Goal: Task Accomplishment & Management: Manage account settings

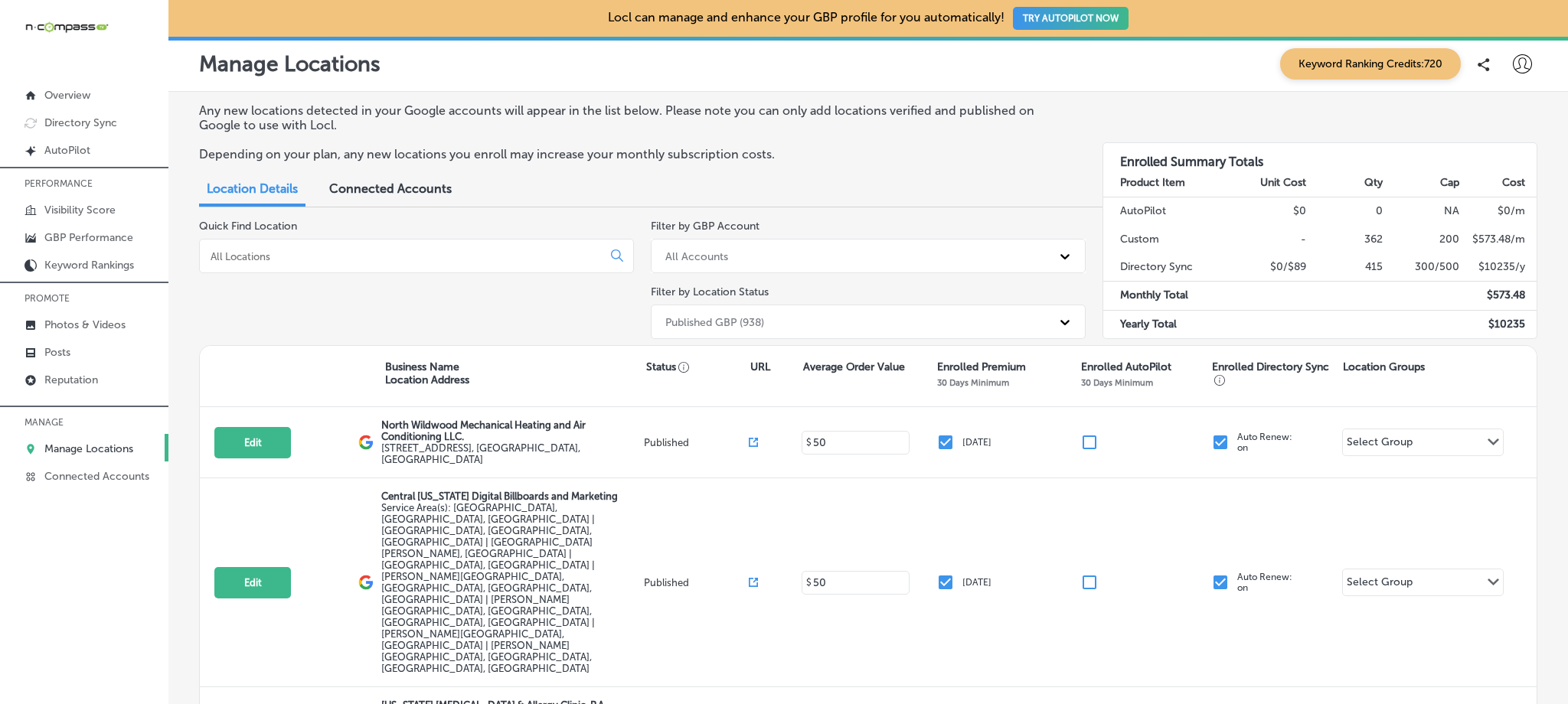
click at [358, 252] on input at bounding box center [404, 256] width 389 height 14
click at [252, 257] on input at bounding box center [404, 256] width 389 height 14
click at [116, 329] on link "Photos & Videos" at bounding box center [84, 323] width 168 height 28
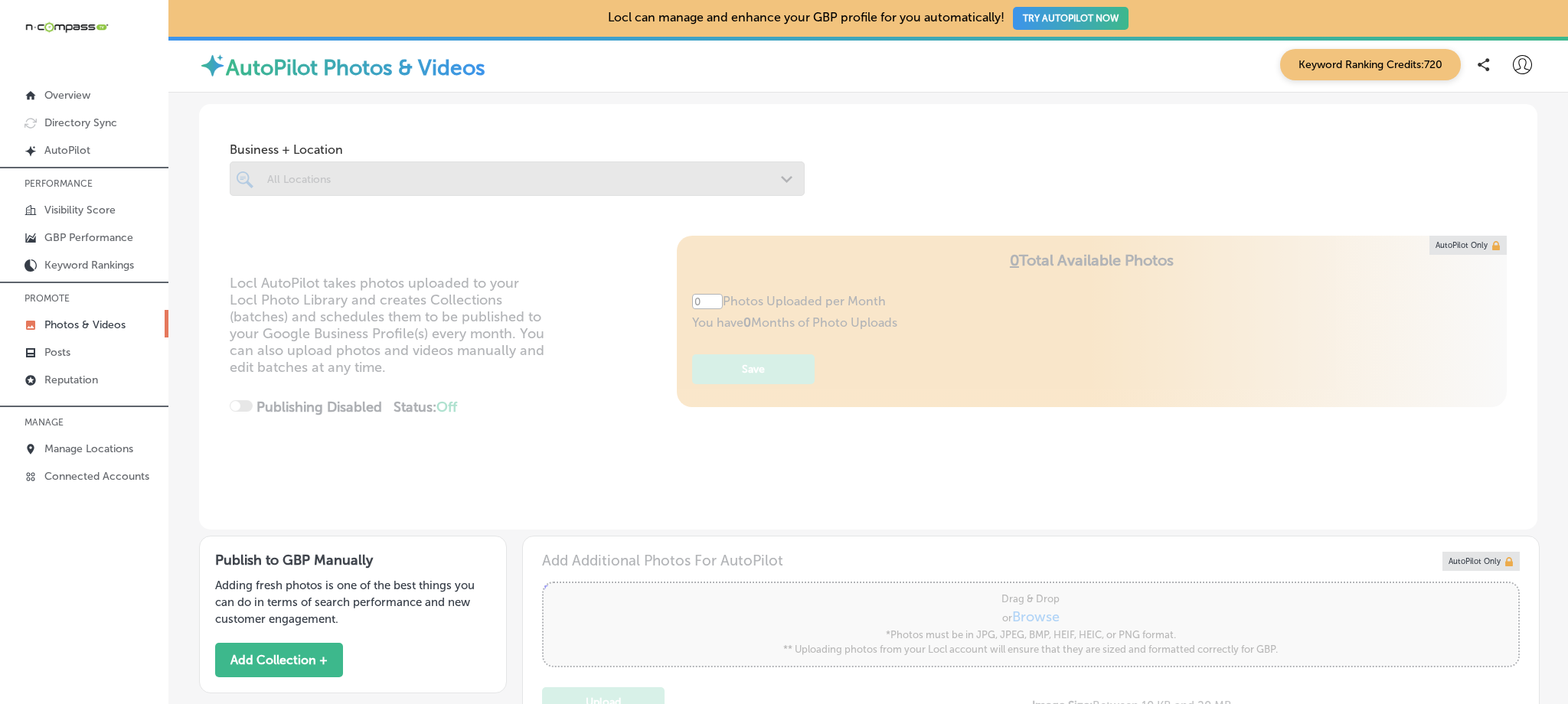
type input "5"
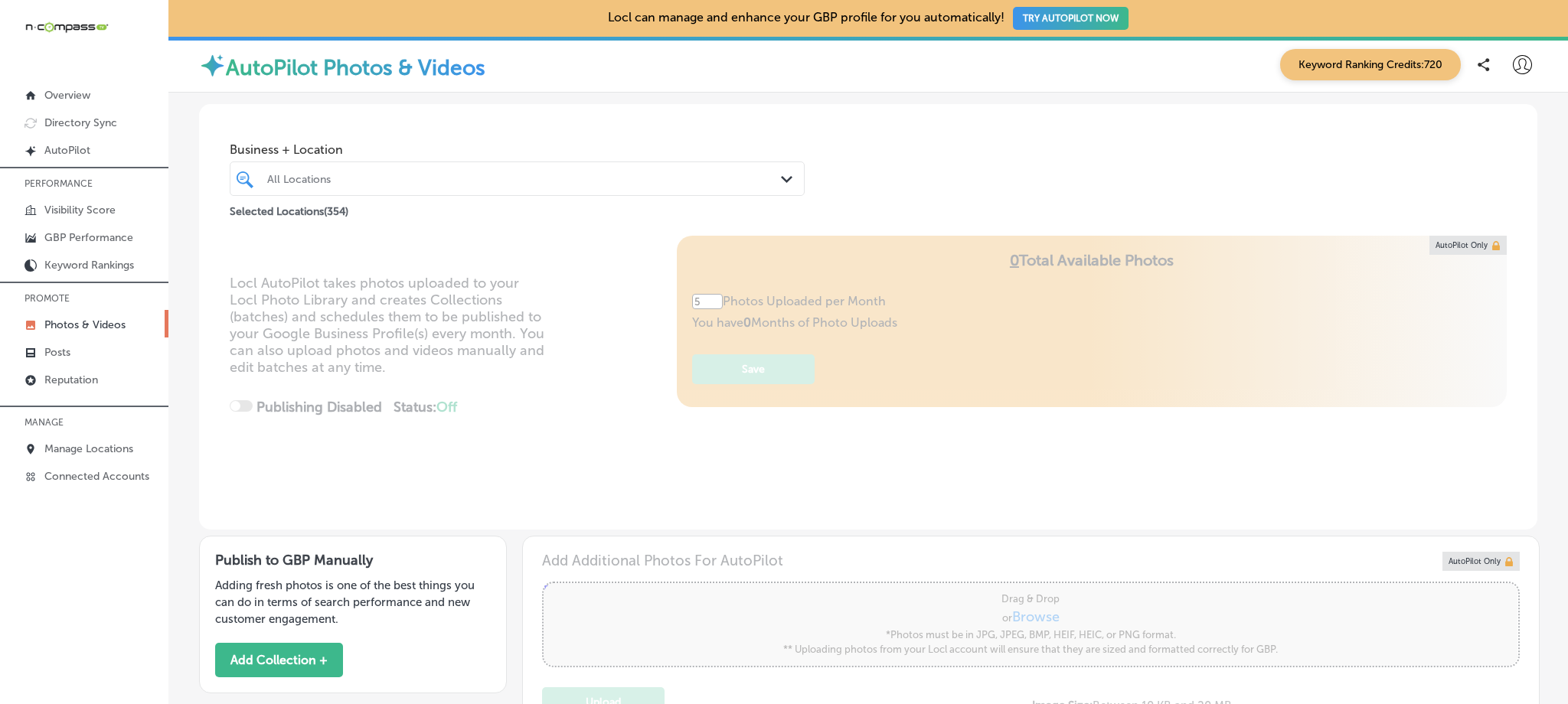
click at [388, 179] on div "All Locations" at bounding box center [525, 178] width 516 height 13
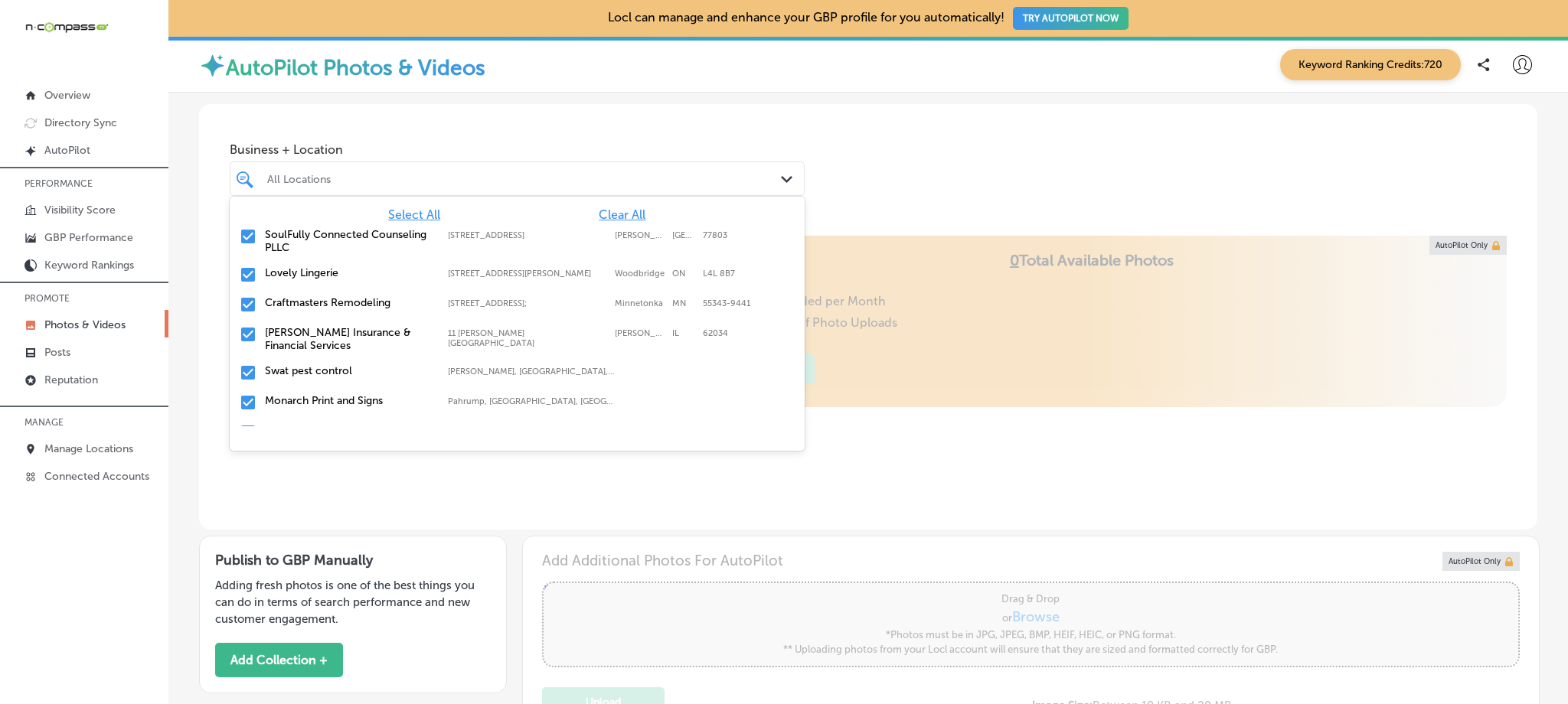
click at [599, 217] on span "Clear All" at bounding box center [621, 214] width 47 height 14
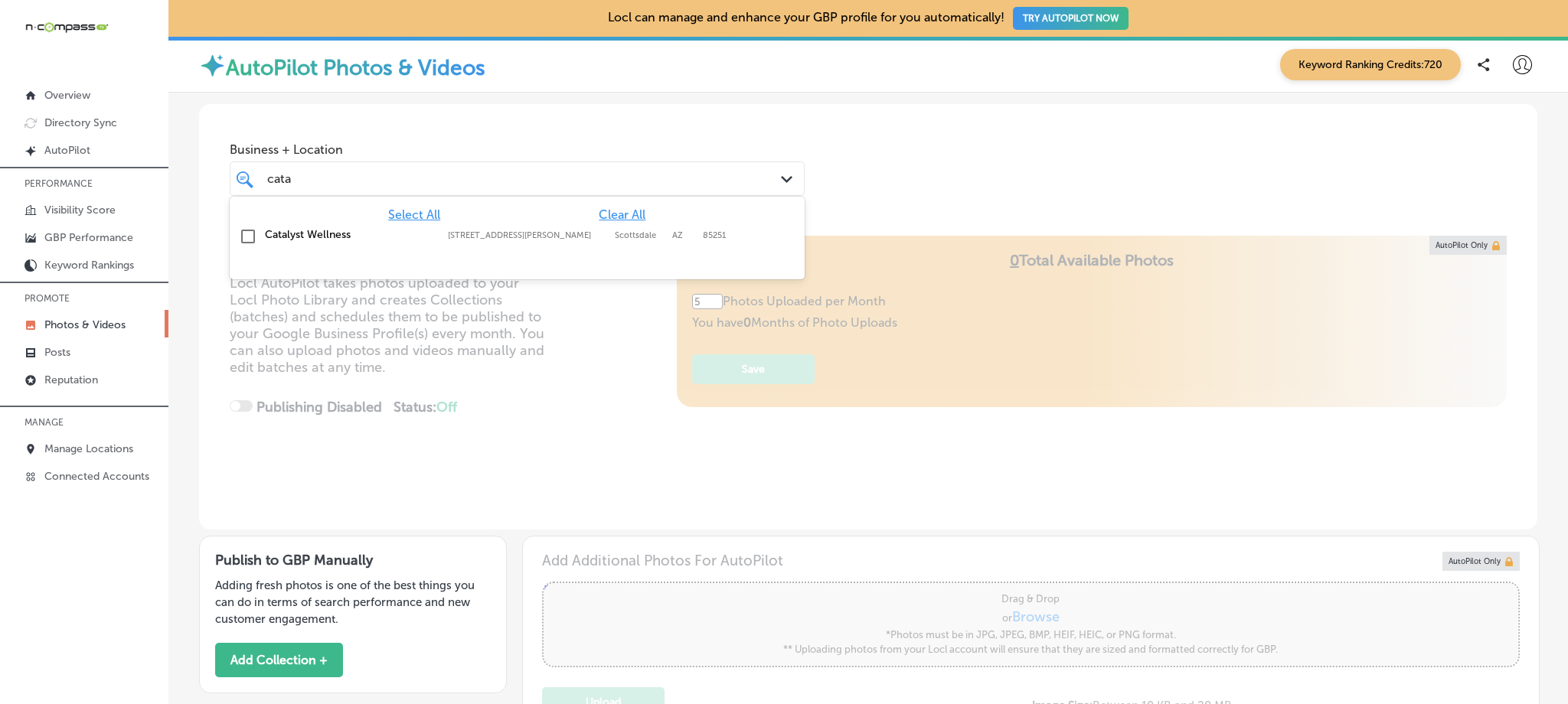
click at [373, 239] on label "Catalyst Wellness" at bounding box center [349, 234] width 168 height 13
type input "cata"
click at [1150, 117] on div "Business + Location option [STREET_ADDRESS][PERSON_NAME]. option [STREET_ADDRES…" at bounding box center [868, 162] width 1339 height 116
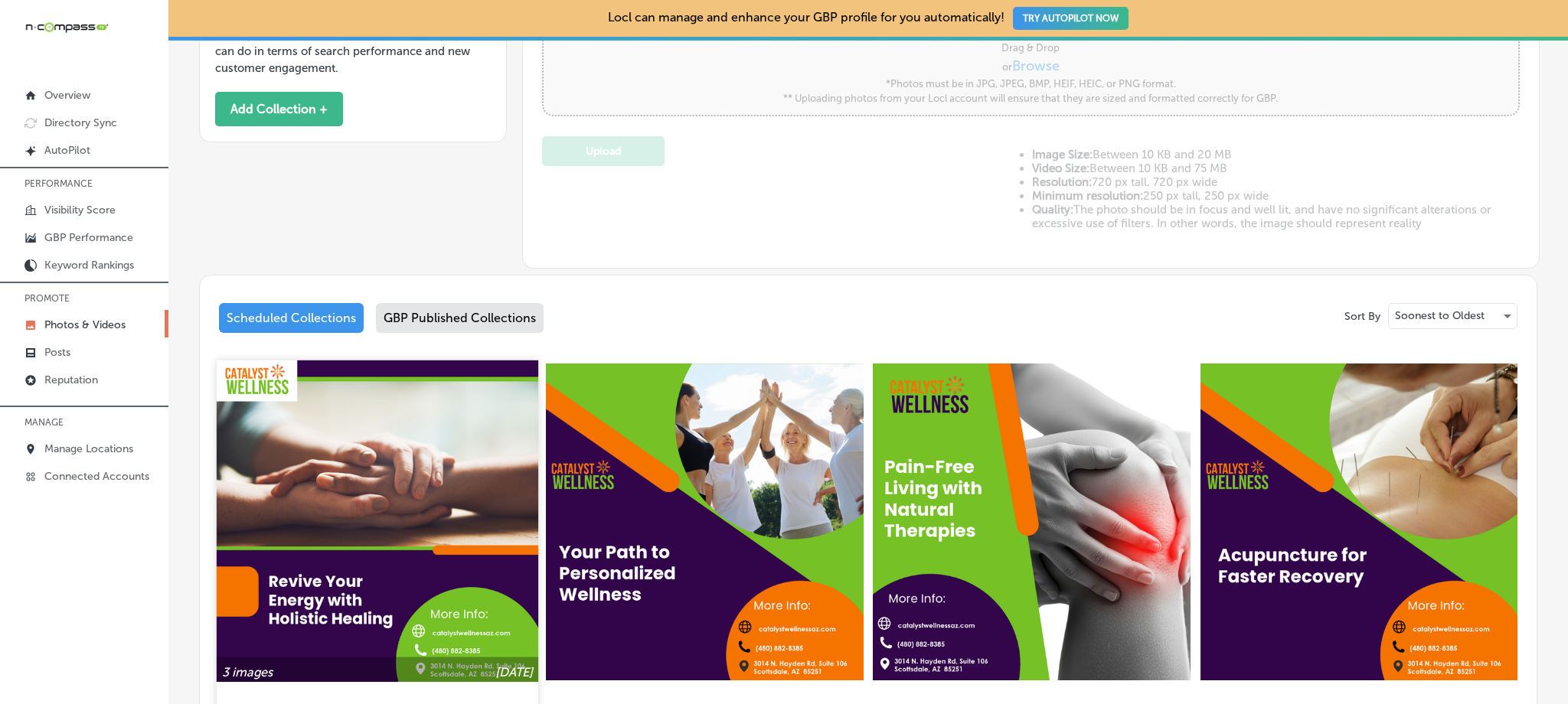
scroll to position [548, 0]
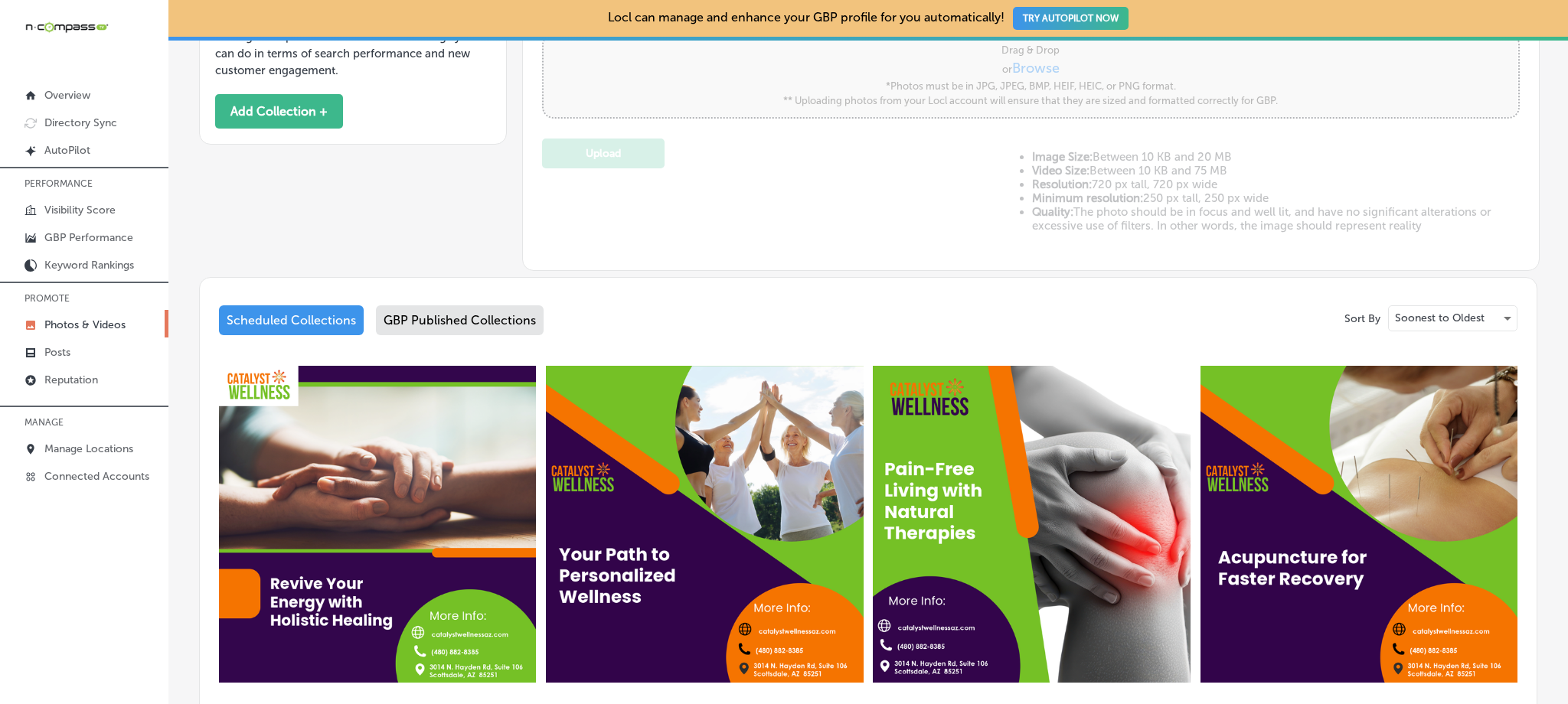
click at [476, 316] on div "GBP Published Collections" at bounding box center [460, 320] width 168 height 30
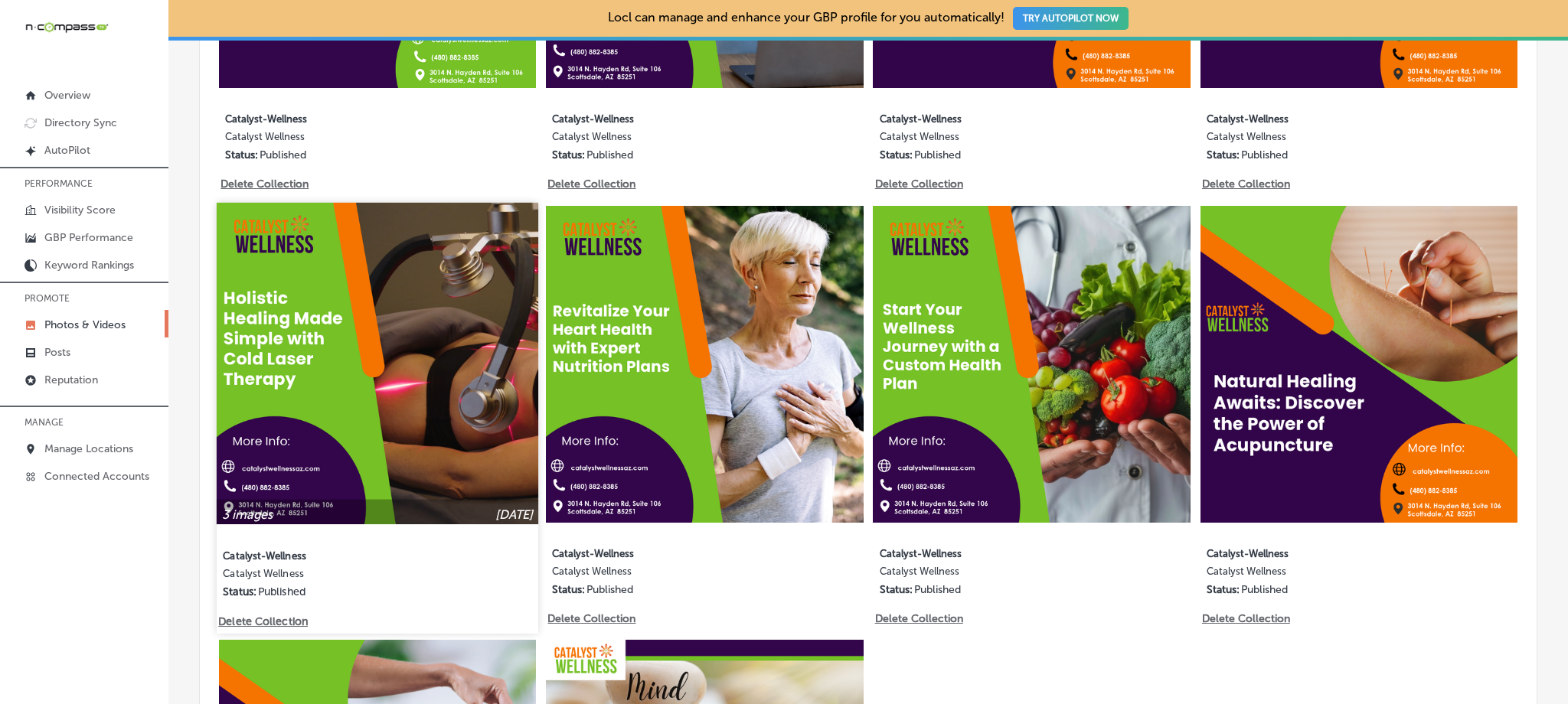
scroll to position [1110, 0]
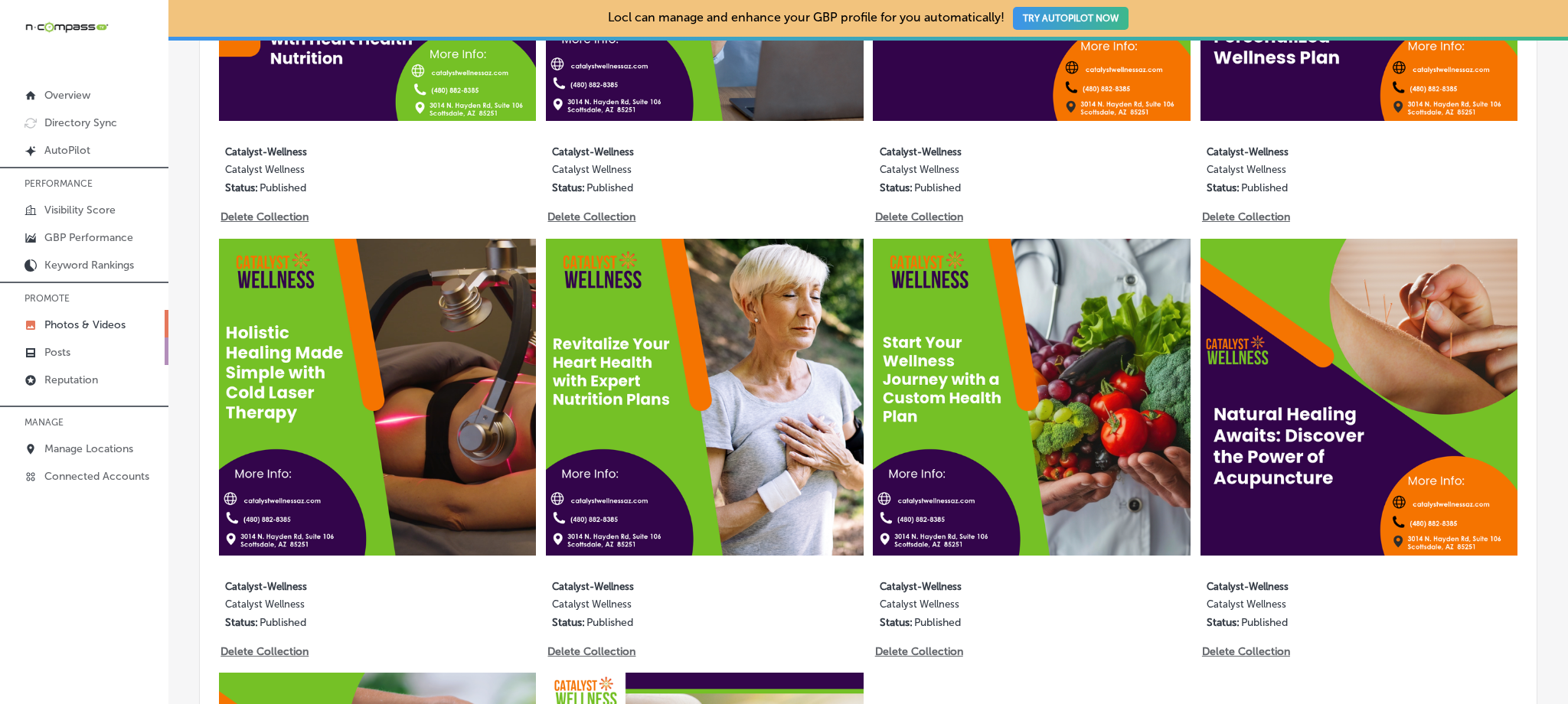
click at [86, 352] on link "Posts" at bounding box center [84, 351] width 168 height 28
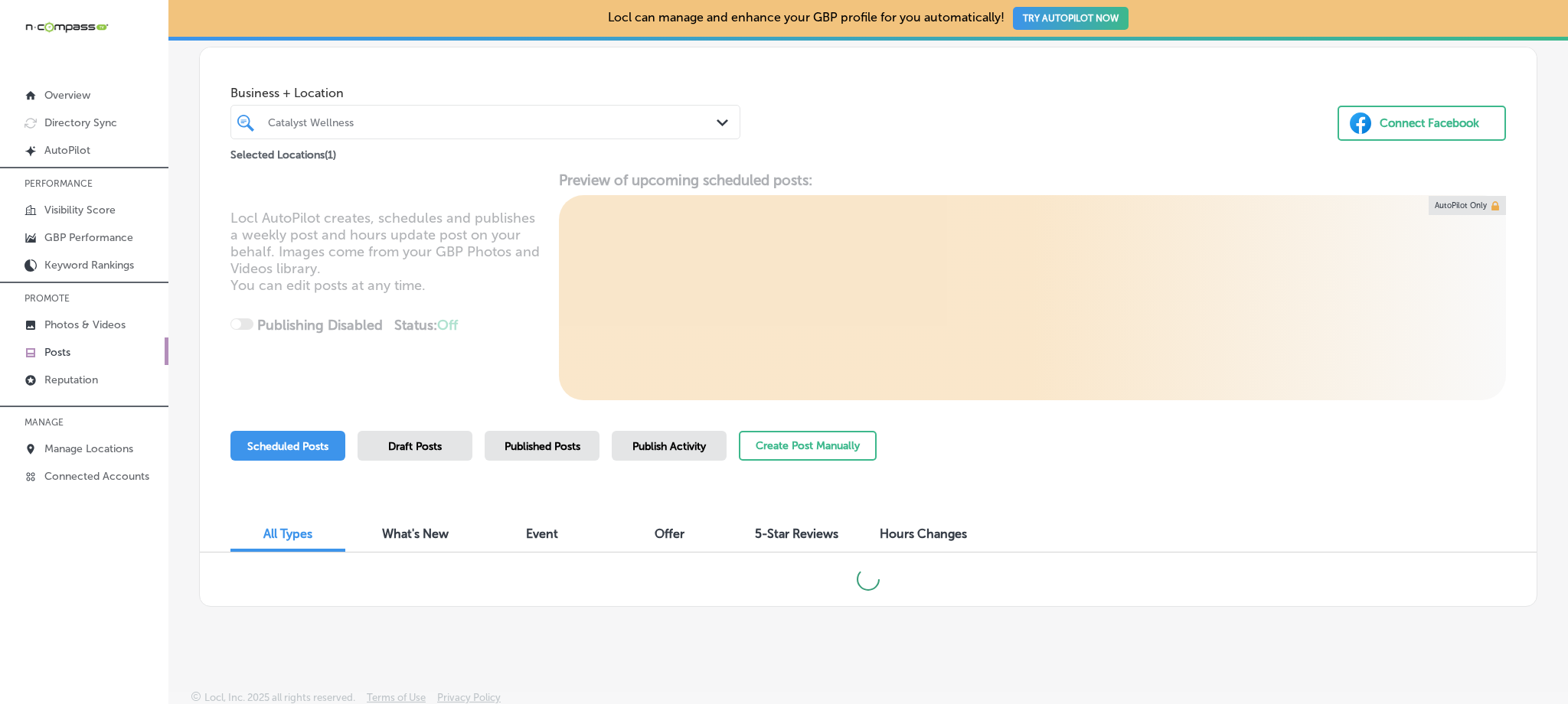
scroll to position [70, 0]
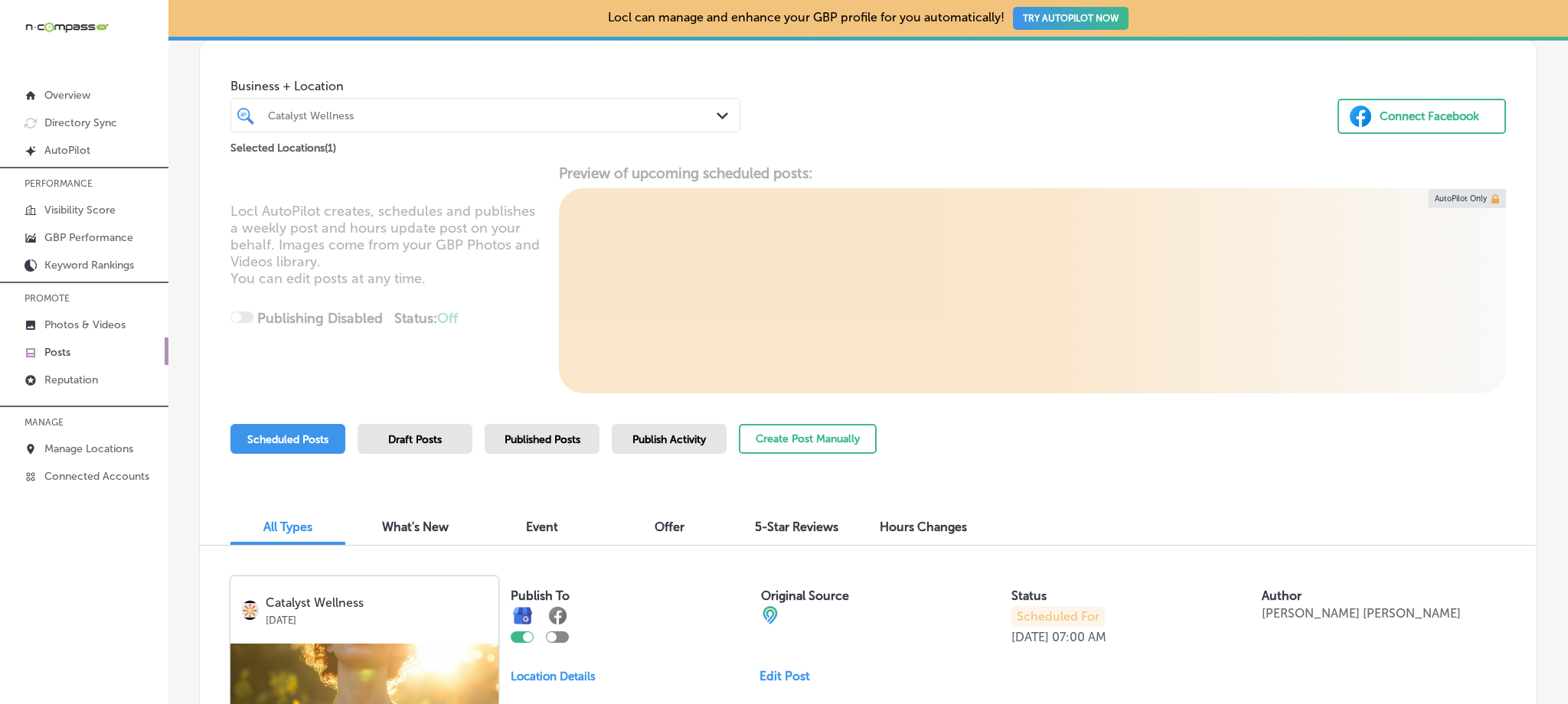
click at [555, 444] on span "Published Posts" at bounding box center [543, 439] width 76 height 13
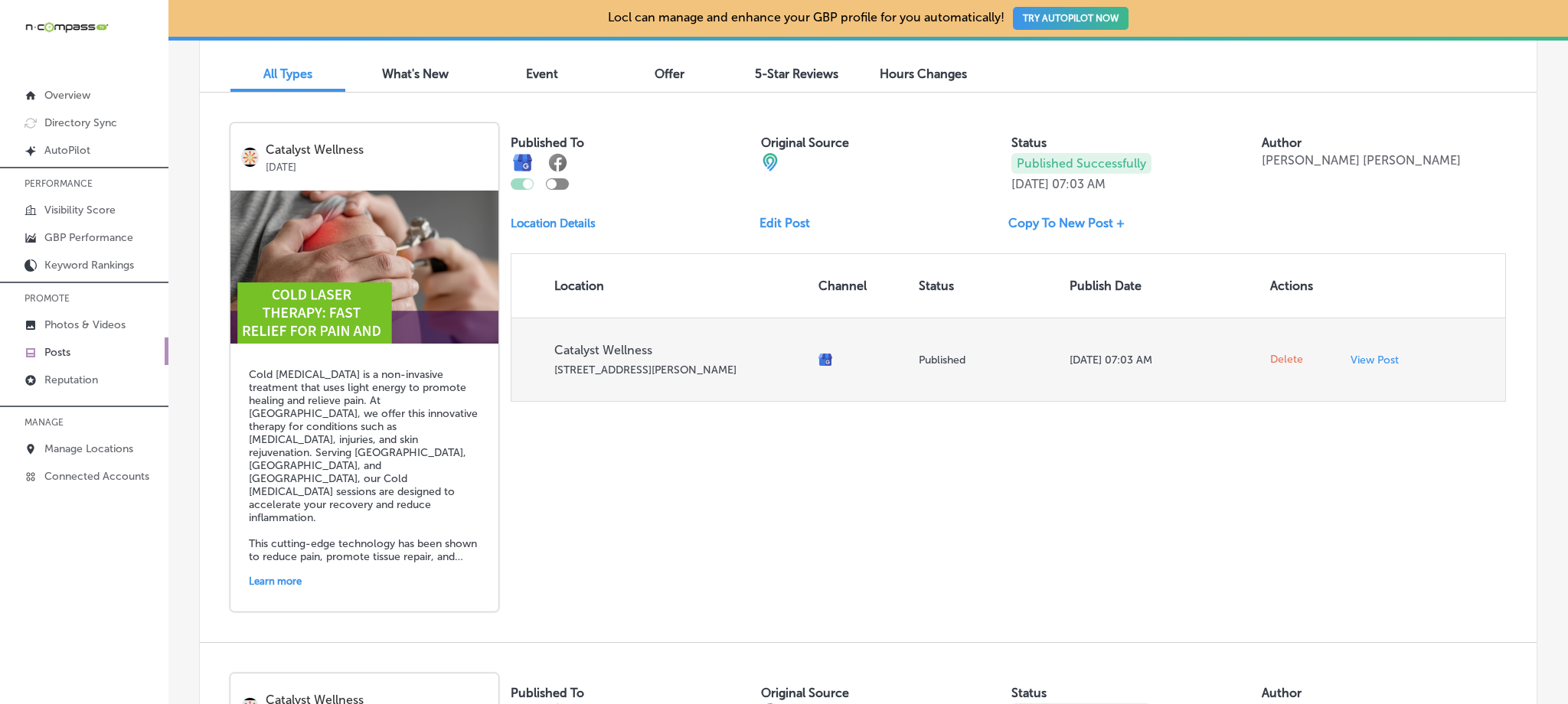
scroll to position [516, 0]
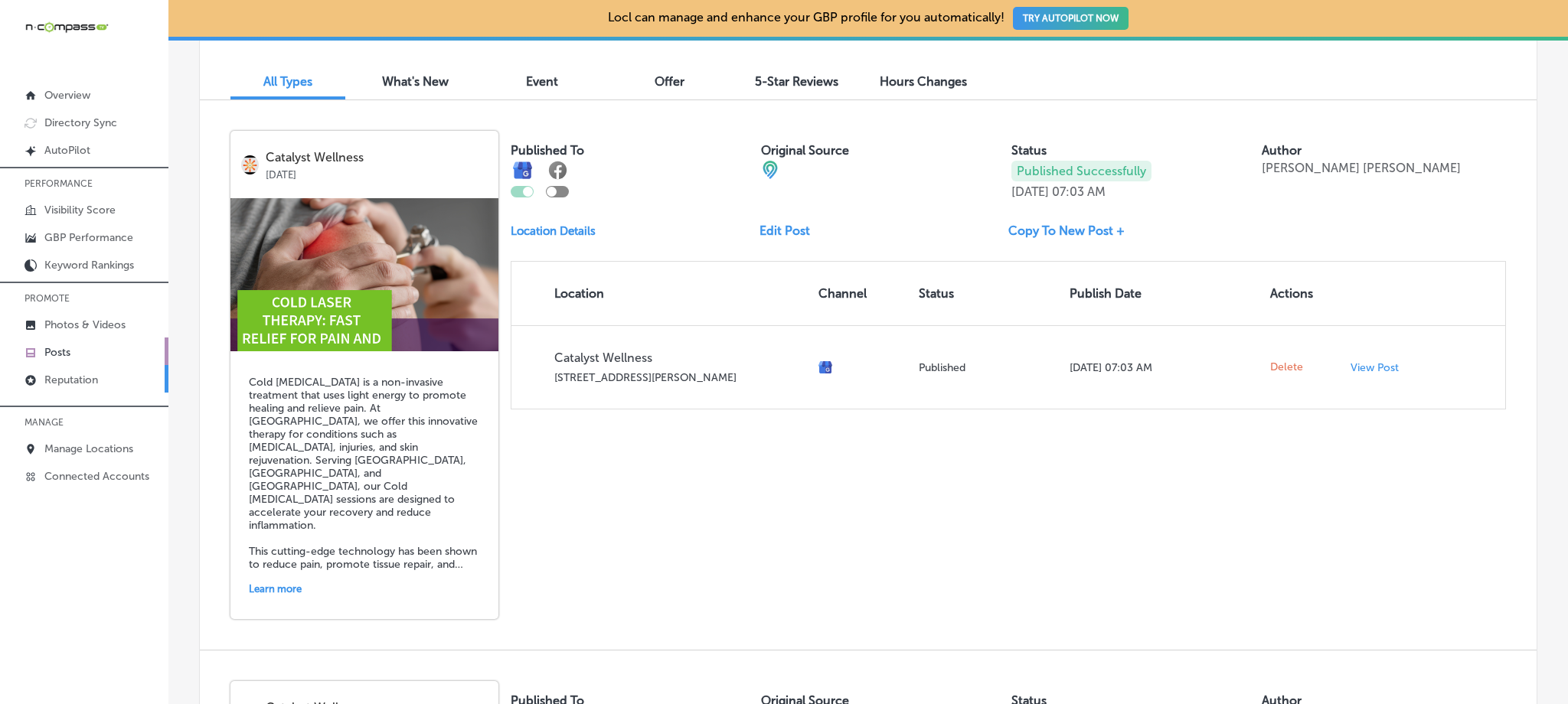
click at [80, 370] on link "Reputation" at bounding box center [84, 378] width 168 height 28
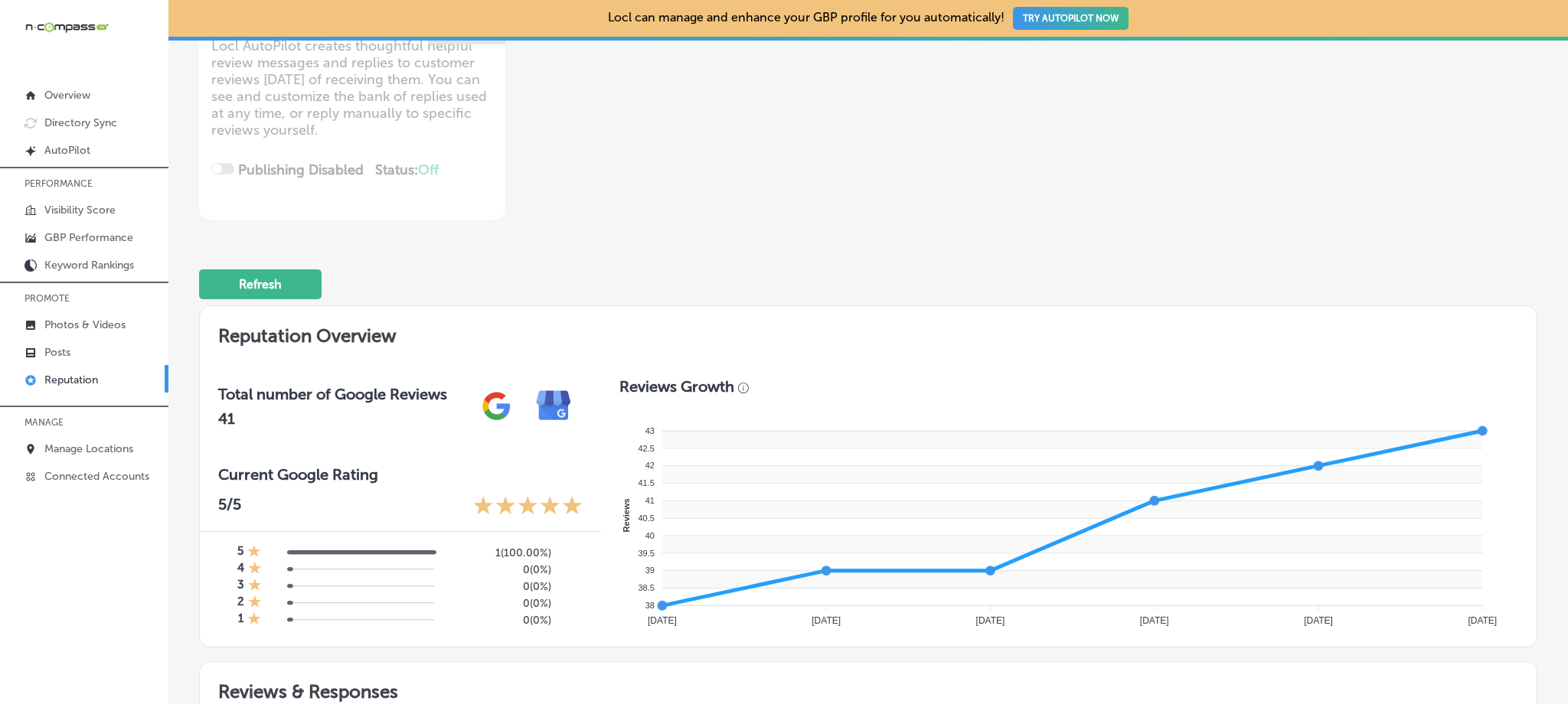
scroll to position [74, 0]
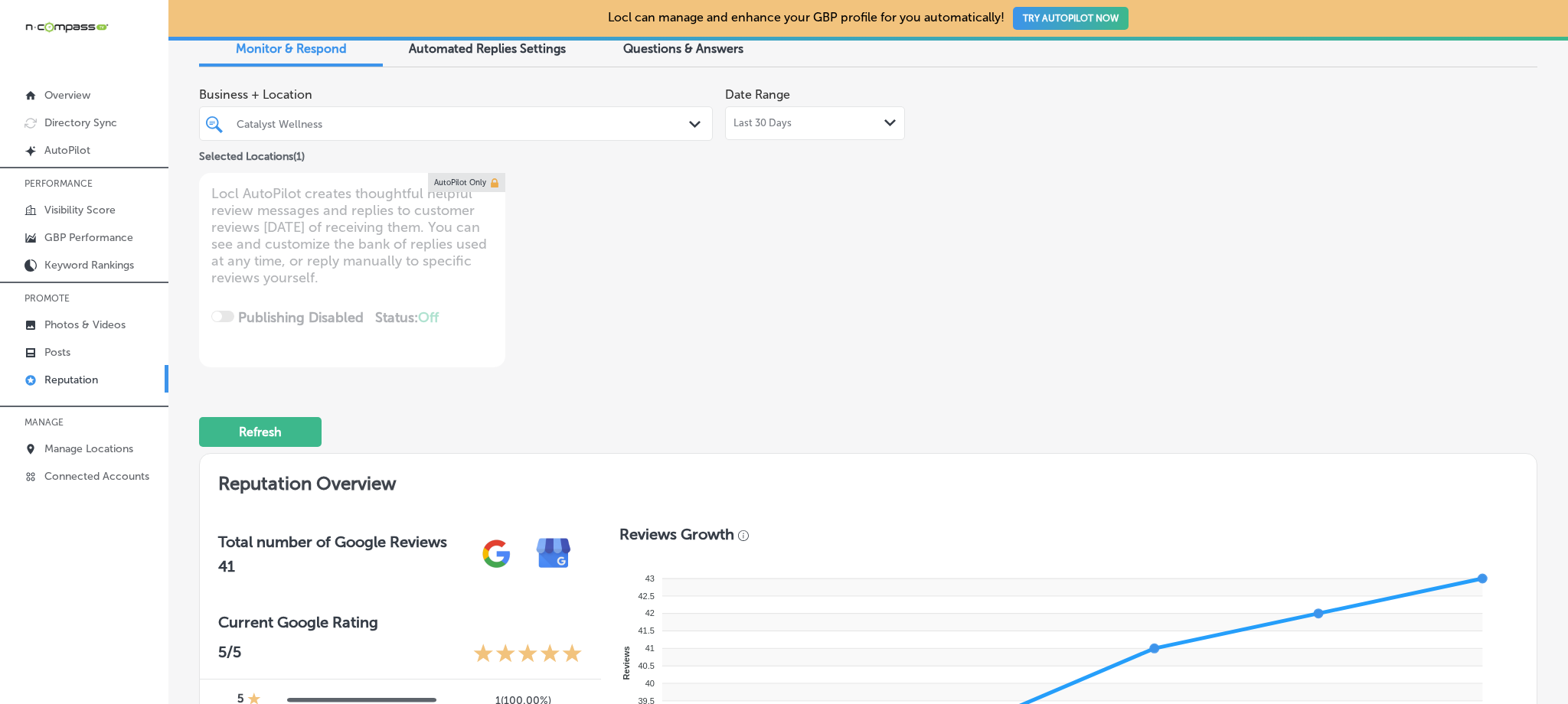
click at [815, 135] on div "Last 30 Days Path Created with Sketch." at bounding box center [814, 124] width 180 height 34
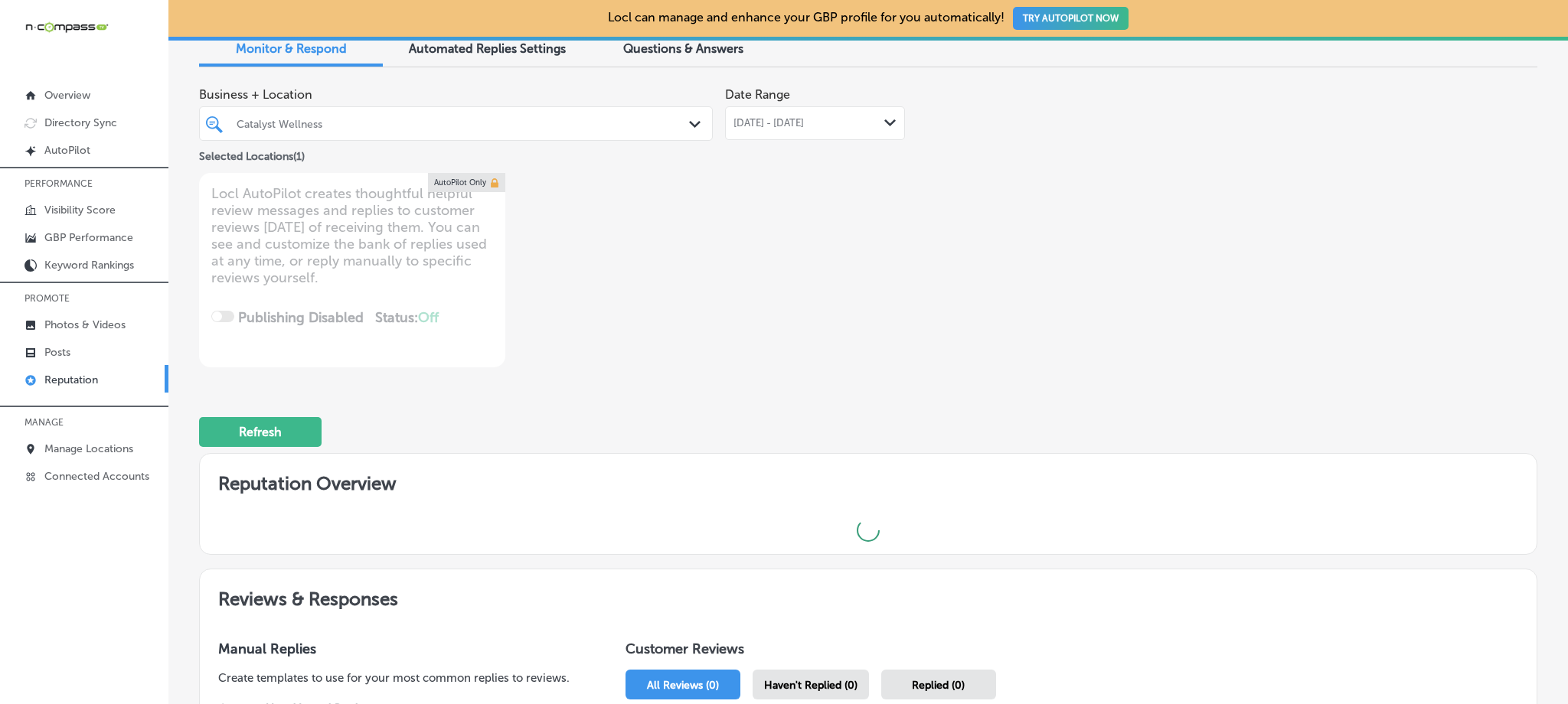
type textarea "x"
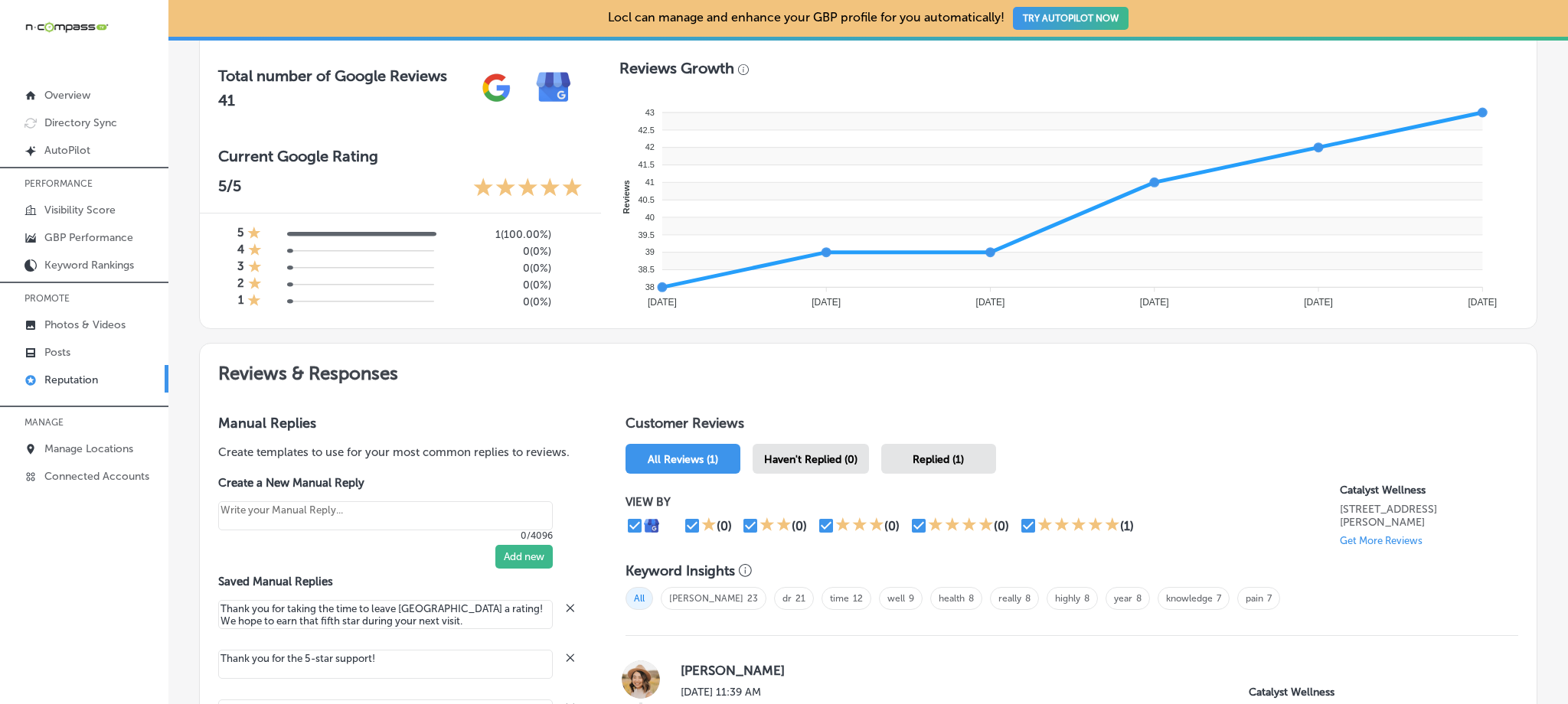
scroll to position [540, 0]
click at [108, 350] on link "Posts" at bounding box center [84, 351] width 168 height 28
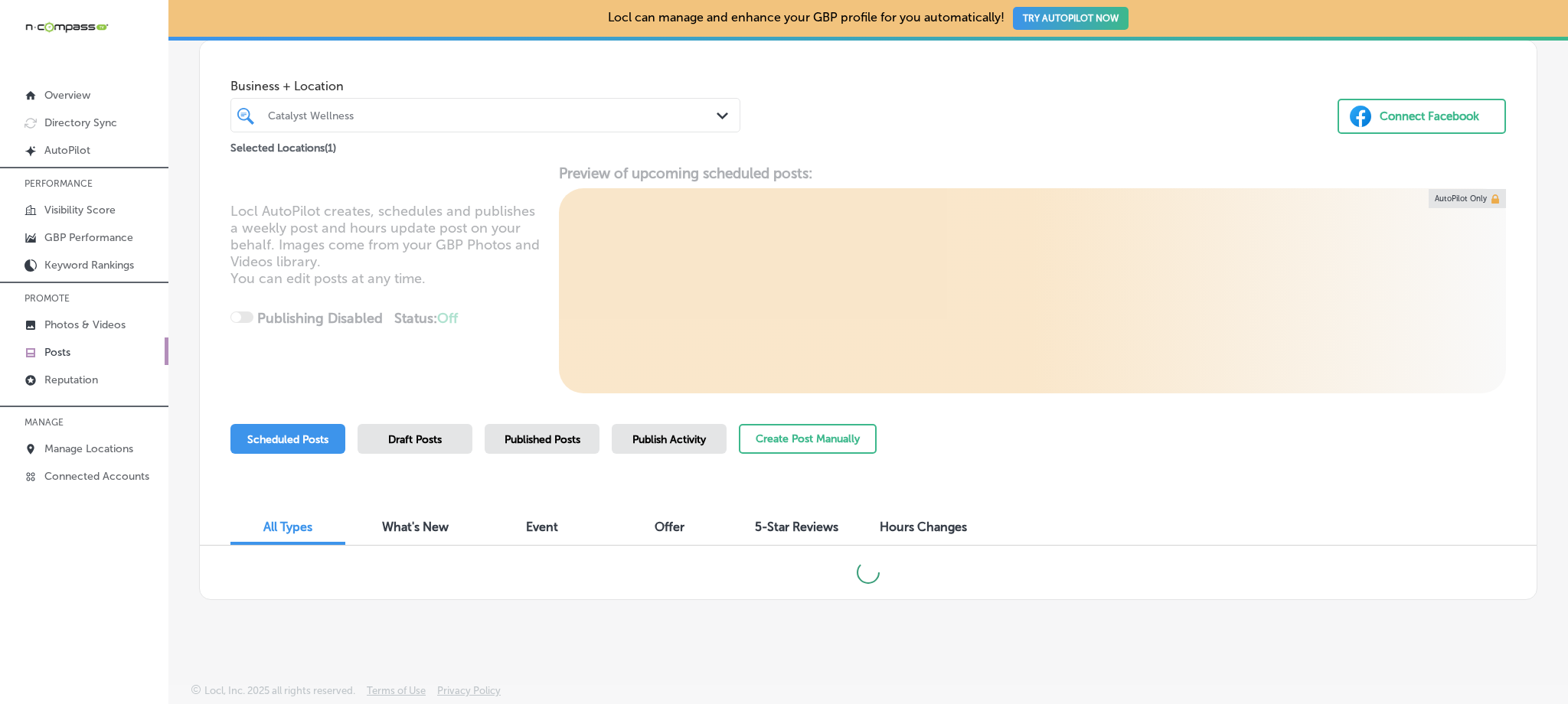
scroll to position [70, 0]
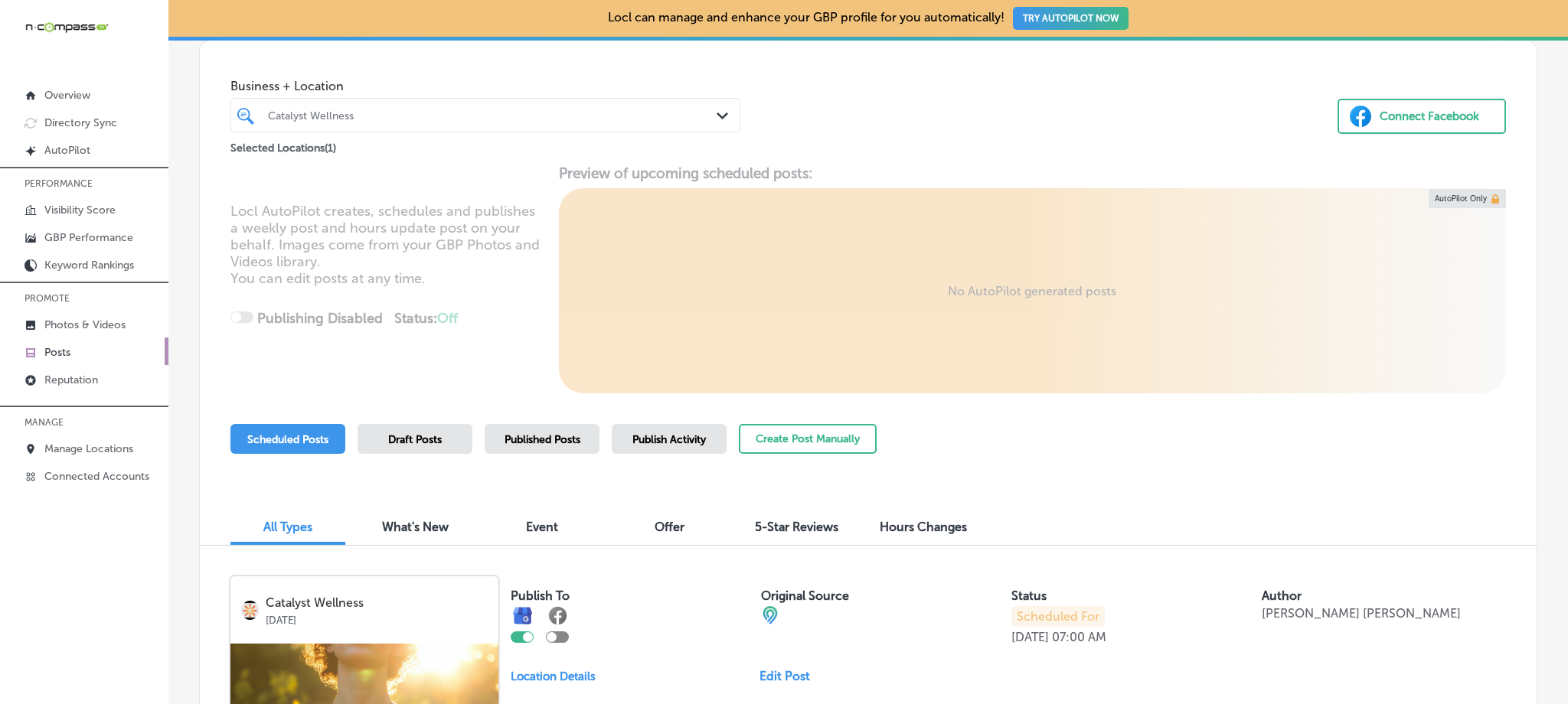
click at [364, 102] on div "Catalyst Wellness Path Created with Sketch." at bounding box center [485, 115] width 510 height 35
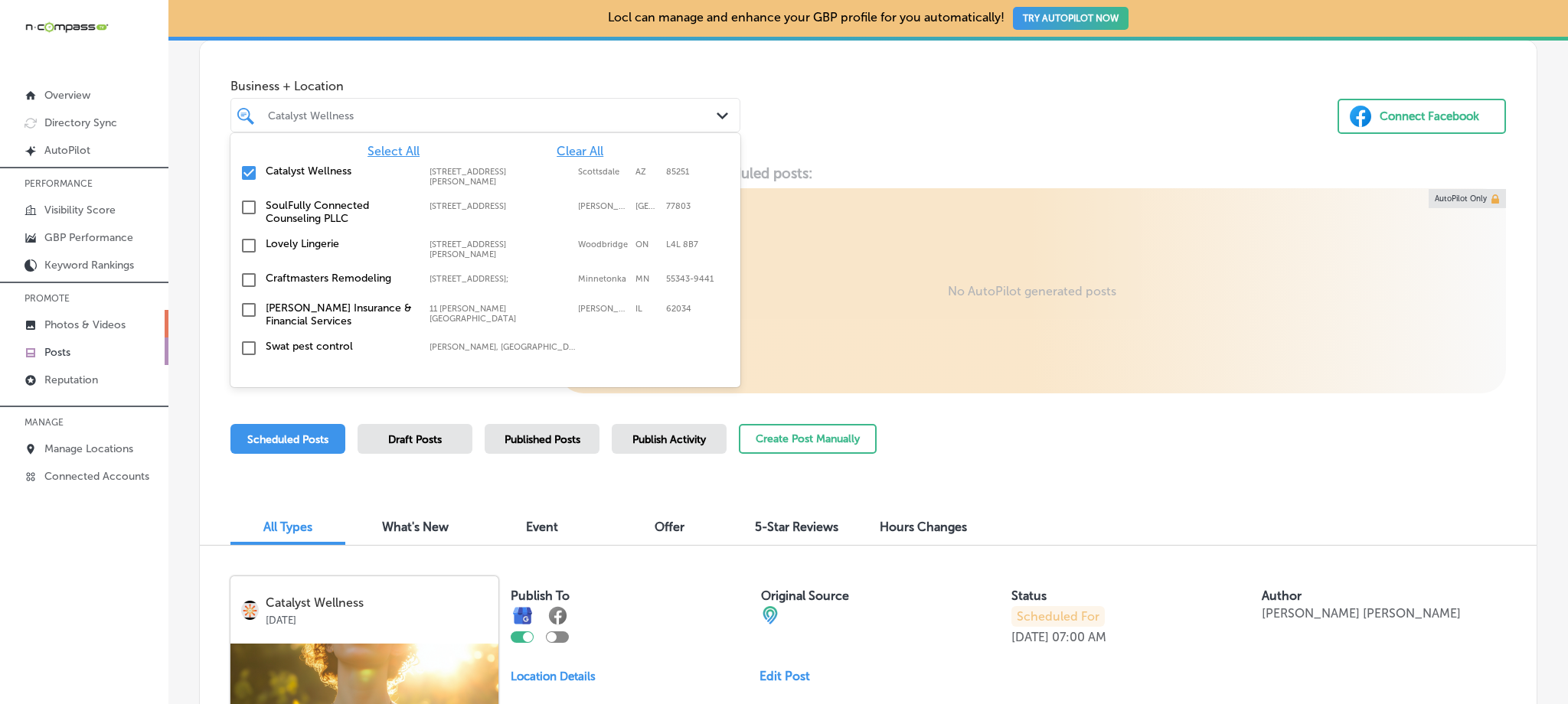
click at [113, 319] on p "Photos & Videos" at bounding box center [85, 324] width 81 height 13
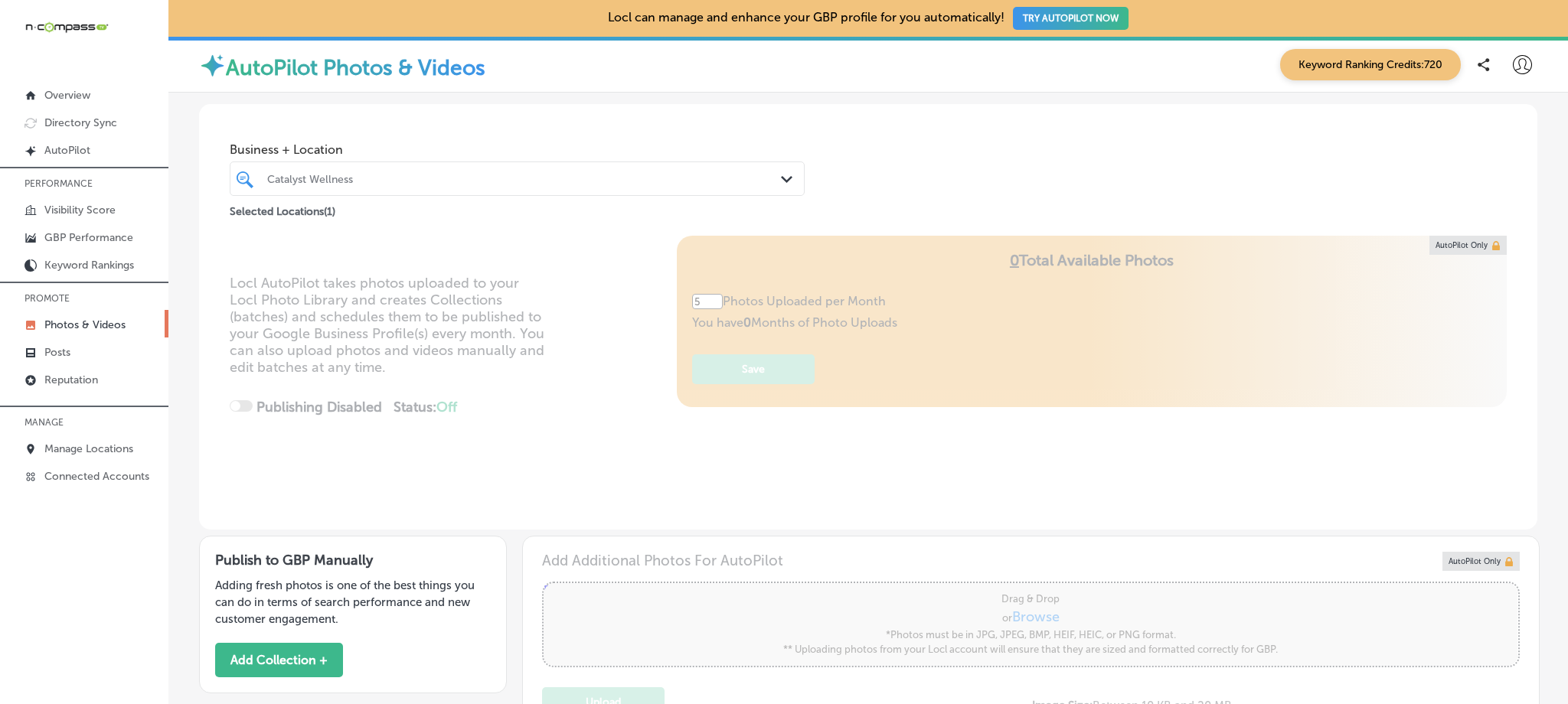
click at [452, 179] on div "Catalyst Wellness" at bounding box center [525, 178] width 516 height 13
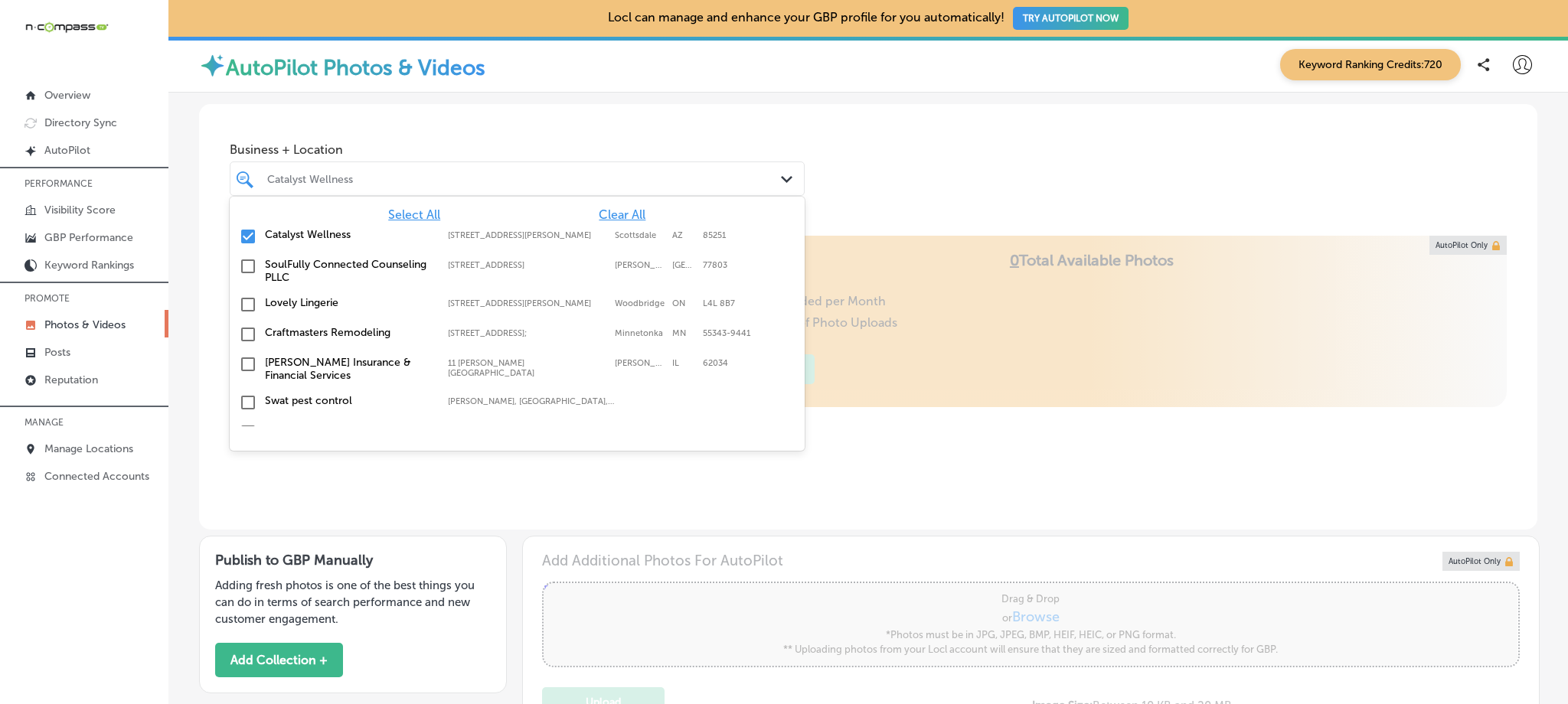
click at [256, 236] on input "checkbox" at bounding box center [248, 237] width 19 height 19
click at [351, 173] on div "Catalyst Wellness" at bounding box center [525, 178] width 516 height 13
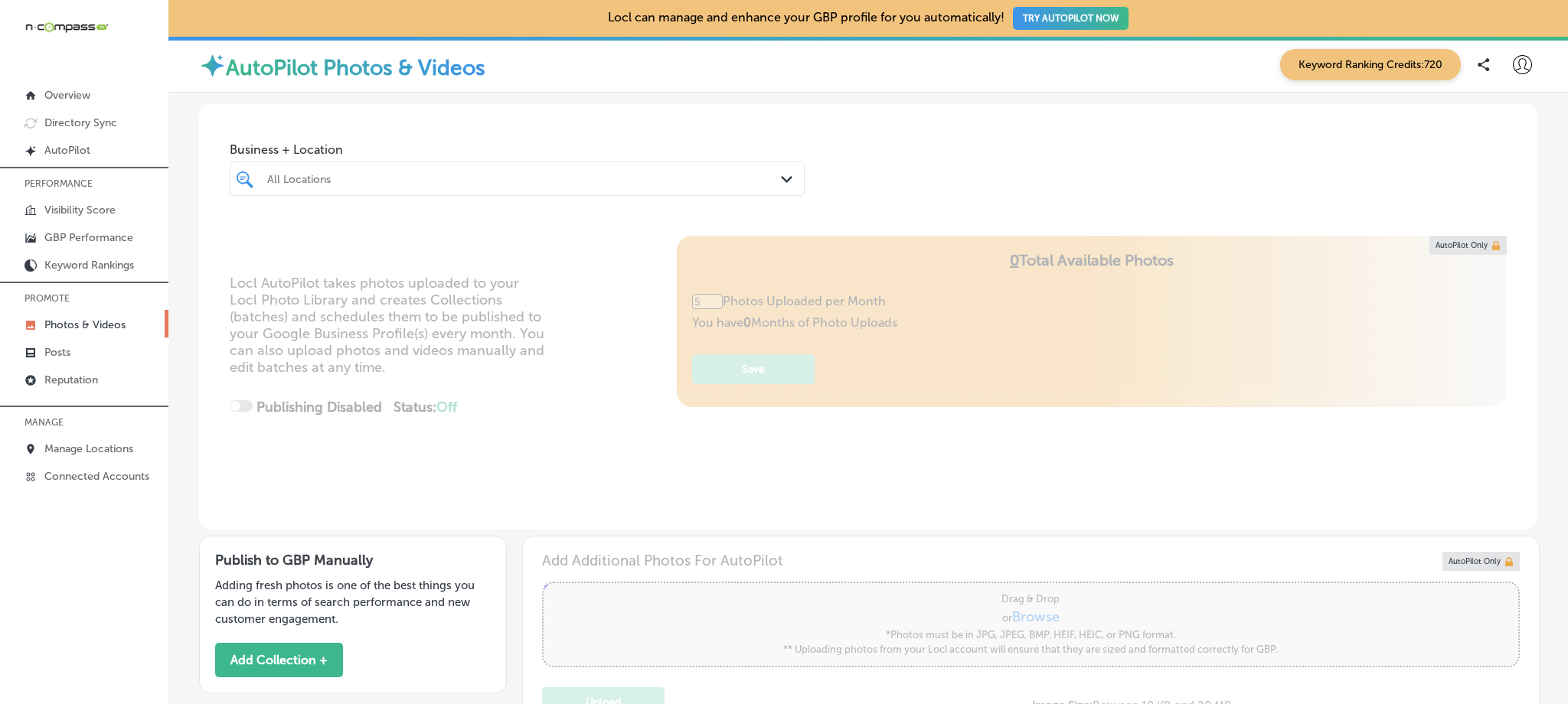
type input "0"
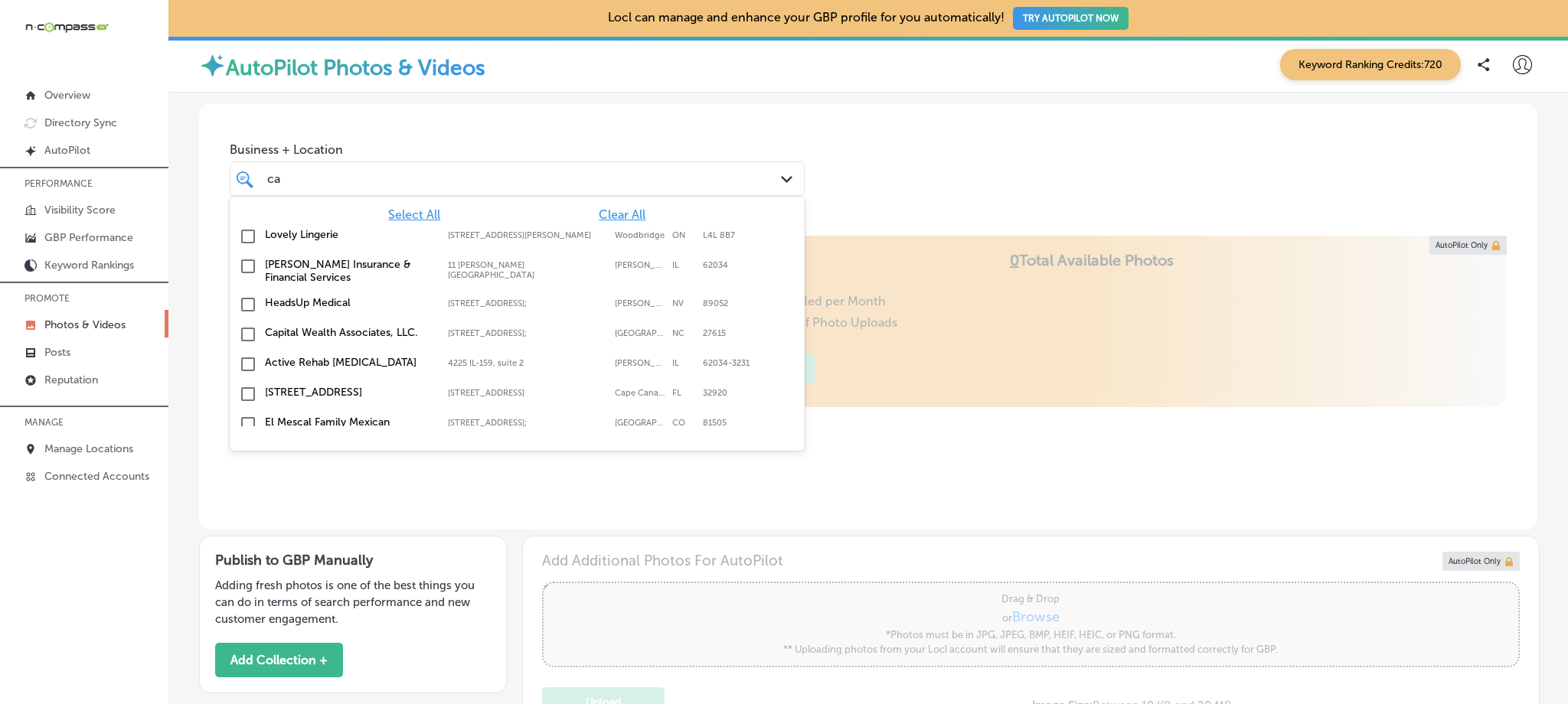
type input "c"
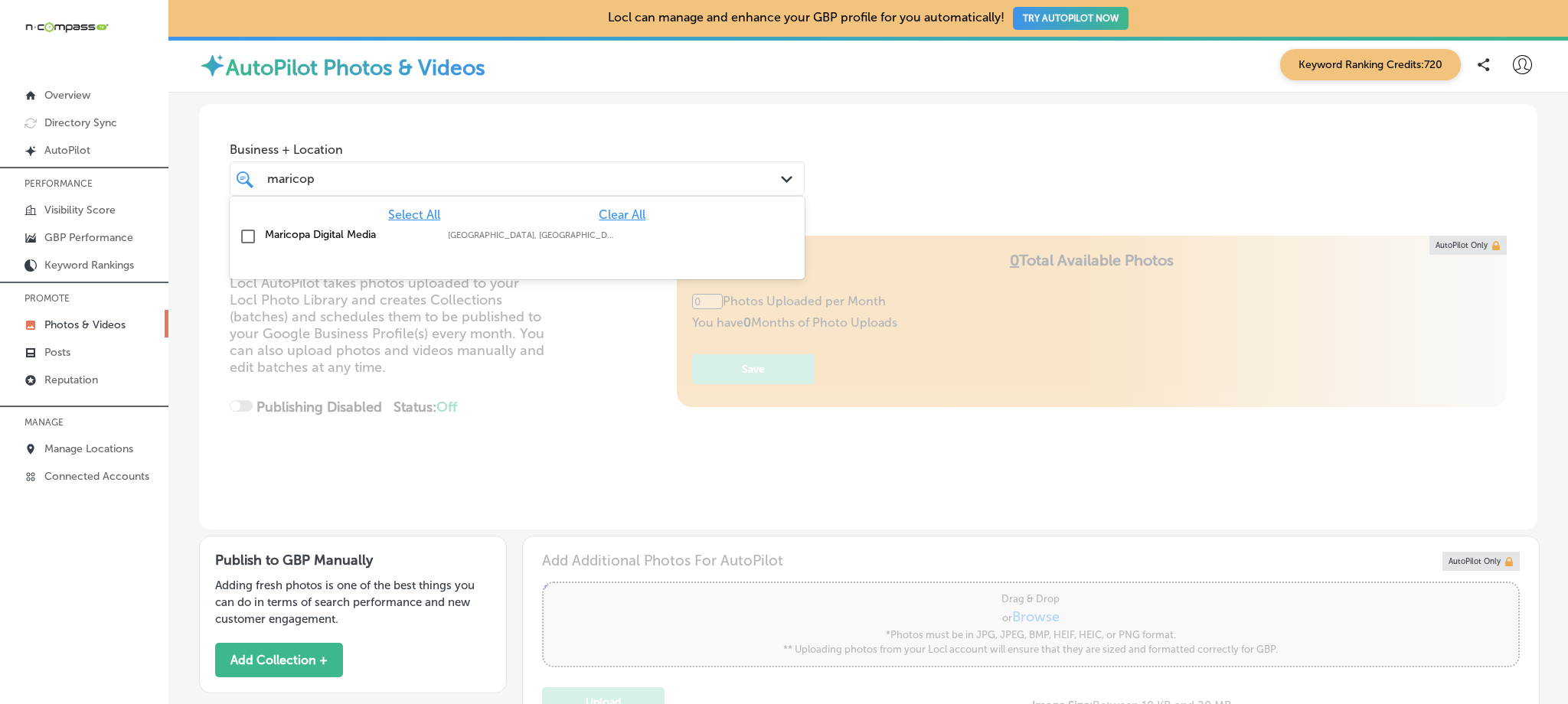
click at [320, 232] on label "Maricopa Digital Media" at bounding box center [349, 234] width 168 height 13
type input "maricop"
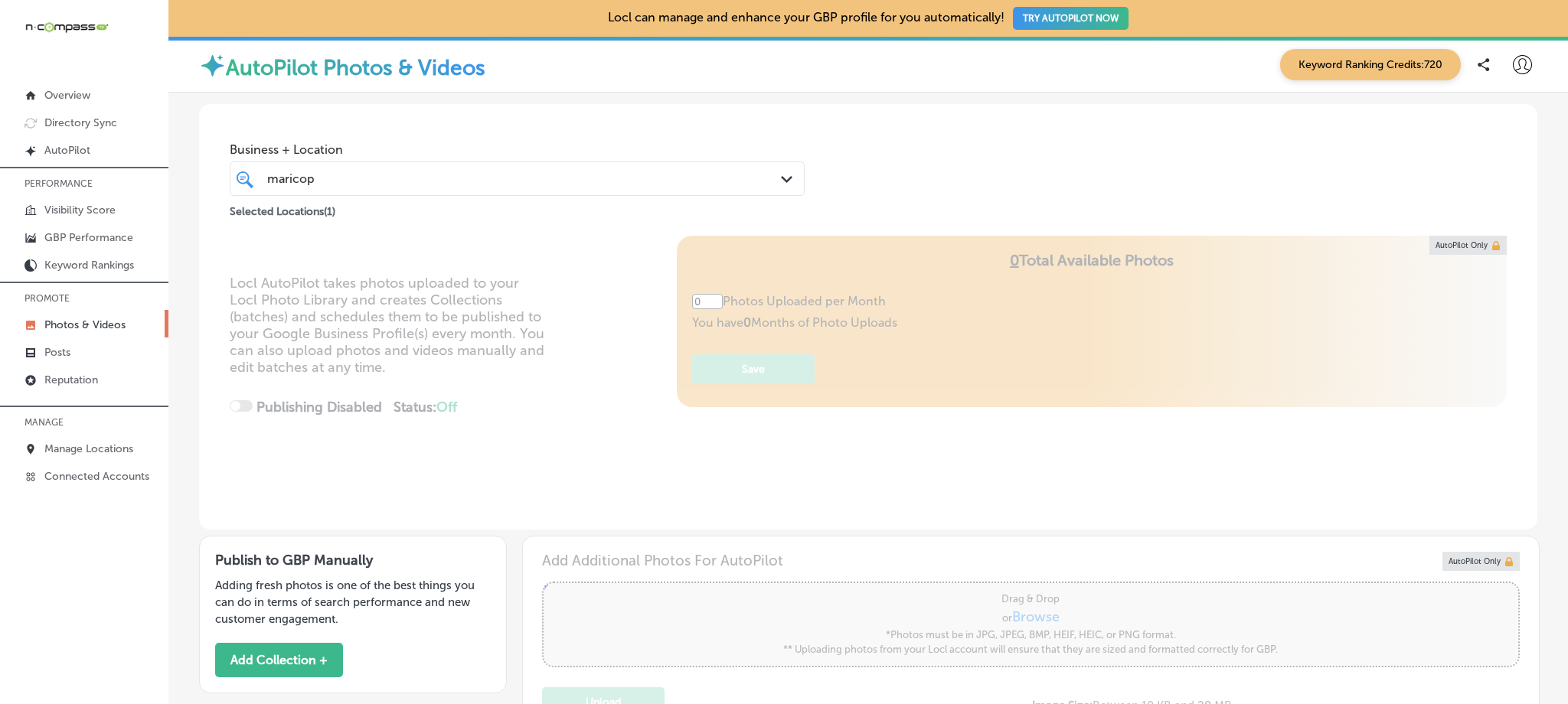
click at [812, 134] on div "Business + Location maricop maricop Path Created with Sketch. Selected Location…" at bounding box center [868, 162] width 1339 height 116
type input "5"
click at [460, 172] on div "maricop maricop" at bounding box center [492, 179] width 452 height 20
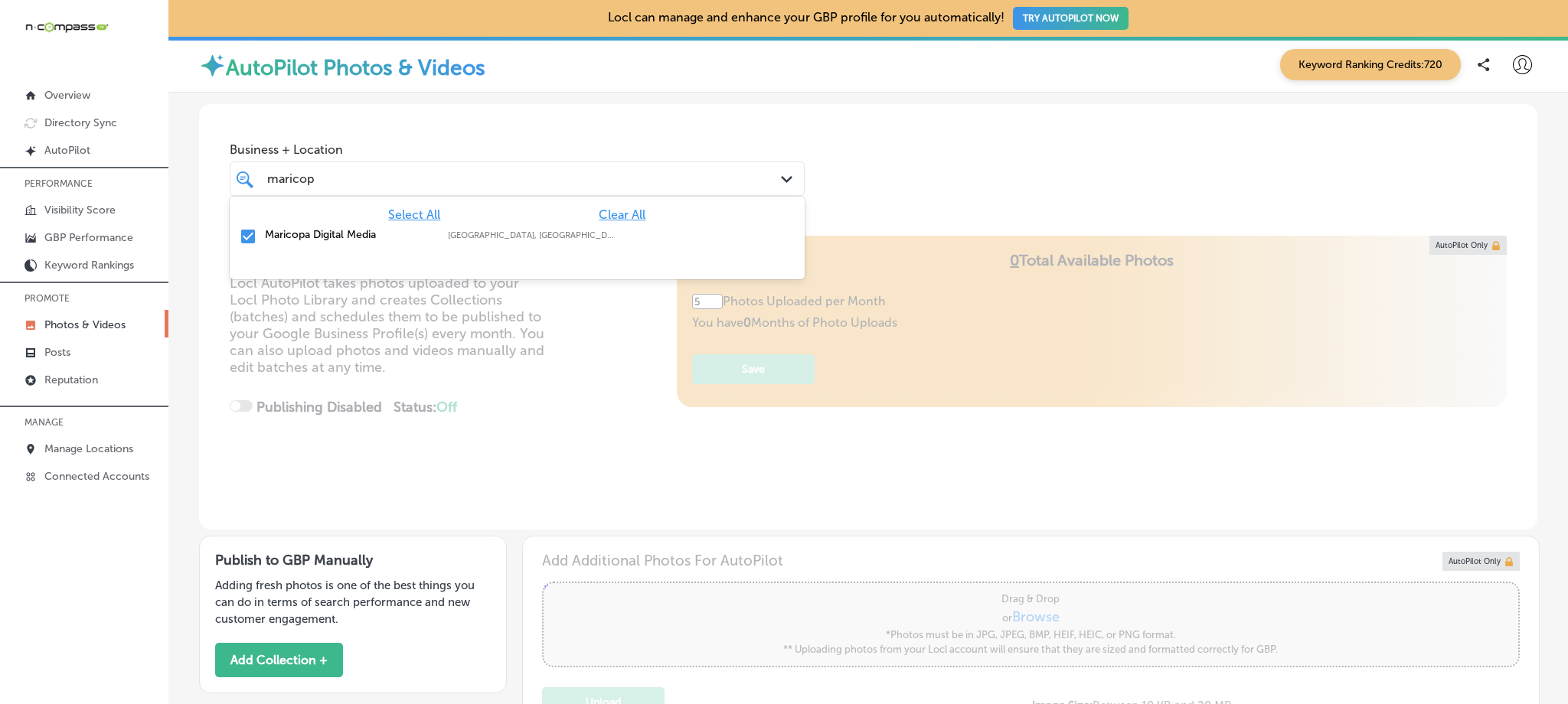
click at [738, 107] on div "Business + Location option focused, 1 of 356. 2 results available for search te…" at bounding box center [868, 162] width 1339 height 116
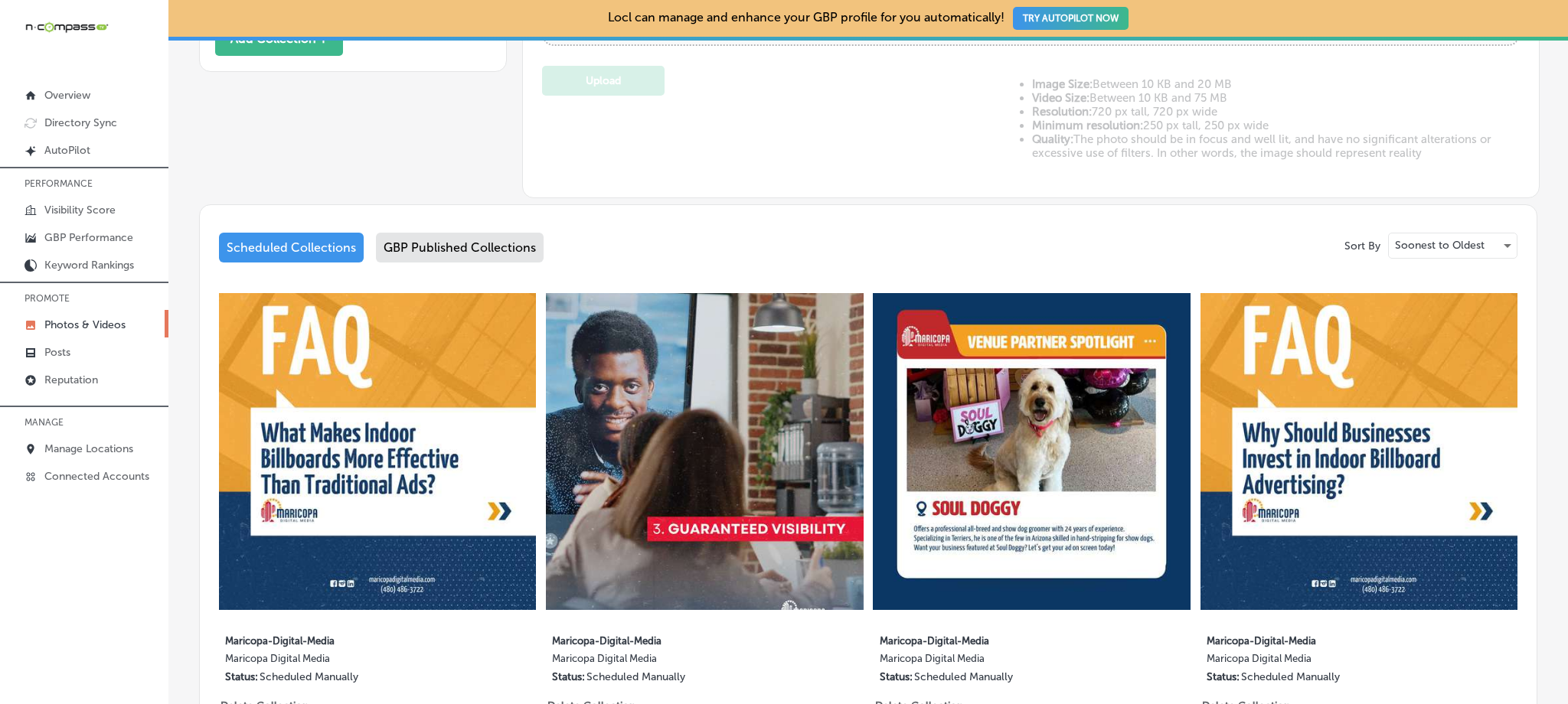
click at [460, 241] on div "GBP Published Collections" at bounding box center [460, 247] width 168 height 30
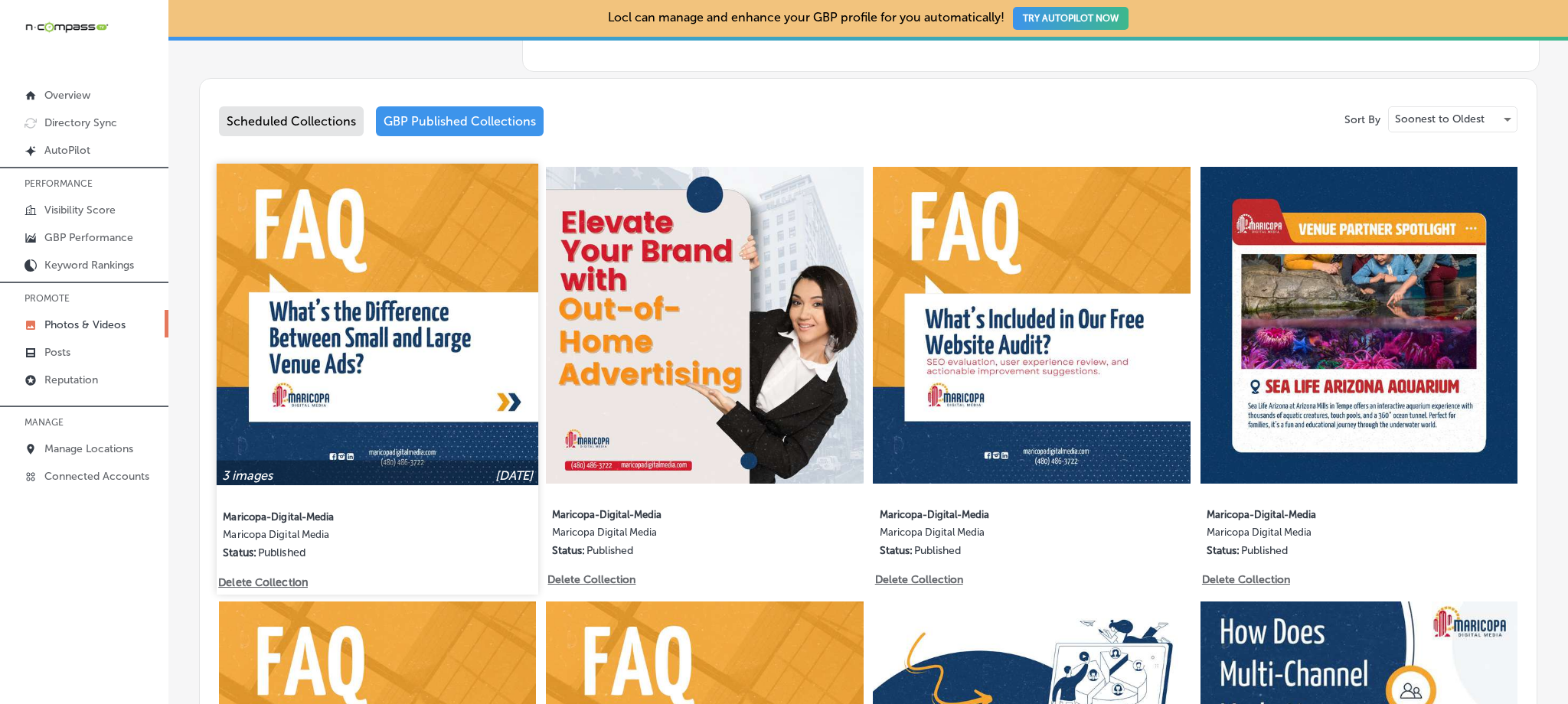
scroll to position [746, 0]
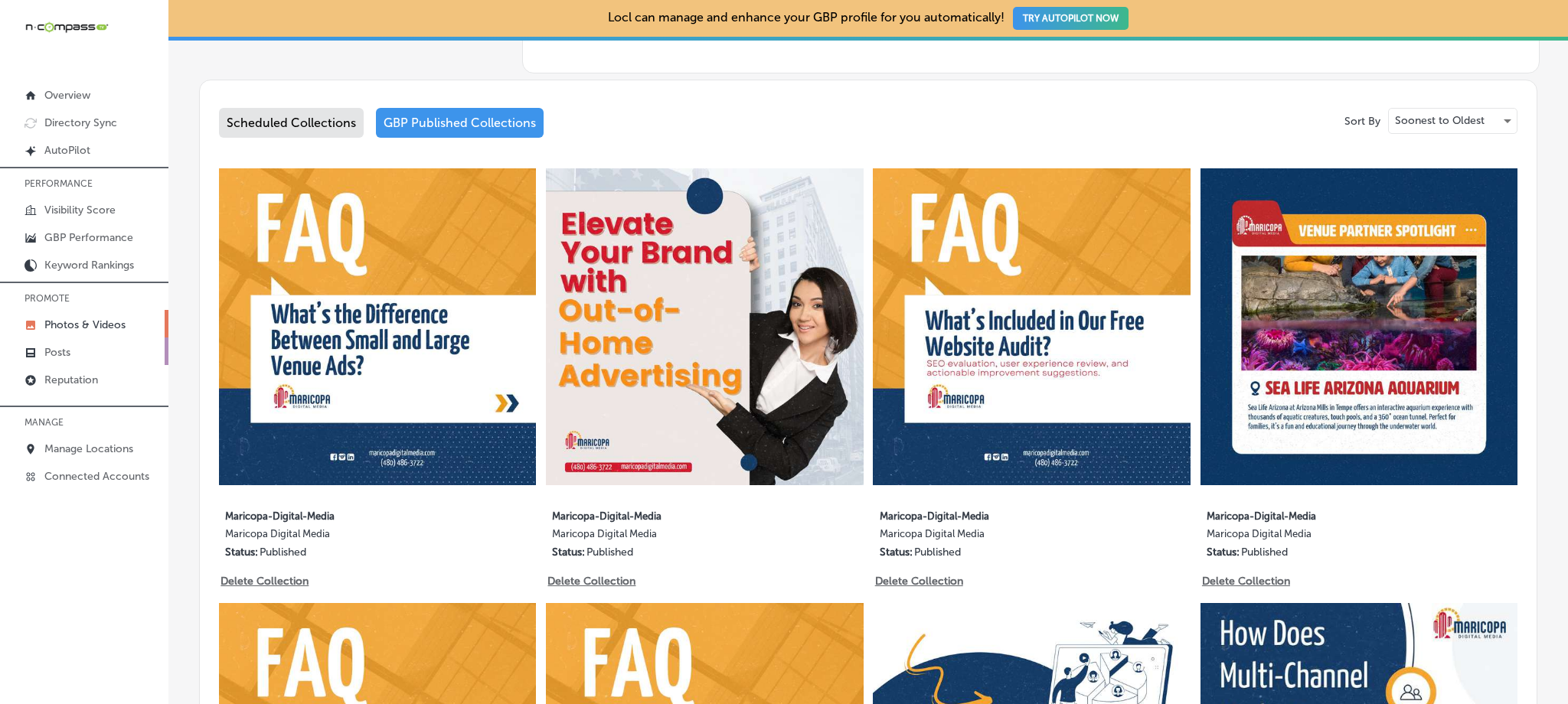
click at [92, 352] on link "Posts" at bounding box center [84, 351] width 168 height 28
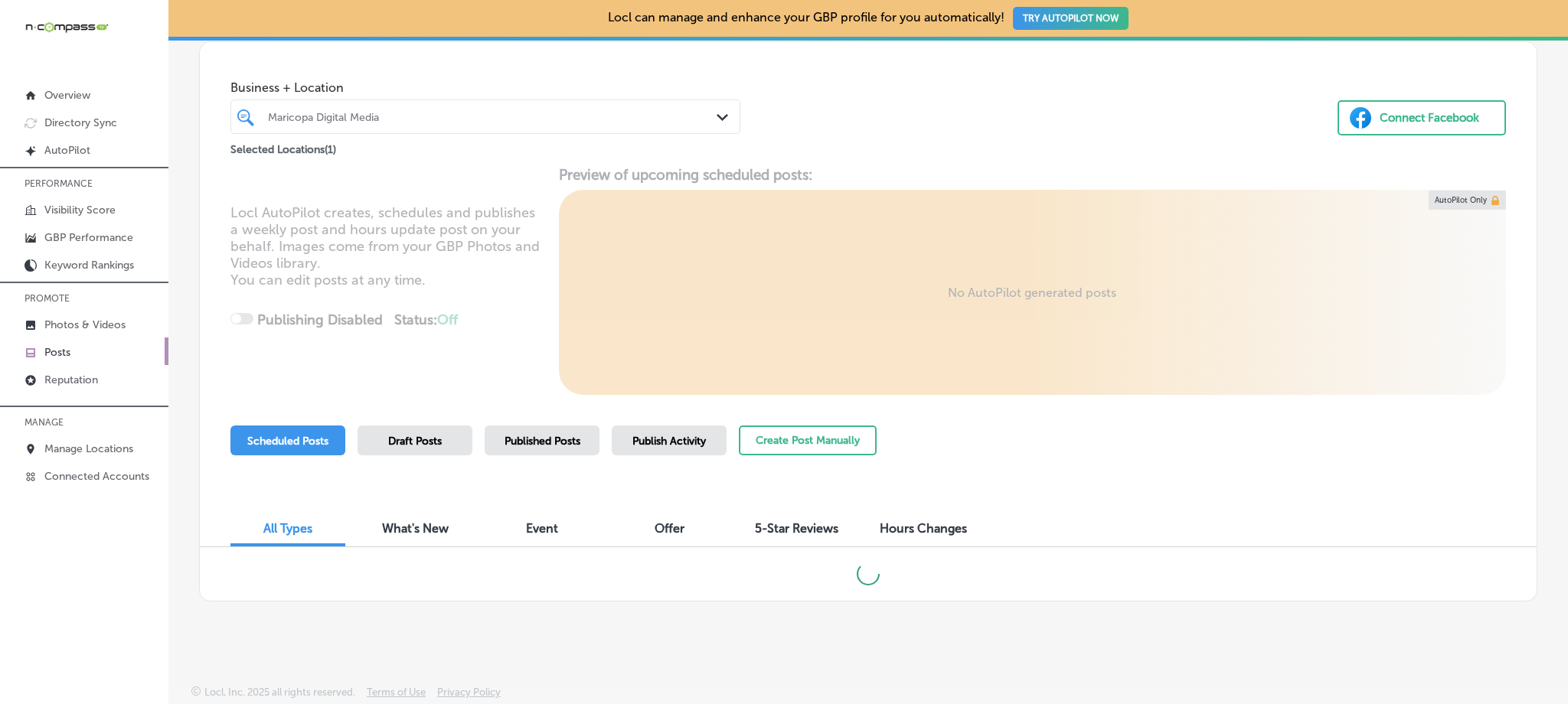
scroll to position [70, 0]
click at [549, 446] on div "Published Posts" at bounding box center [542, 438] width 115 height 30
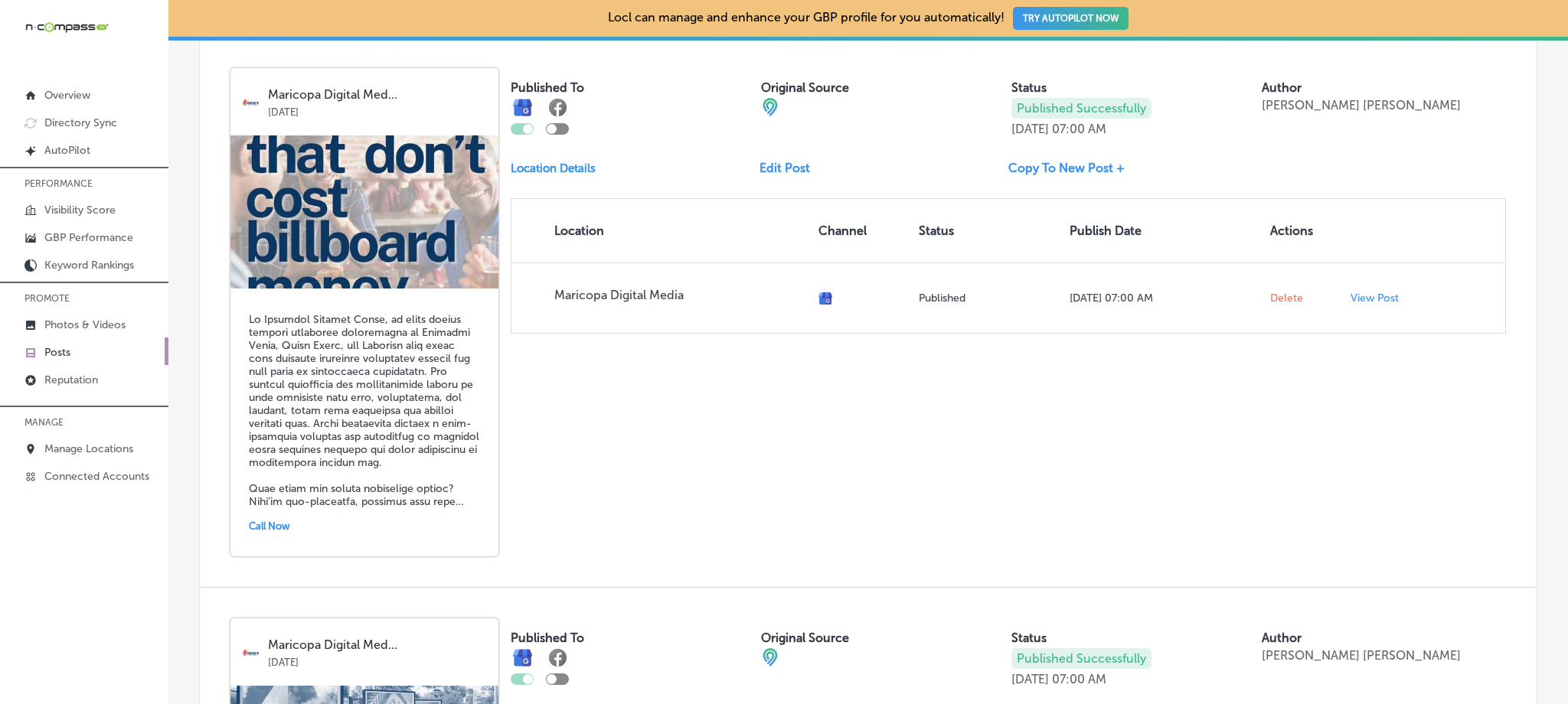
scroll to position [577, 0]
click at [92, 379] on p "Reputation" at bounding box center [70, 379] width 53 height 13
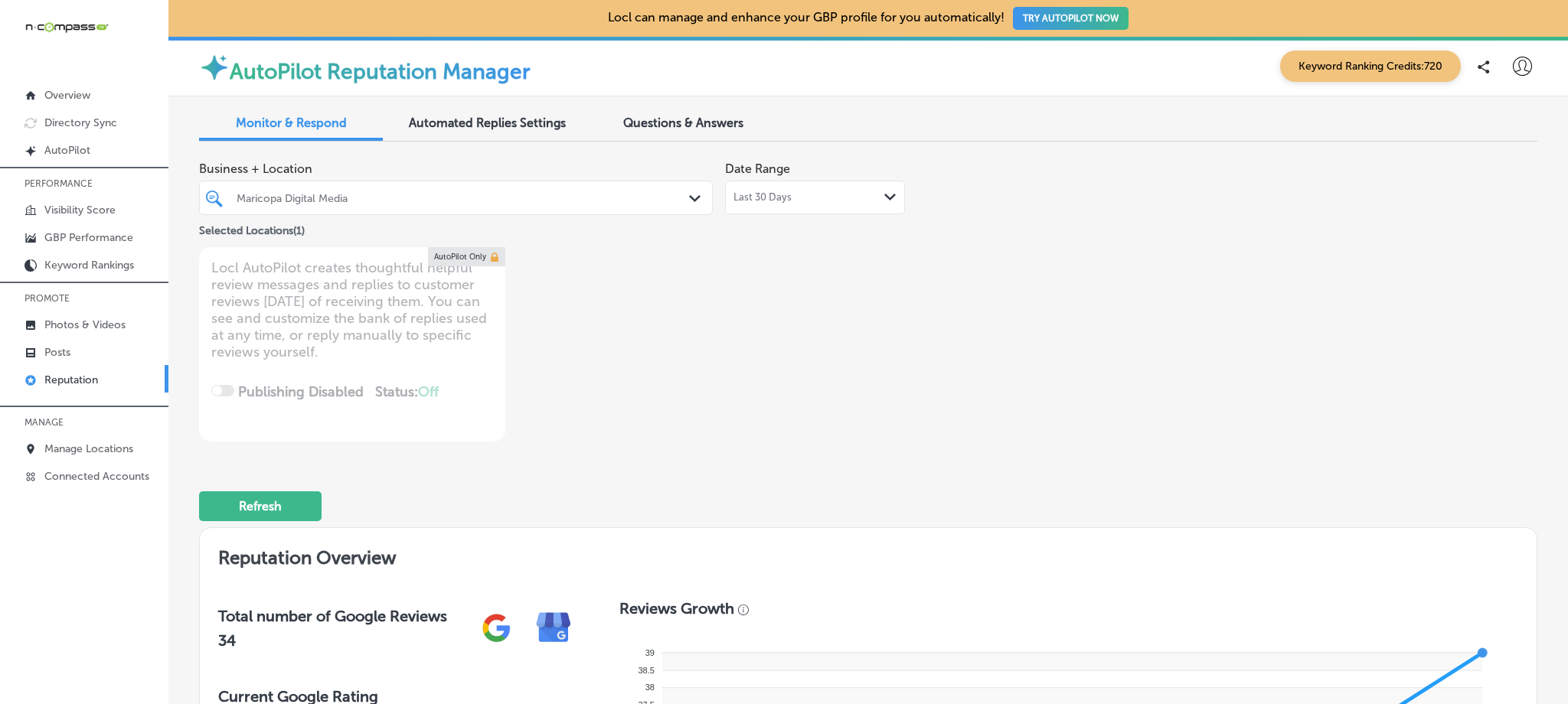
click at [804, 206] on div "Last 30 Days Path Created with Sketch." at bounding box center [814, 197] width 180 height 34
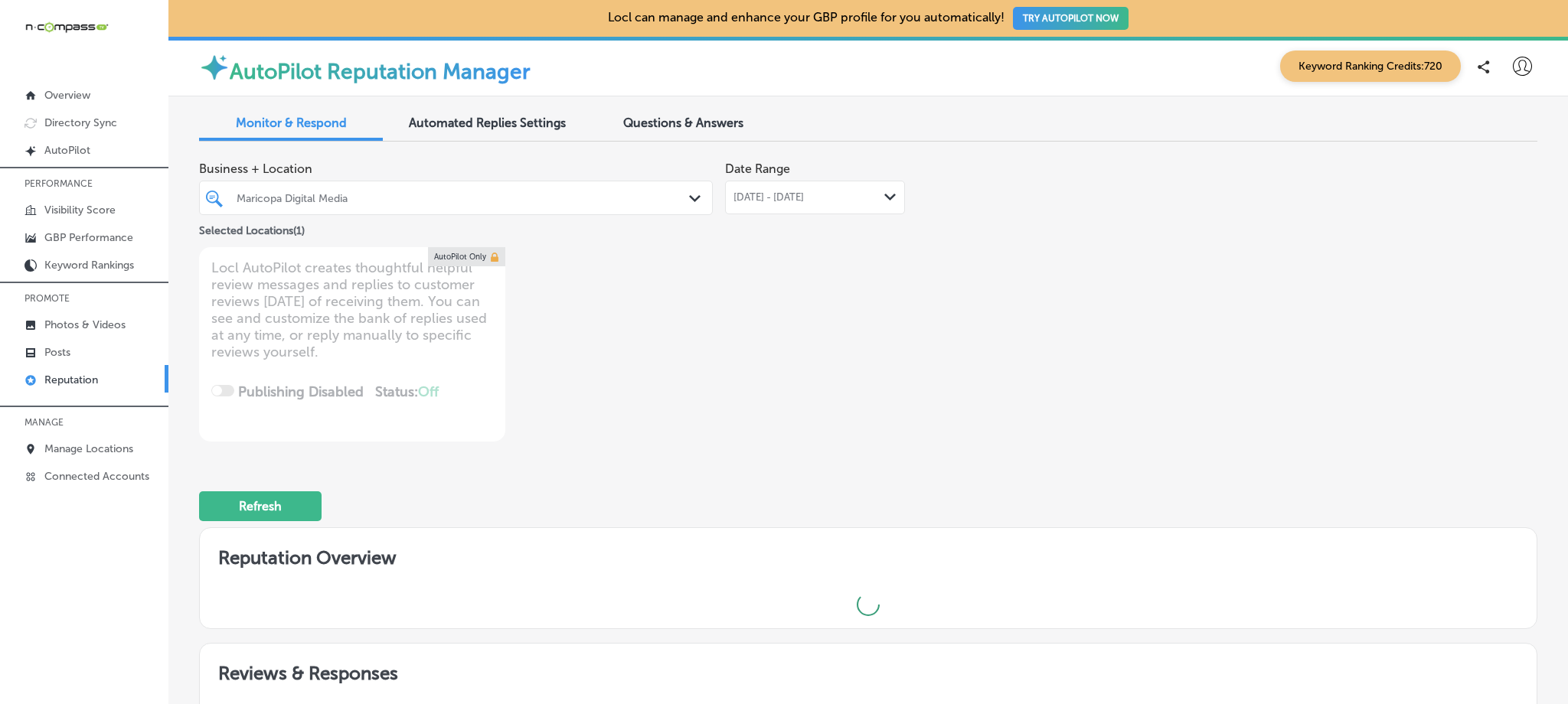
type textarea "x"
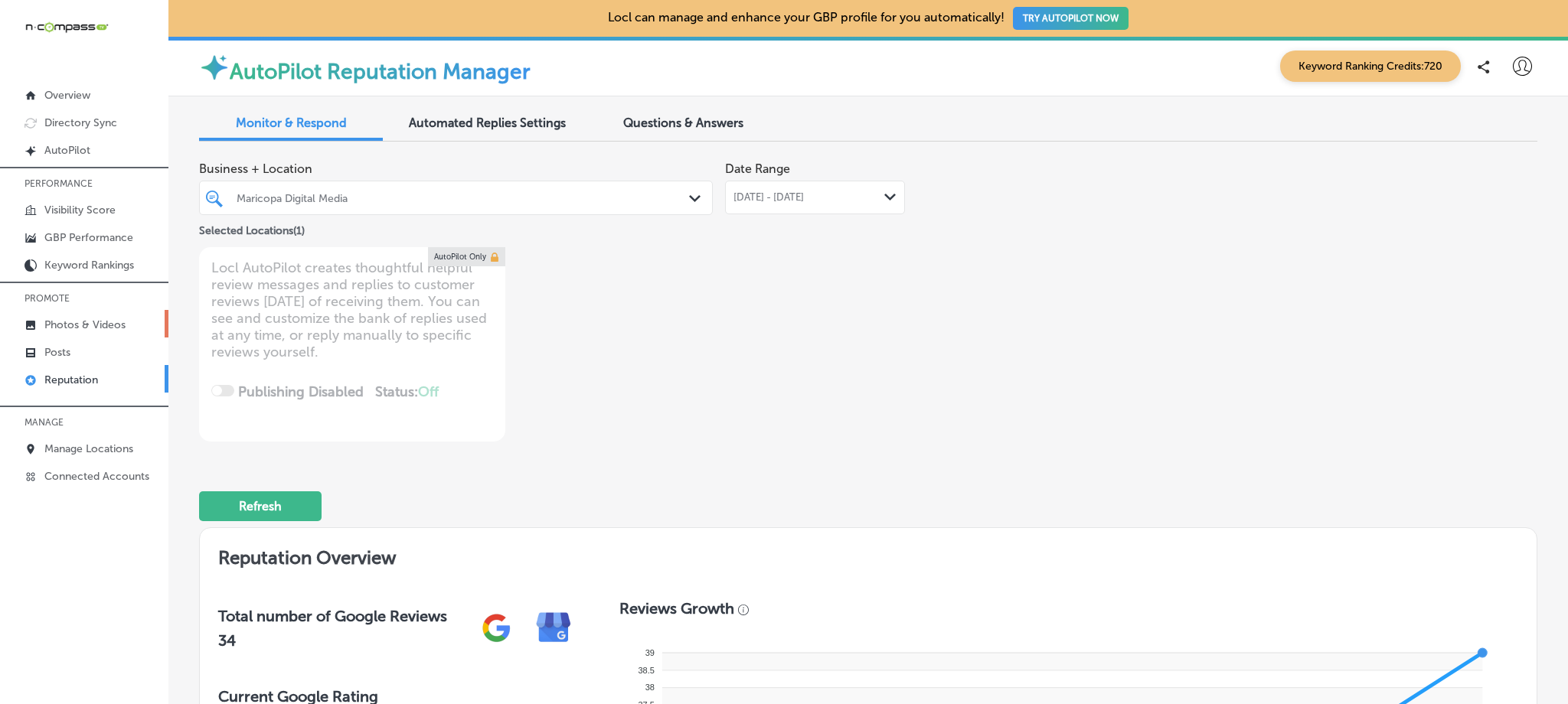
click at [134, 320] on link "Photos & Videos" at bounding box center [84, 323] width 168 height 28
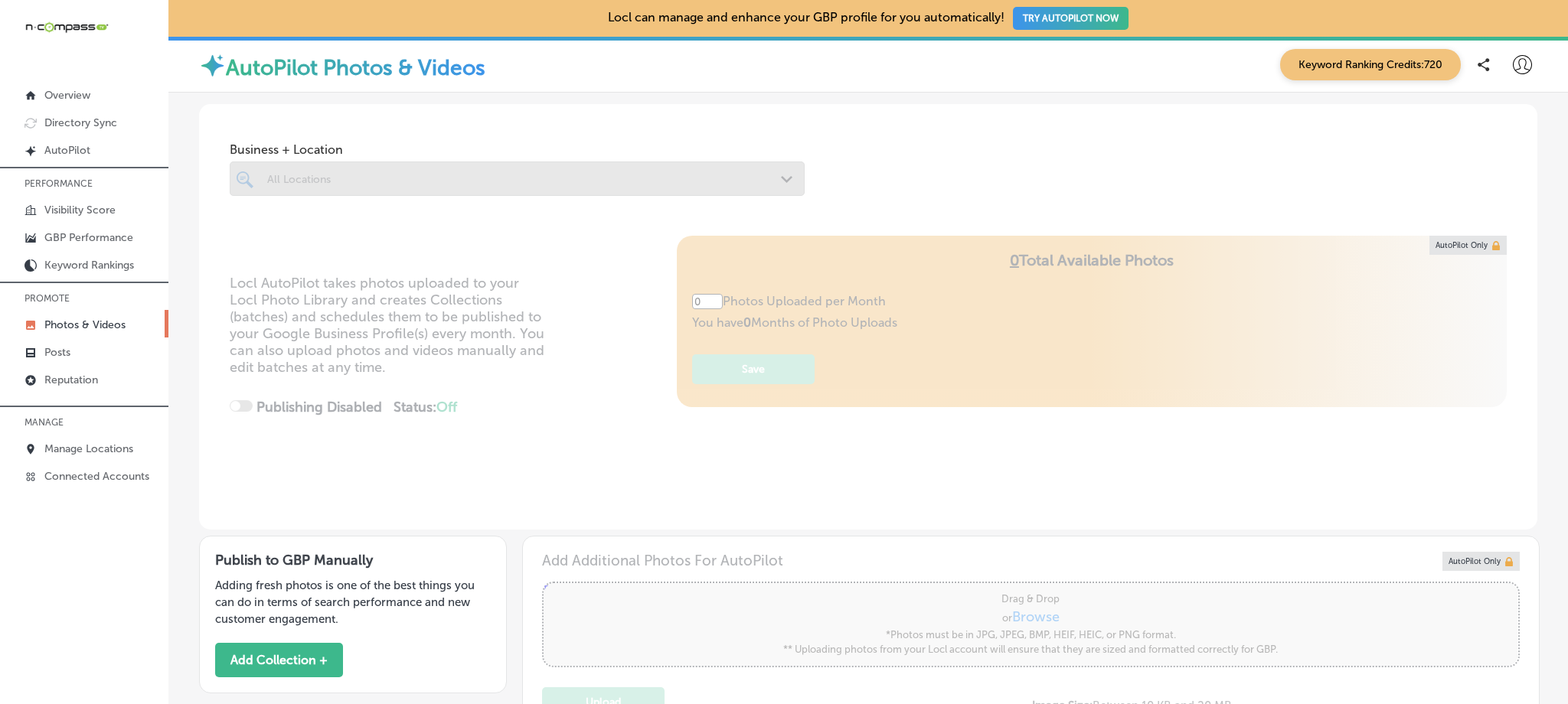
type input "5"
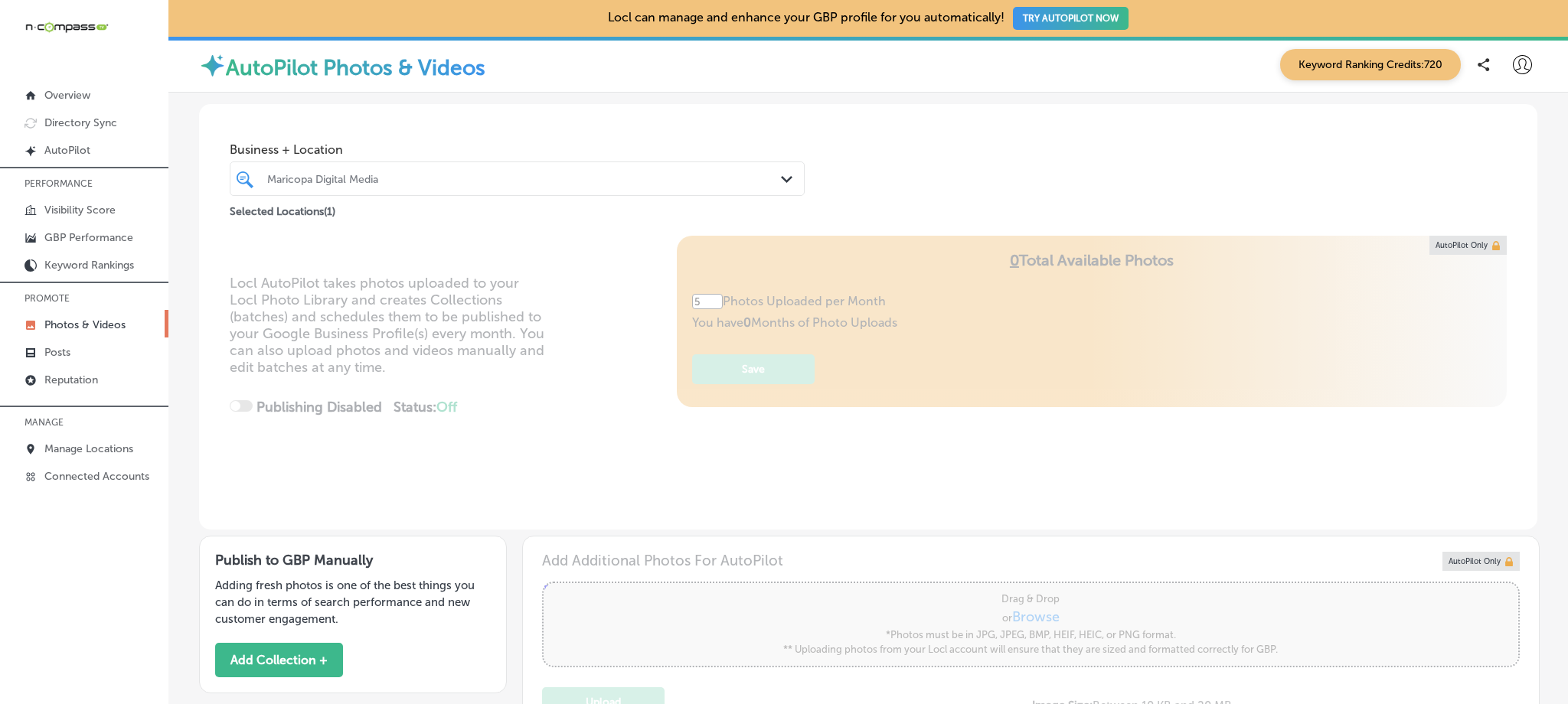
click at [476, 178] on div "Maricopa Digital Media" at bounding box center [525, 178] width 516 height 13
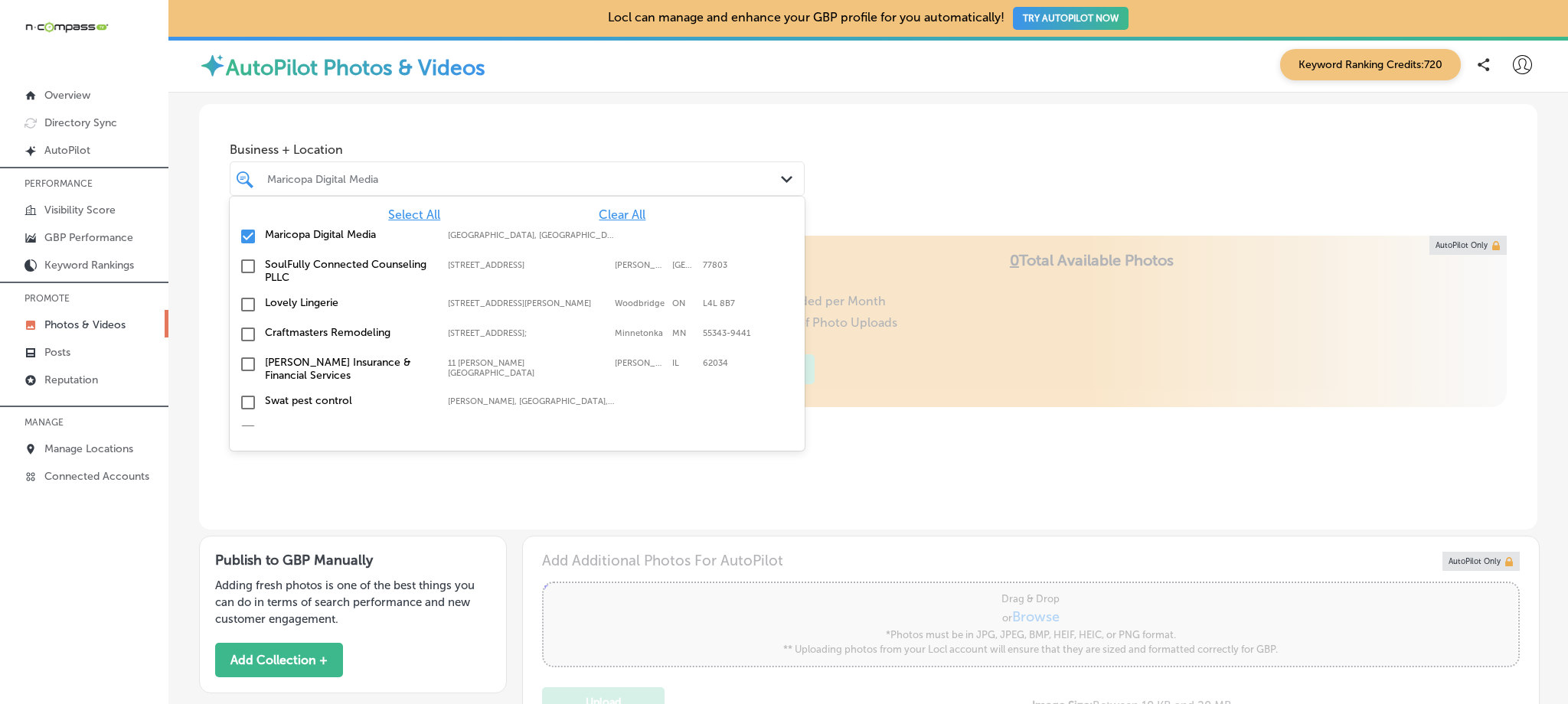
click at [251, 234] on input "checkbox" at bounding box center [248, 237] width 19 height 19
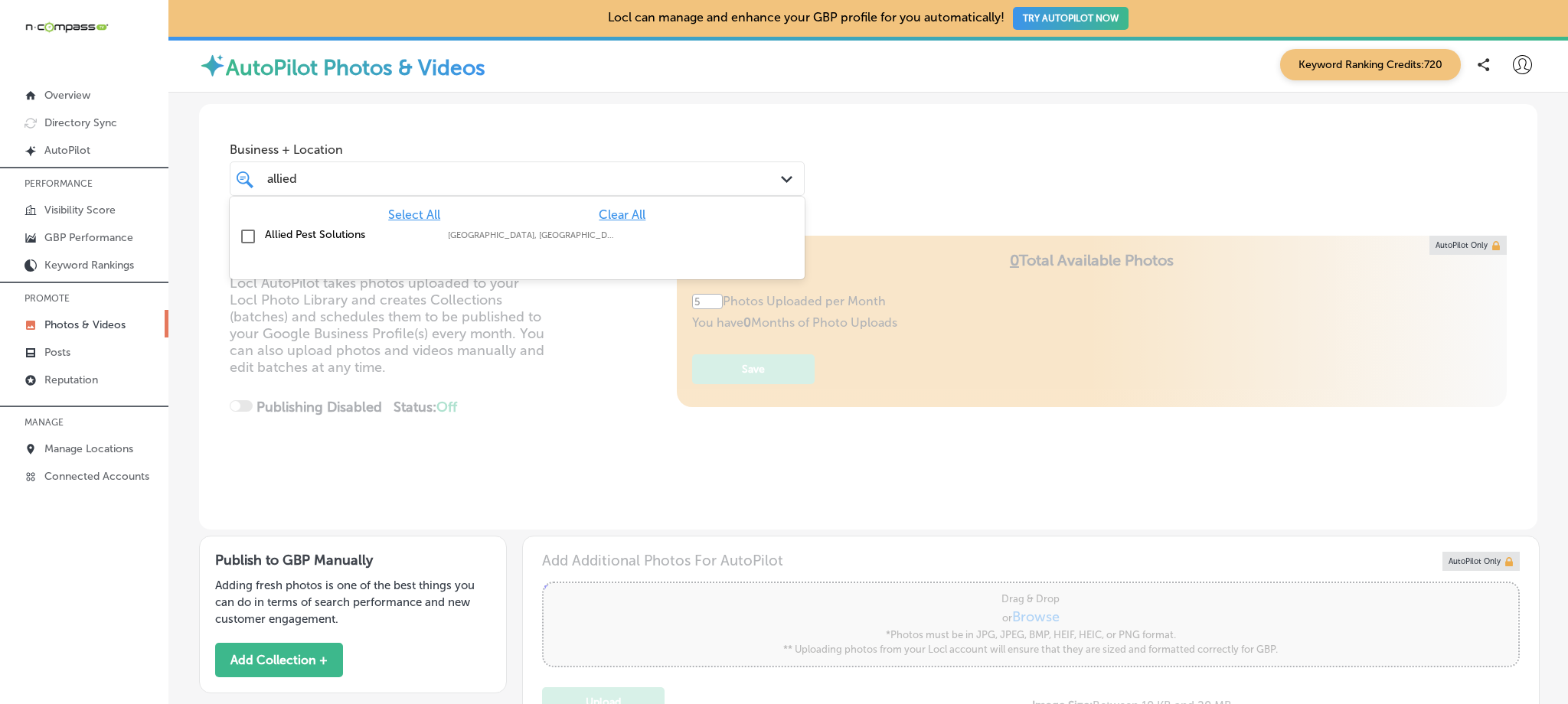
click at [324, 236] on label "Allied Pest Solutions" at bounding box center [349, 234] width 168 height 13
type input "allied"
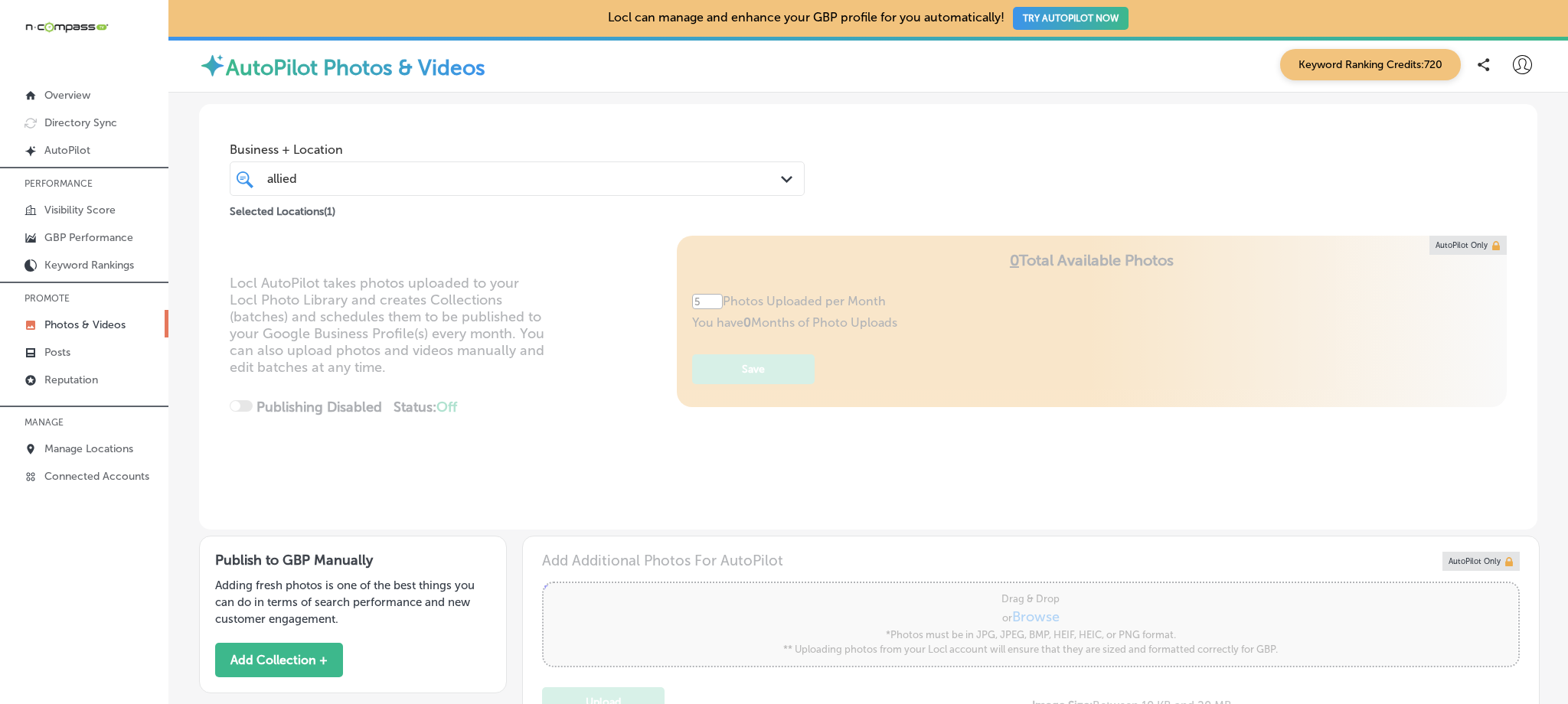
click at [981, 147] on div "Business + Location allied allied Path Created with Sketch. Selected Locations …" at bounding box center [868, 162] width 1339 height 116
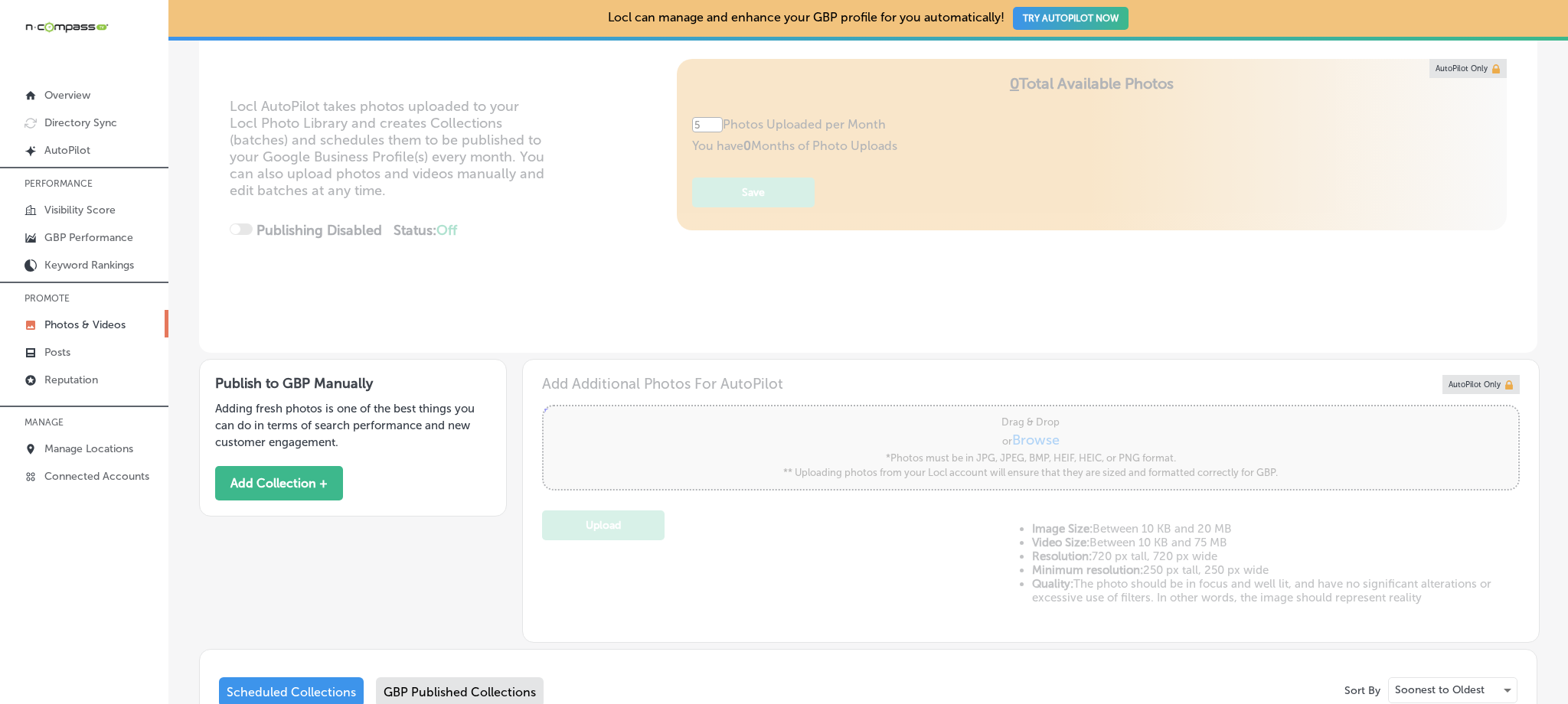
scroll to position [322, 0]
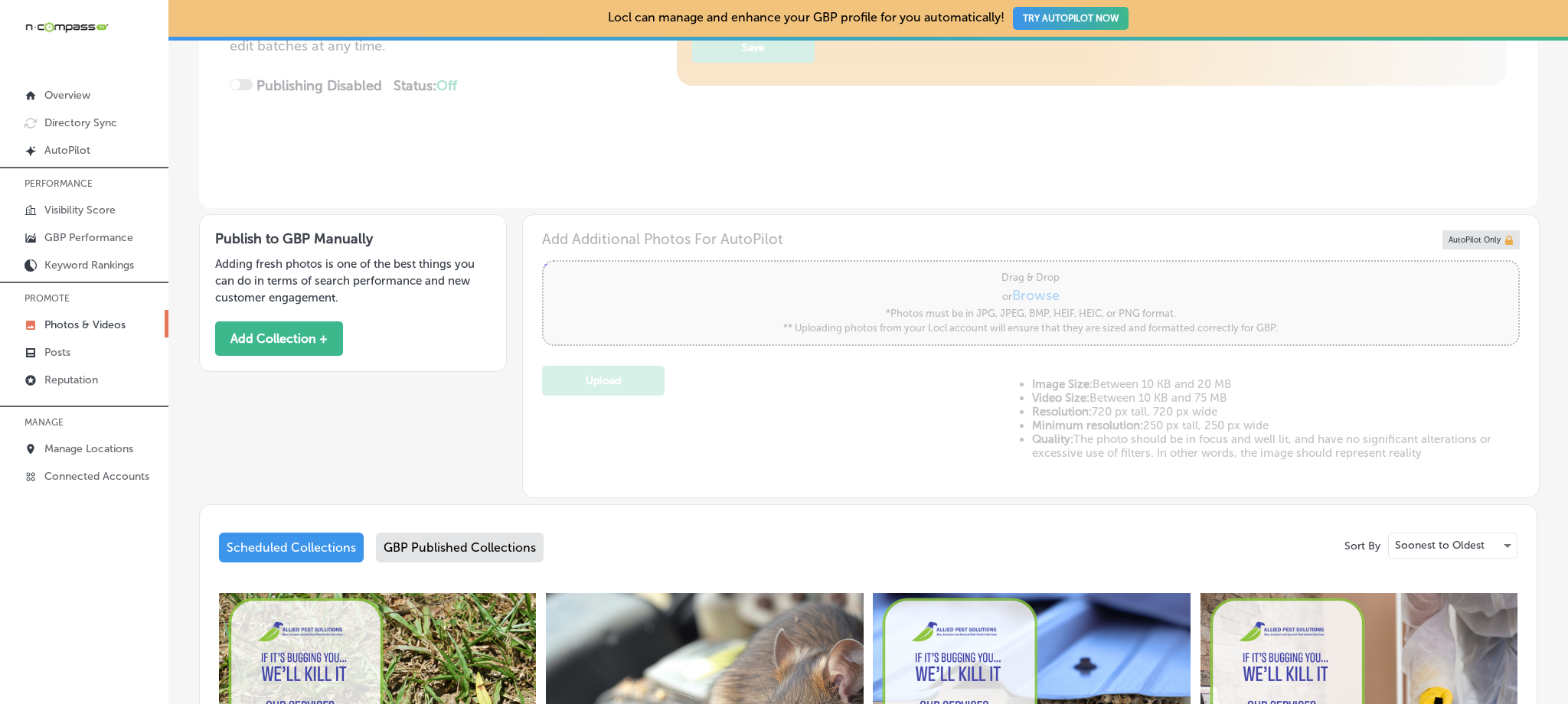
click at [433, 540] on div "GBP Published Collections" at bounding box center [460, 547] width 168 height 30
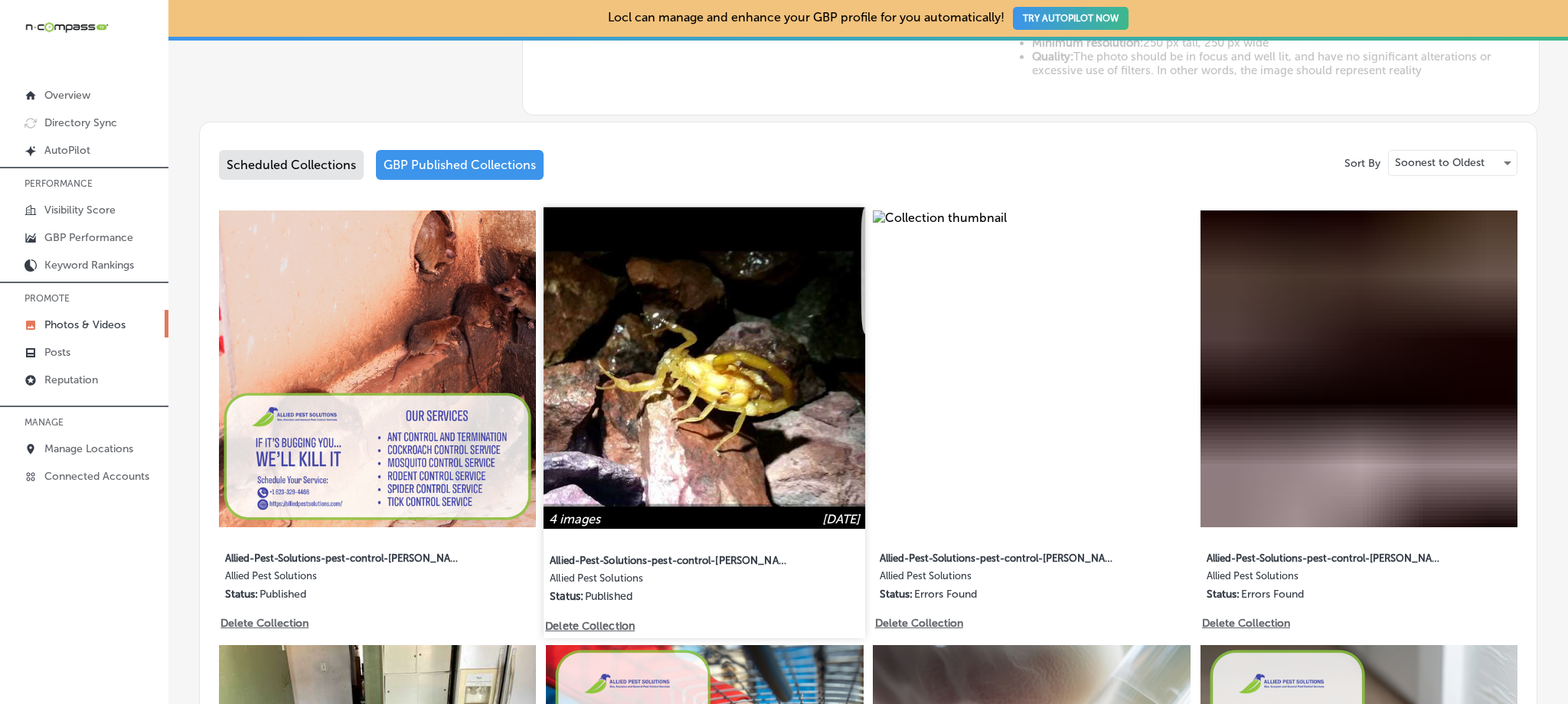
scroll to position [696, 0]
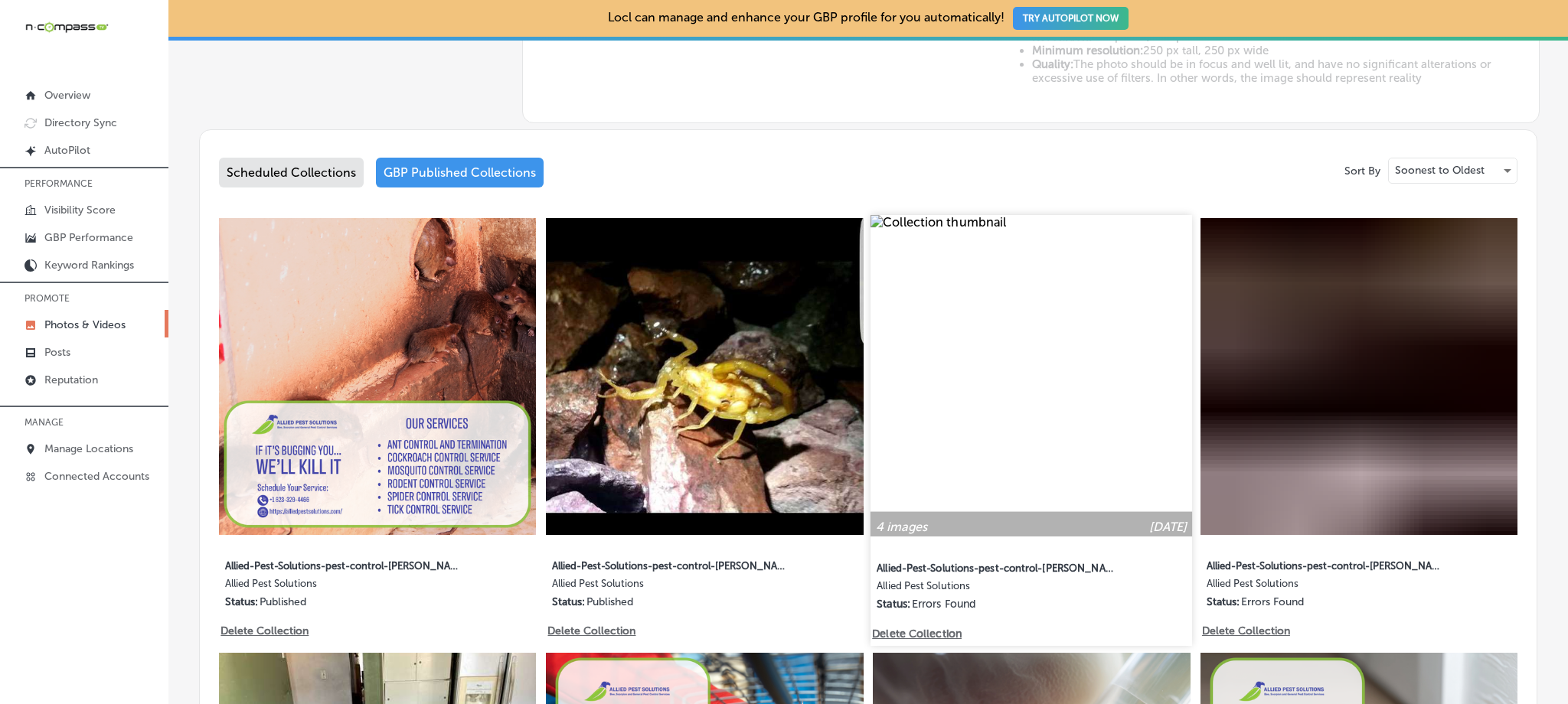
click at [1068, 358] on img at bounding box center [1031, 376] width 323 height 322
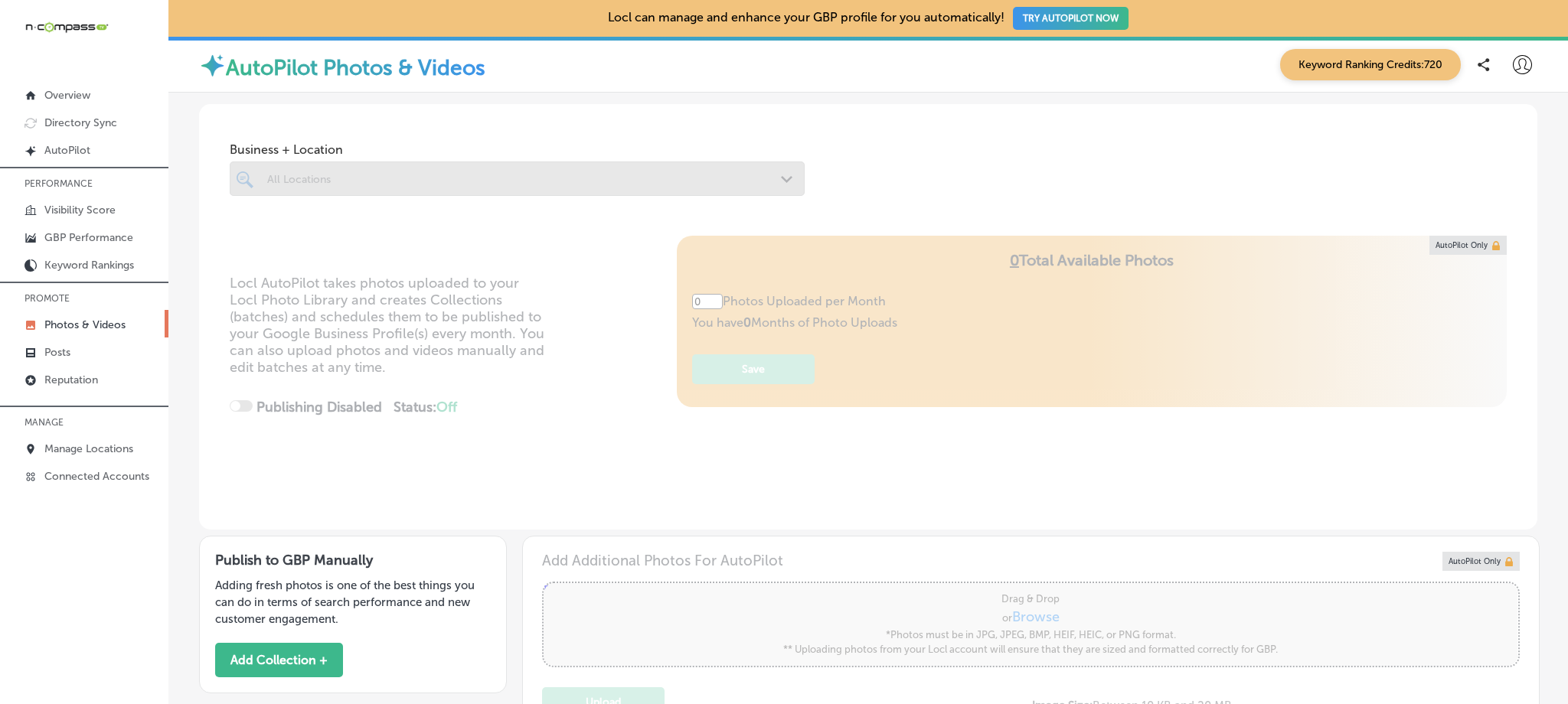
type input "5"
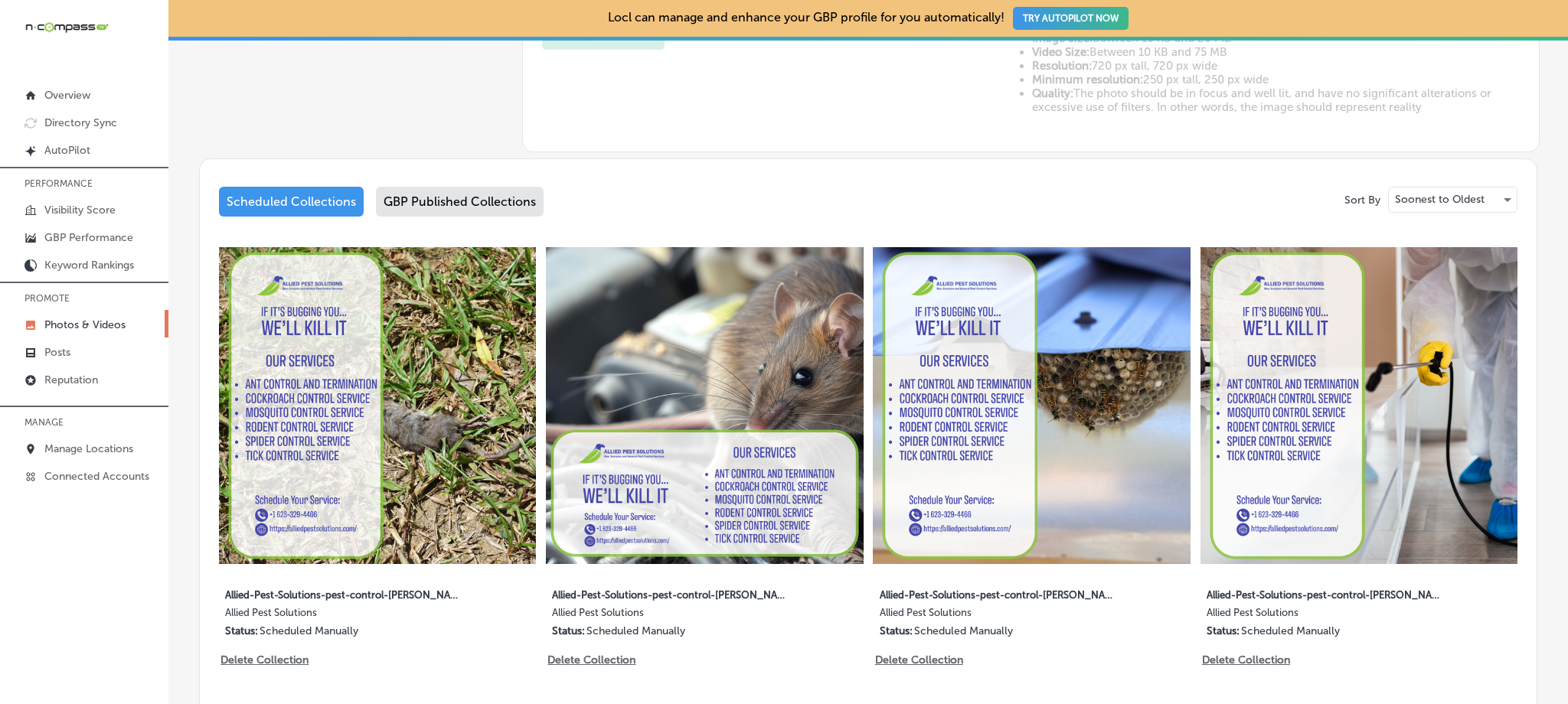
click at [442, 202] on div "GBP Published Collections" at bounding box center [460, 201] width 168 height 30
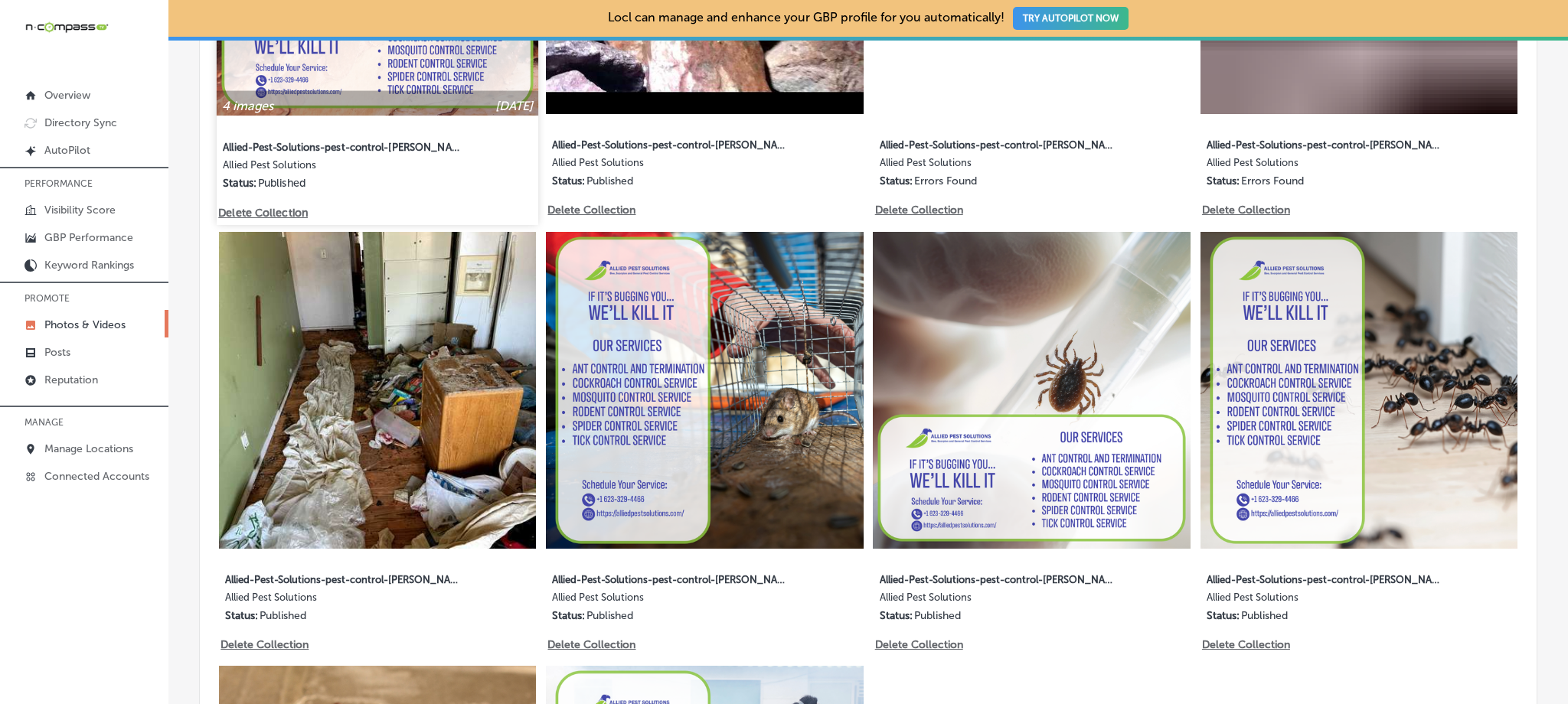
scroll to position [870, 0]
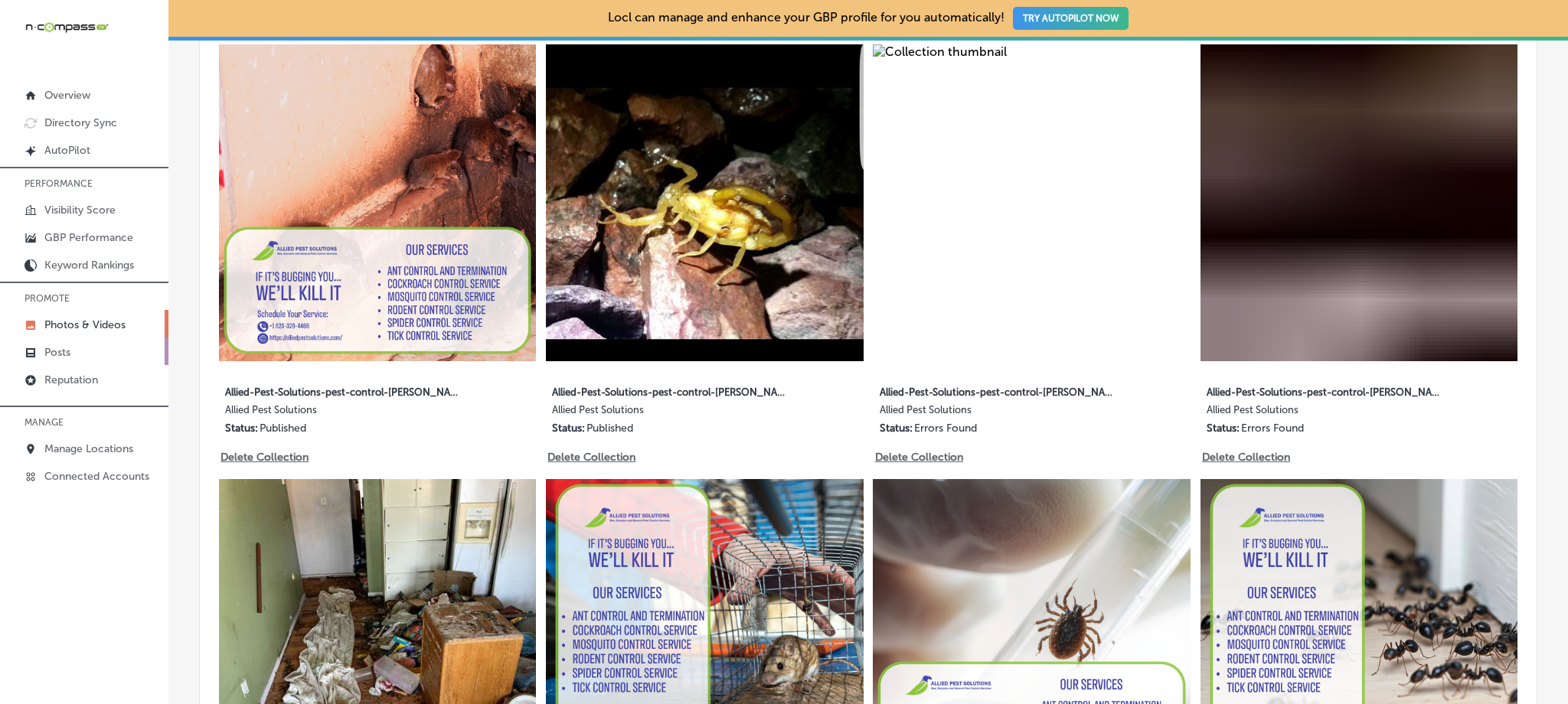
click at [93, 356] on link "Posts" at bounding box center [84, 351] width 168 height 28
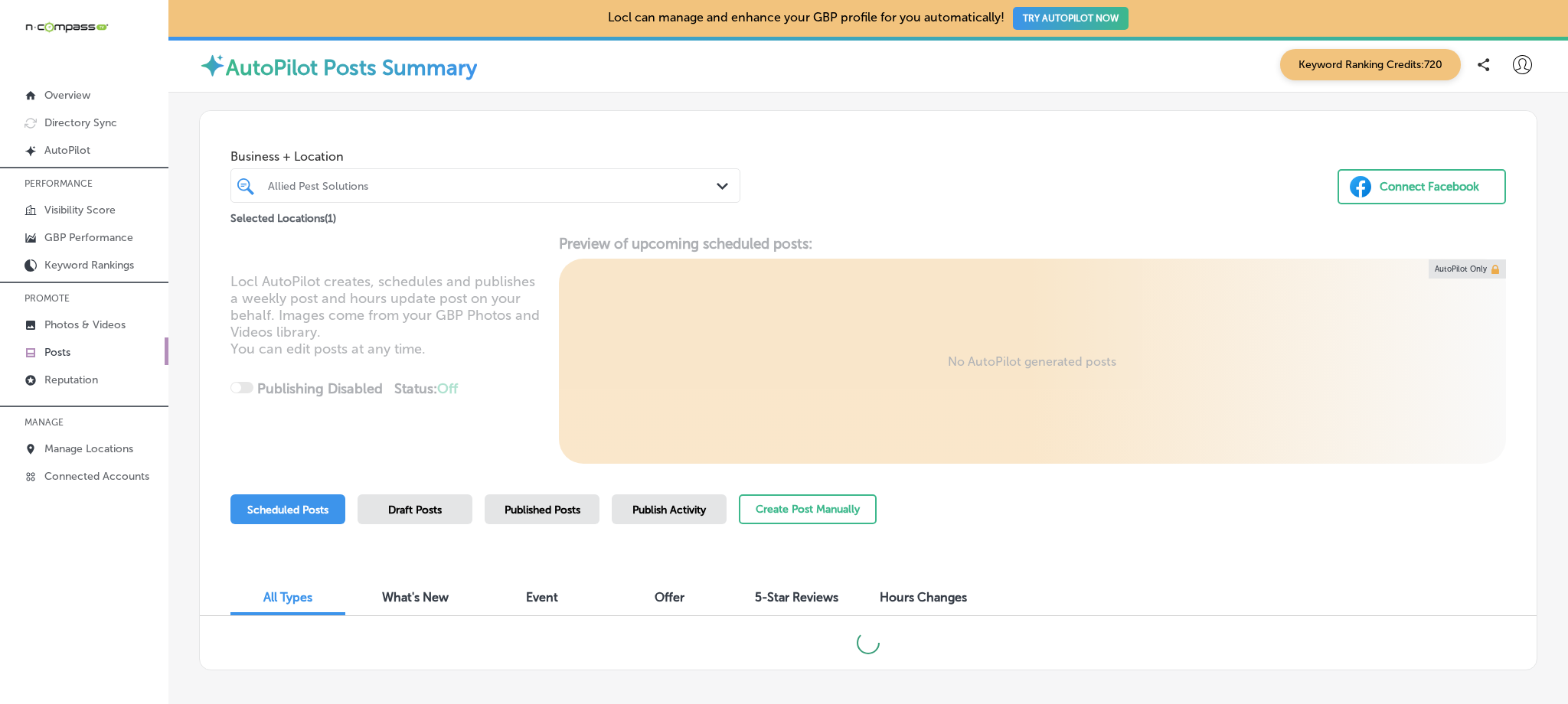
scroll to position [70, 0]
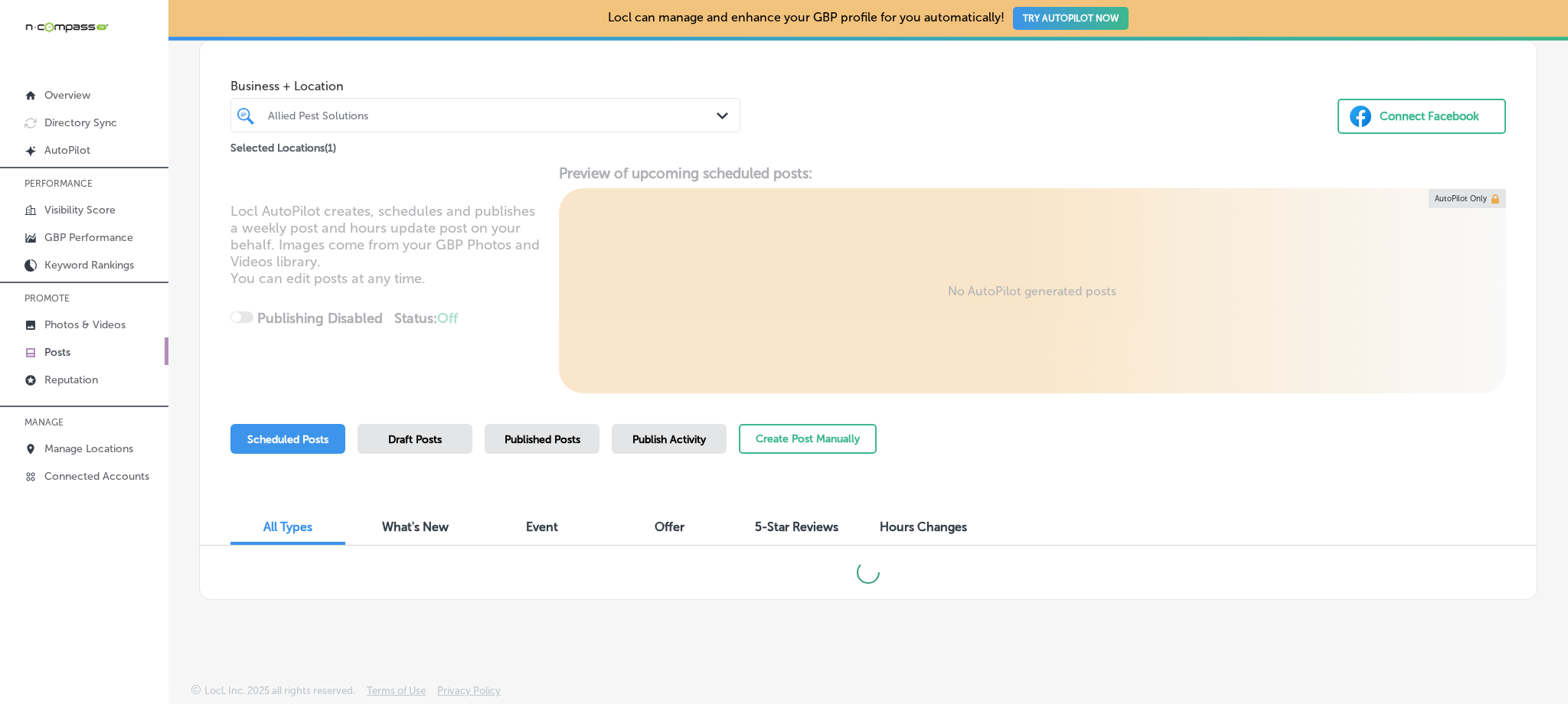
click at [529, 448] on div "Published Posts" at bounding box center [542, 438] width 115 height 30
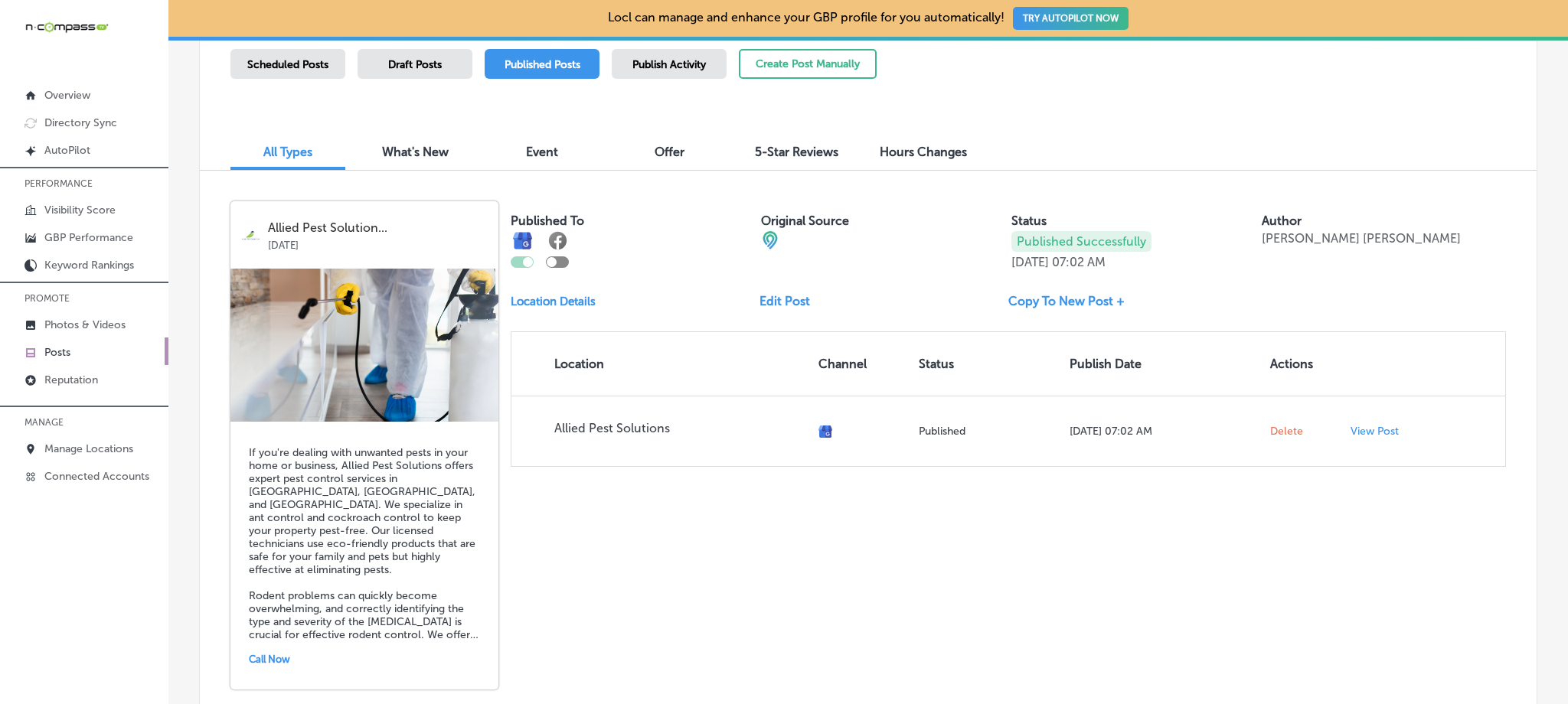
scroll to position [436, 0]
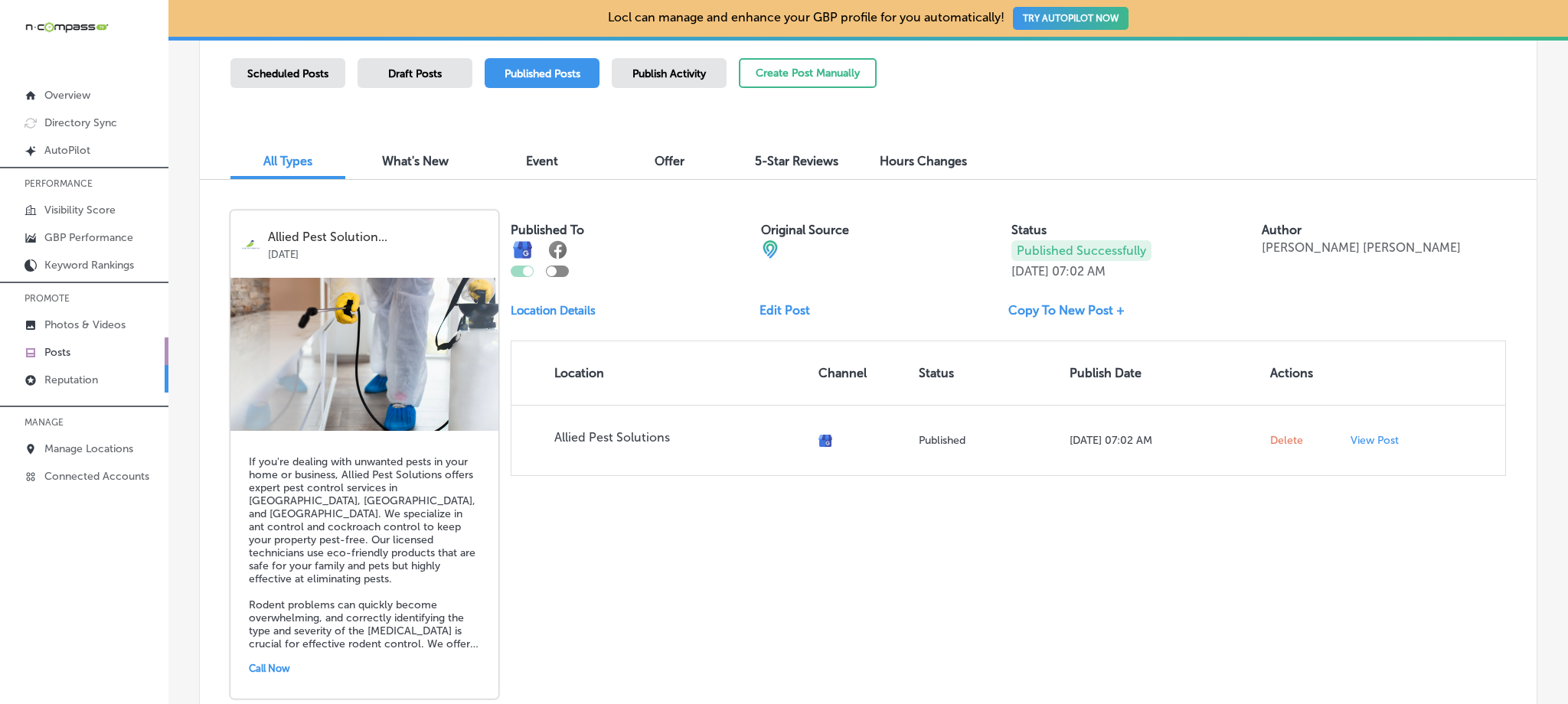
click at [117, 375] on link "Reputation" at bounding box center [84, 378] width 168 height 28
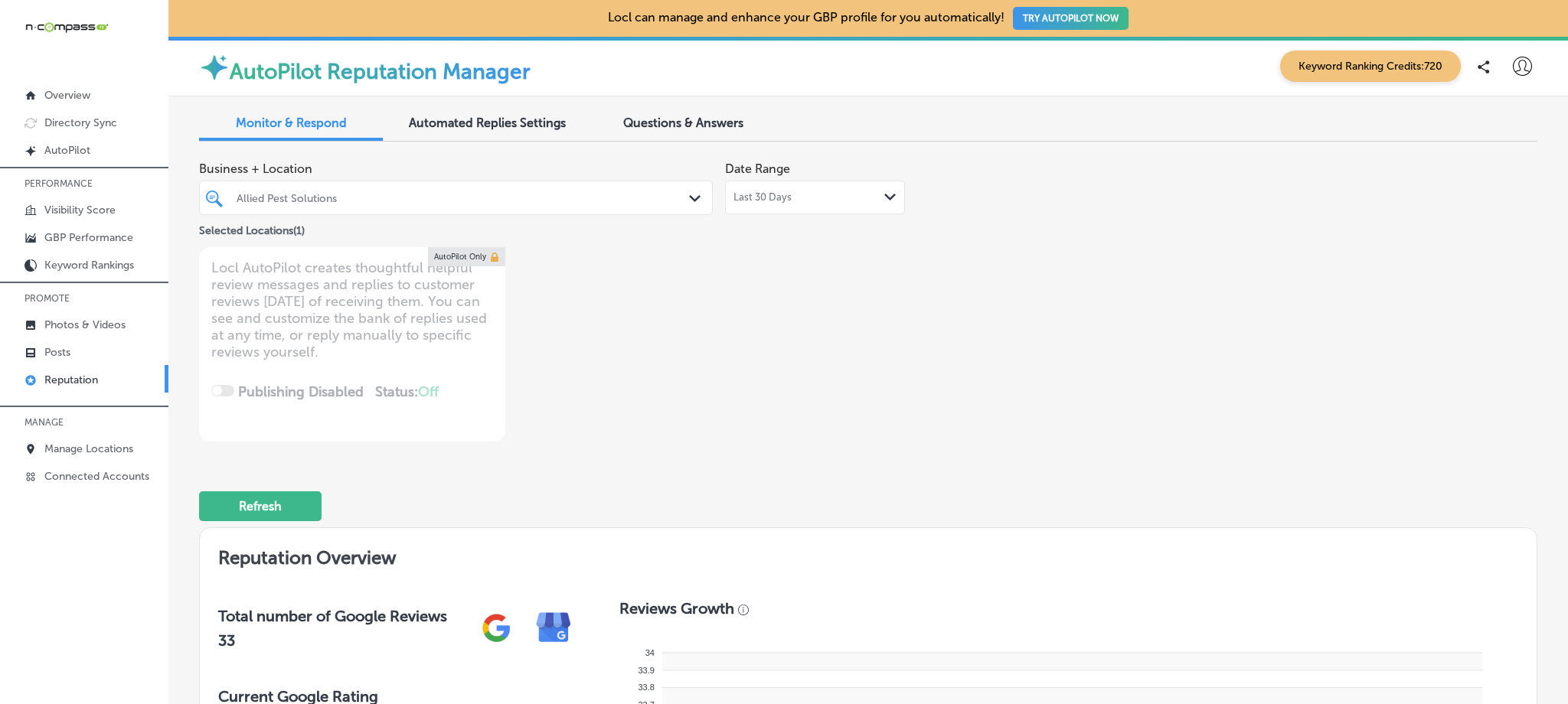
click at [779, 198] on span "Last 30 Days" at bounding box center [762, 197] width 58 height 12
click at [384, 202] on div "Allied Pest Solutions" at bounding box center [463, 197] width 454 height 13
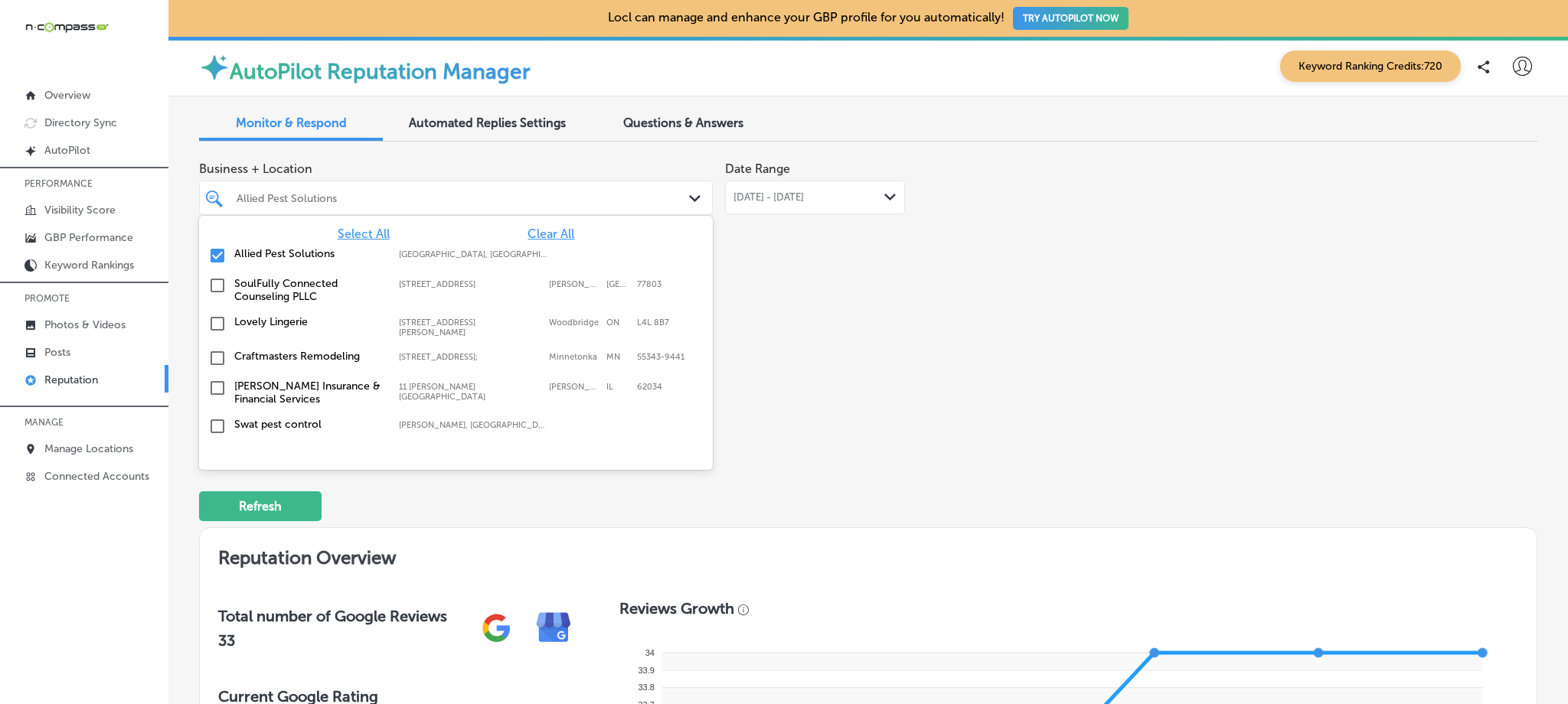
click at [213, 253] on input "checkbox" at bounding box center [218, 256] width 19 height 19
type textarea "x"
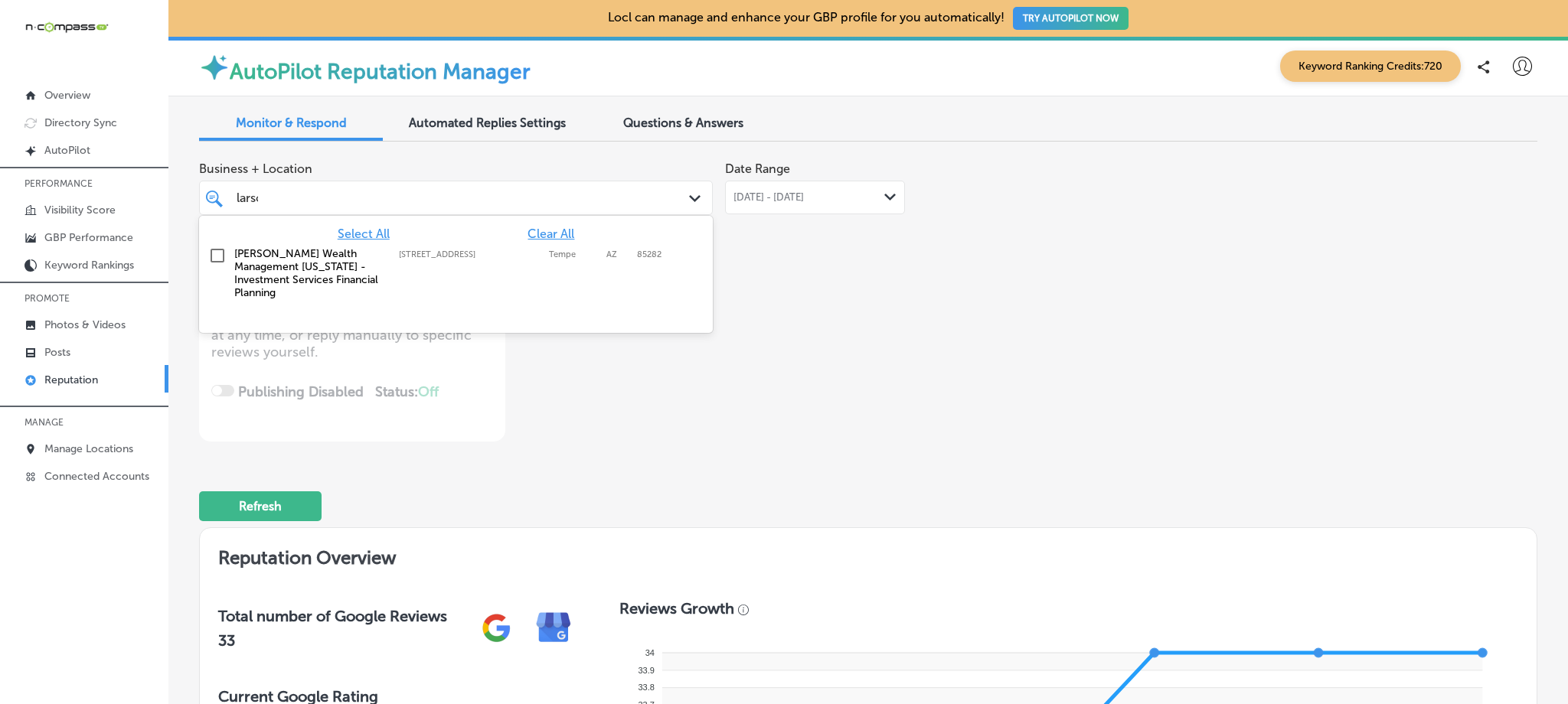
type input "[PERSON_NAME]"
click at [238, 259] on label "[PERSON_NAME] Wealth Management [US_STATE] - Investment Services Financial Plan…" at bounding box center [309, 272] width 149 height 52
type textarea "x"
type input "[PERSON_NAME]"
click at [809, 377] on div "Business + Location option [STREET_ADDRESS]. option [STREET_ADDRESS]. 2 results…" at bounding box center [600, 298] width 803 height 288
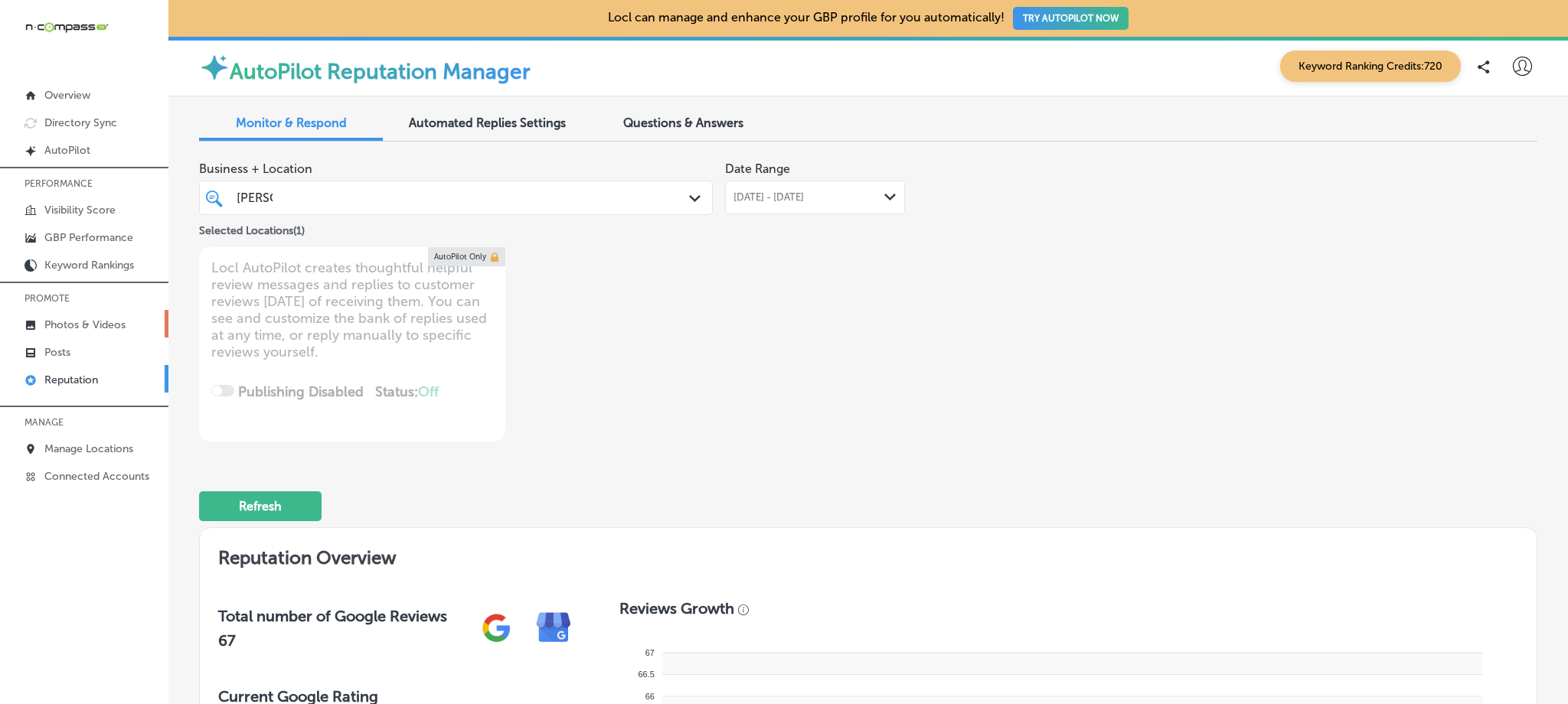
type textarea "x"
click at [113, 324] on p "Photos & Videos" at bounding box center [85, 324] width 81 height 13
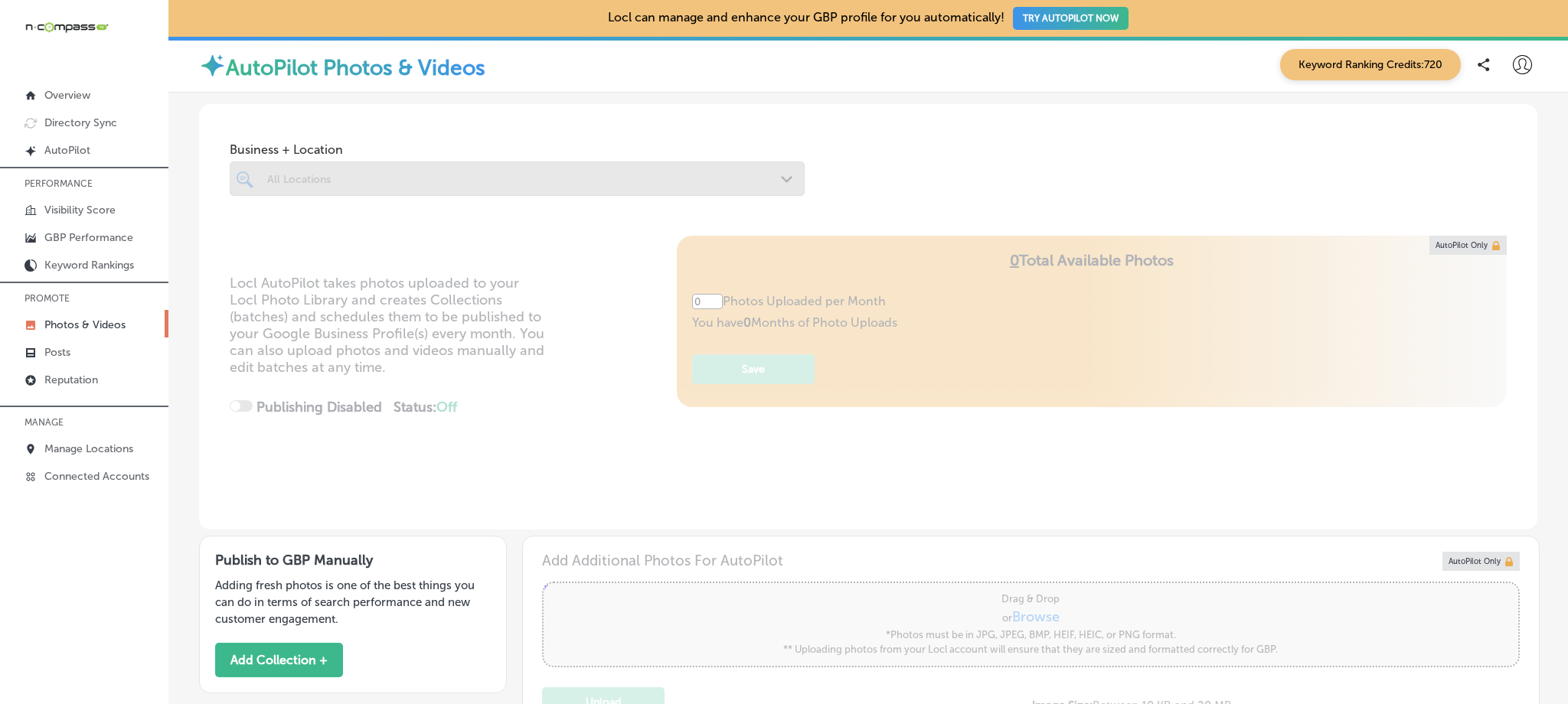
type input "5"
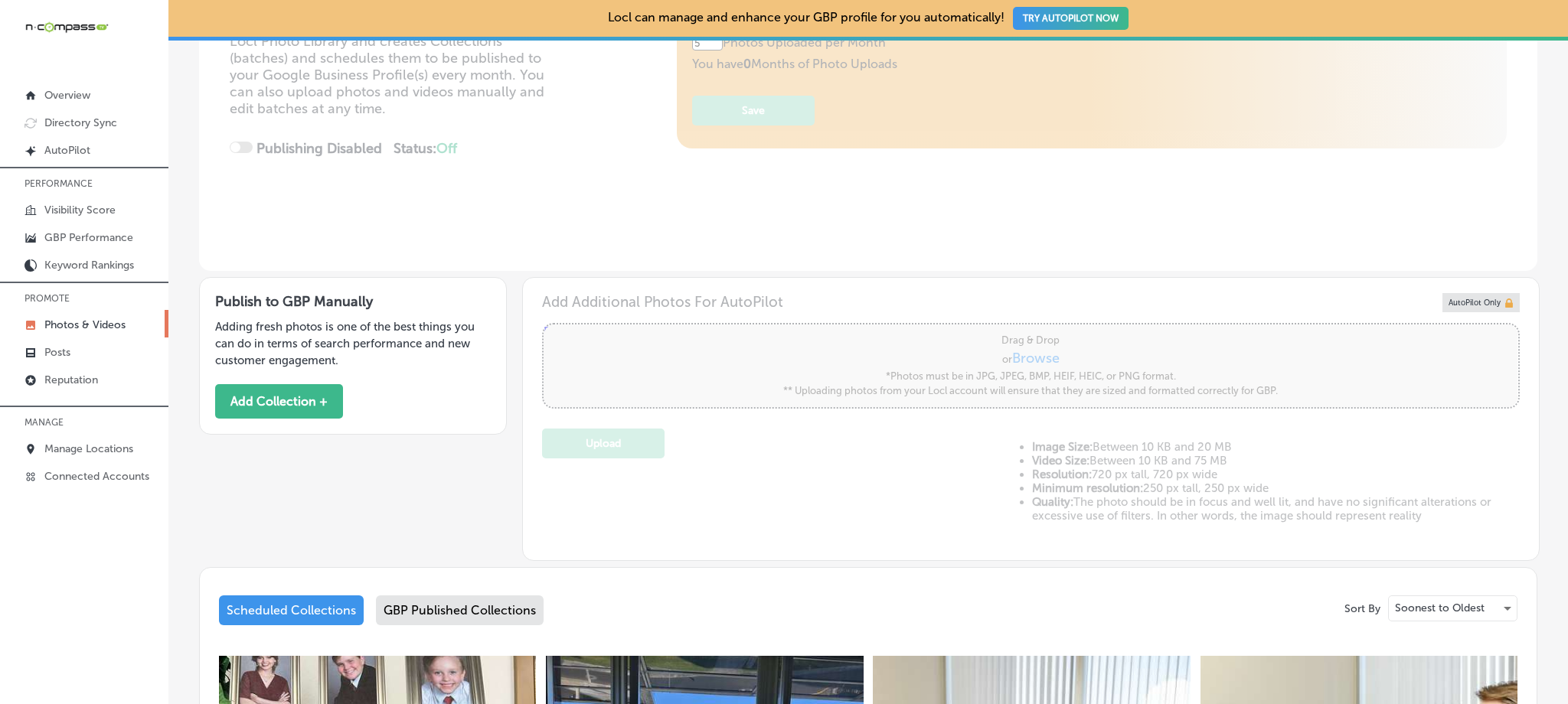
scroll to position [343, 0]
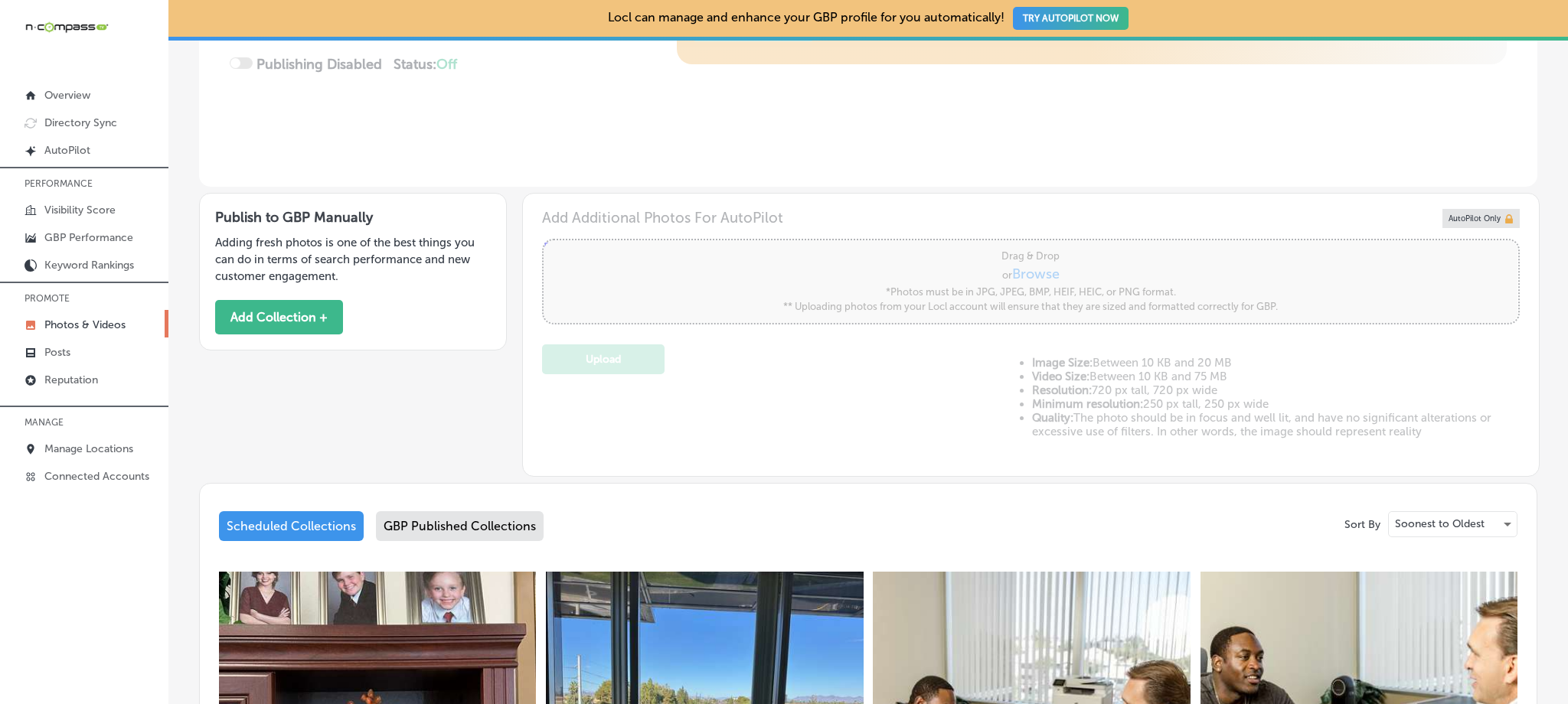
click at [465, 534] on div "GBP Published Collections" at bounding box center [460, 525] width 168 height 30
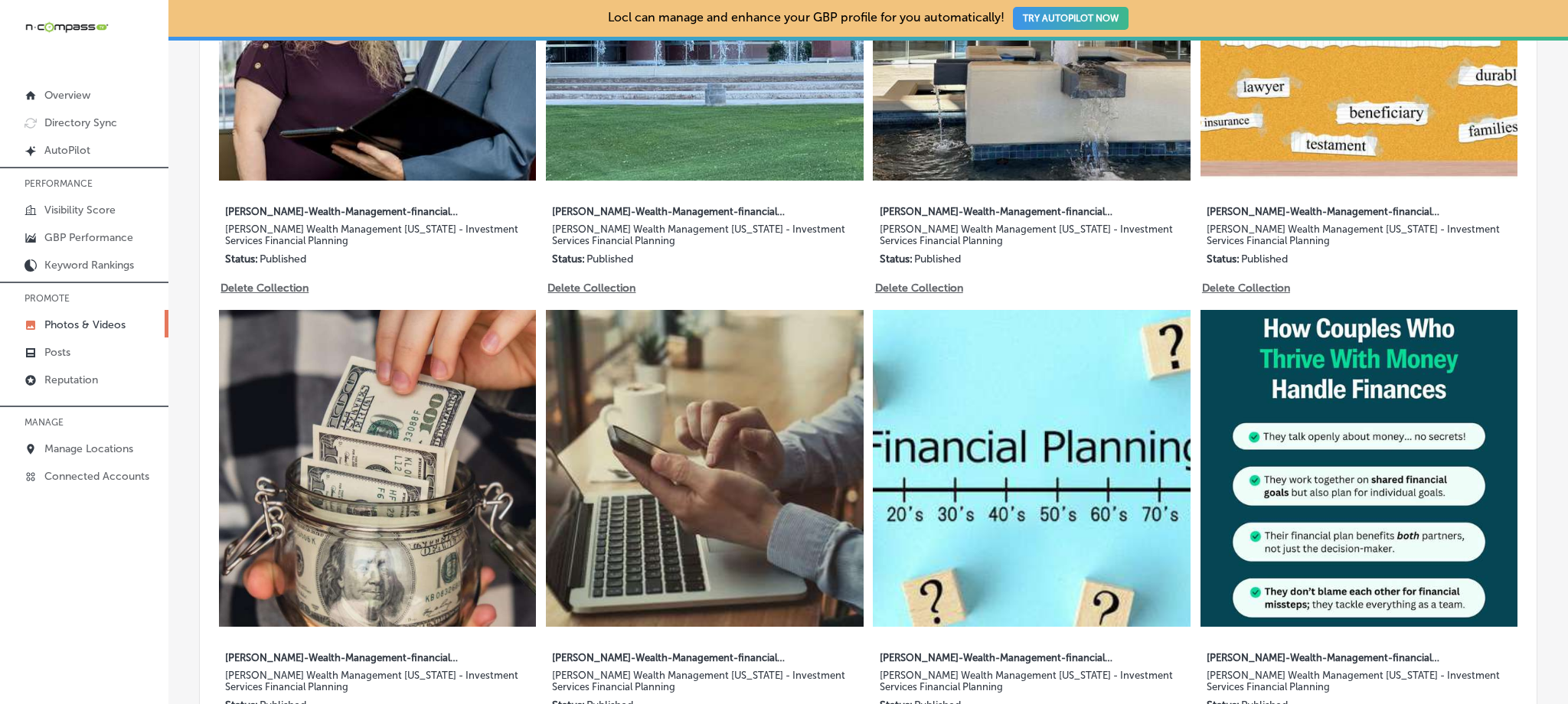
scroll to position [993, 0]
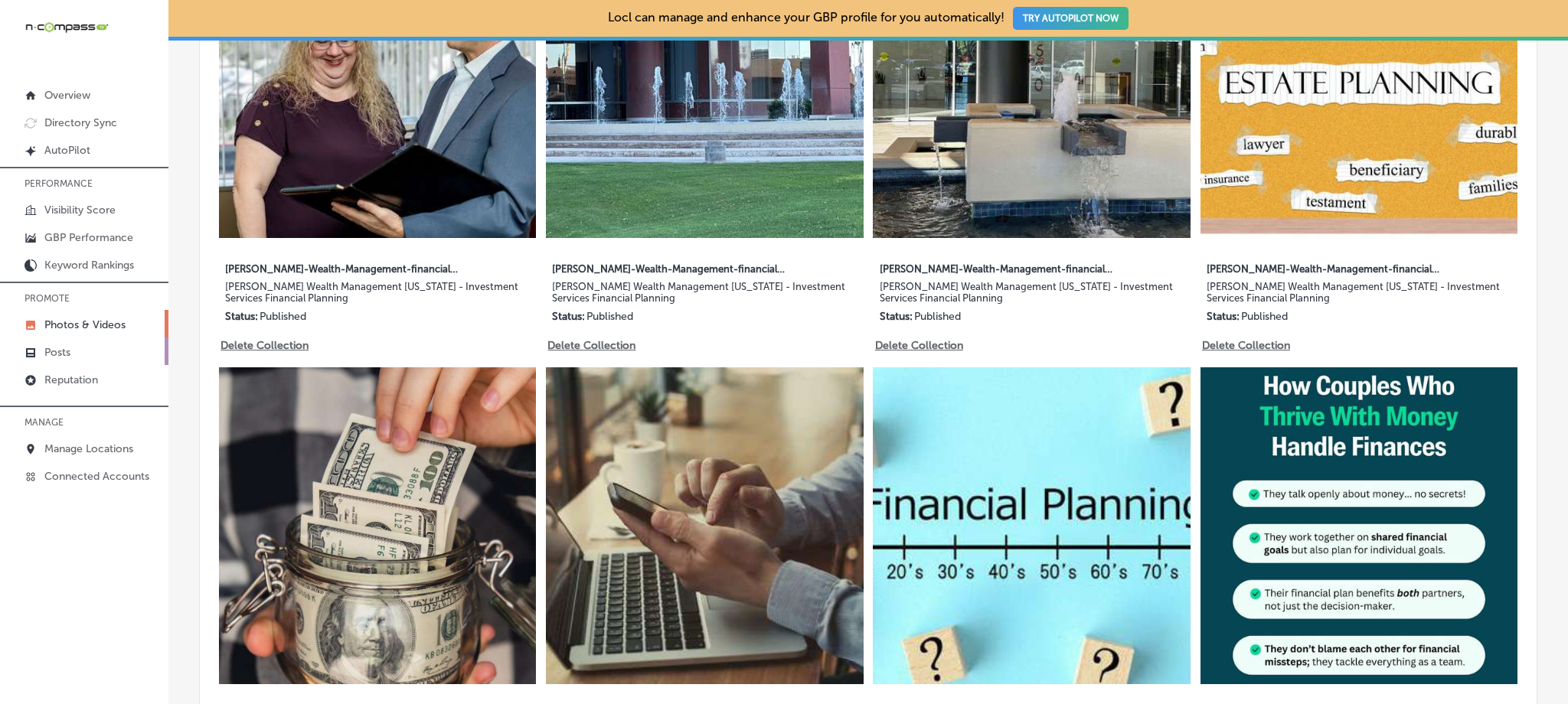
click at [76, 353] on link "Posts" at bounding box center [84, 351] width 168 height 28
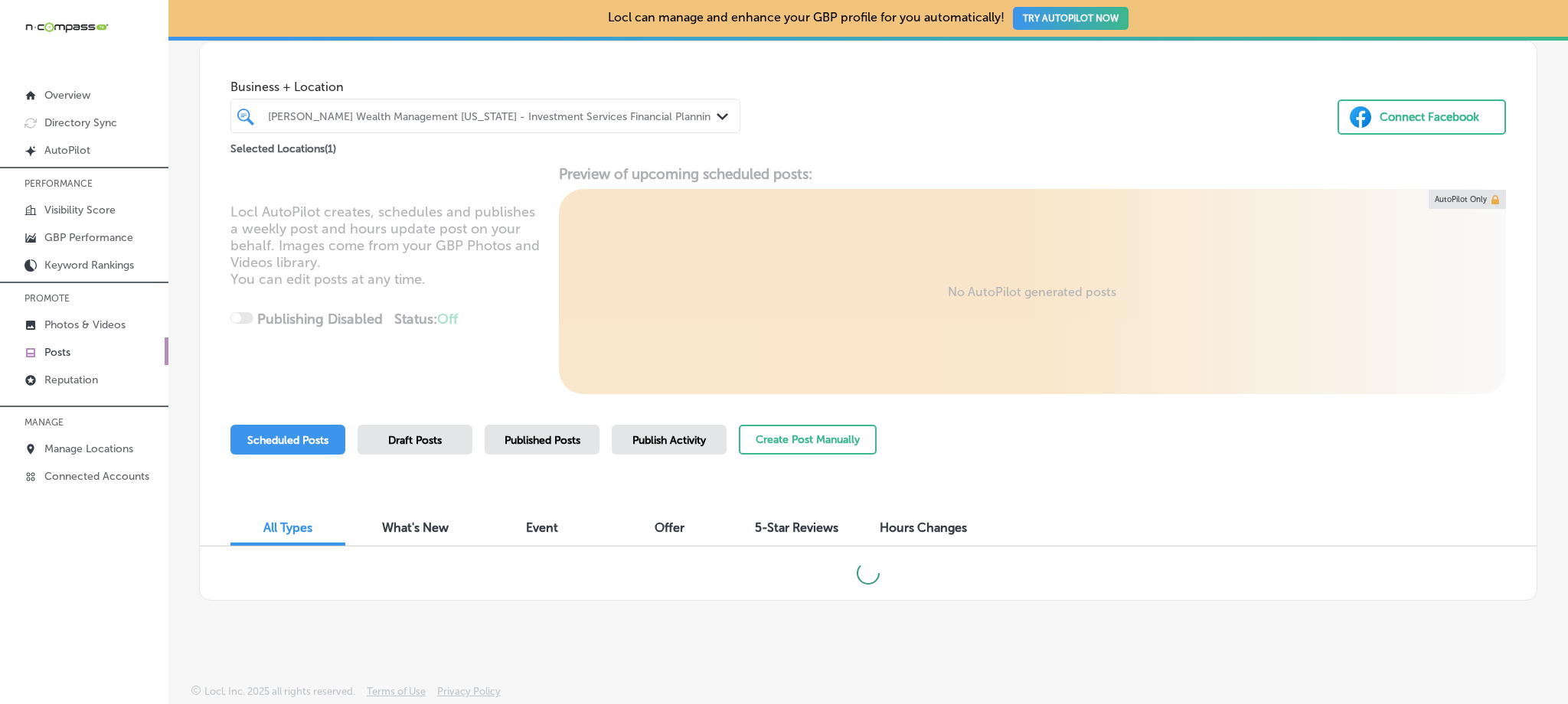
scroll to position [70, 0]
click at [551, 443] on span "Published Posts" at bounding box center [543, 439] width 76 height 13
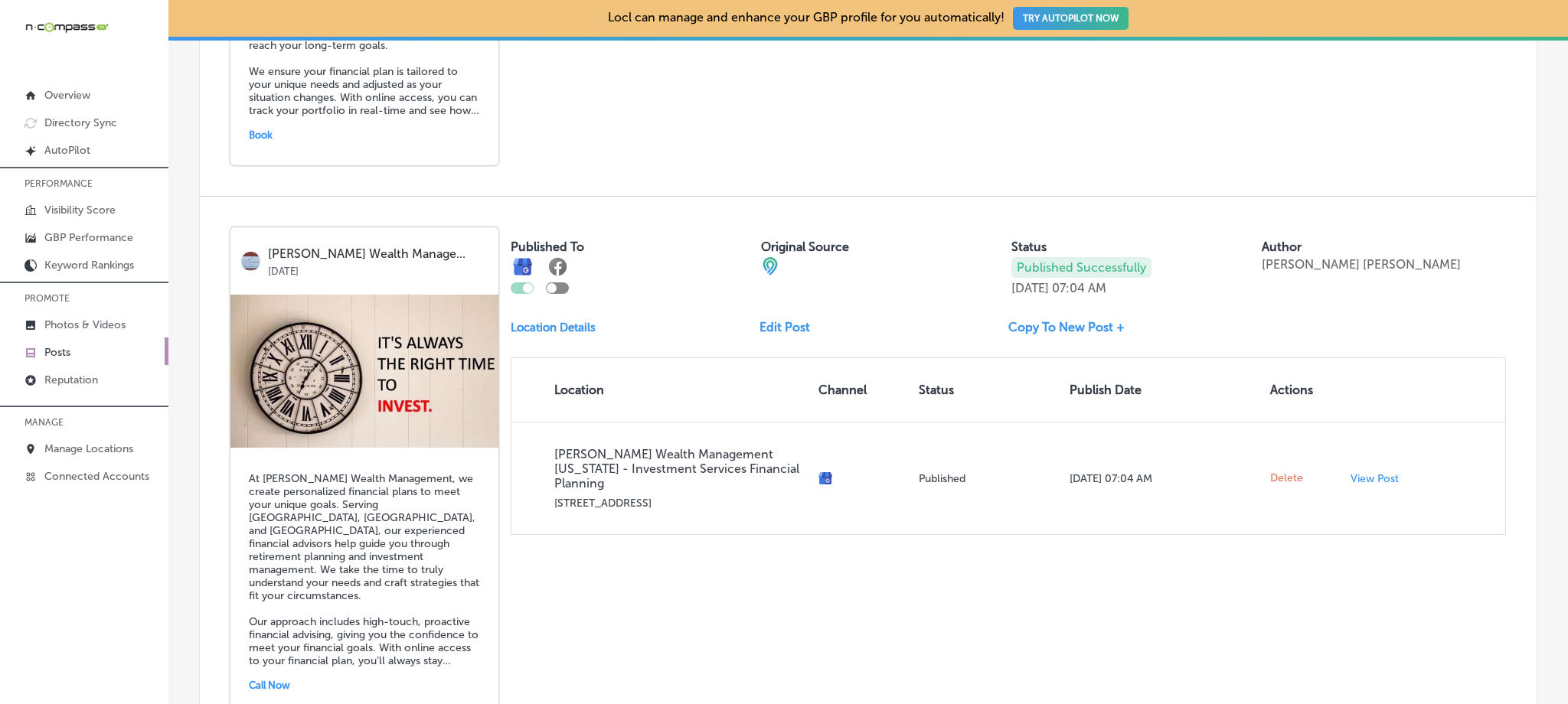
scroll to position [3137, 0]
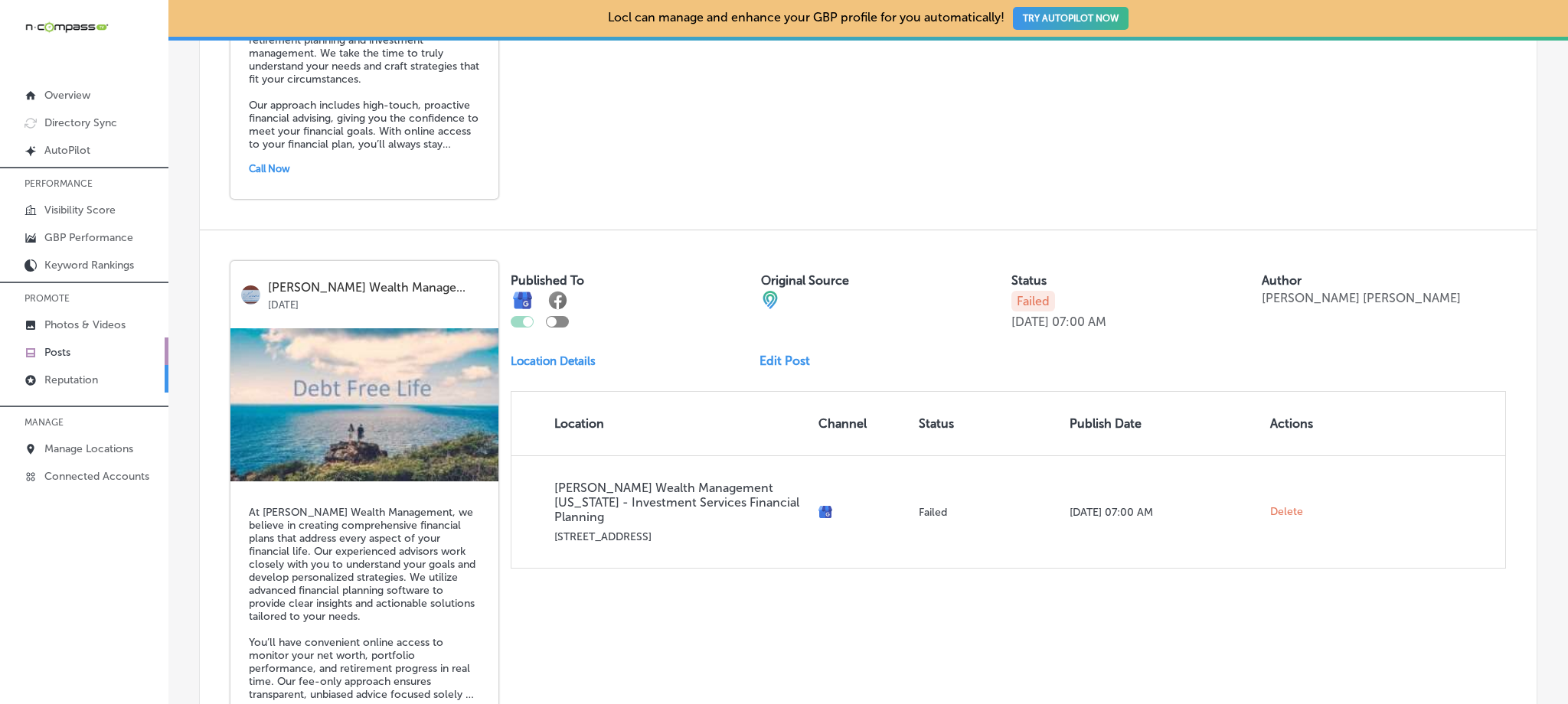
click at [80, 377] on p "Reputation" at bounding box center [70, 379] width 53 height 13
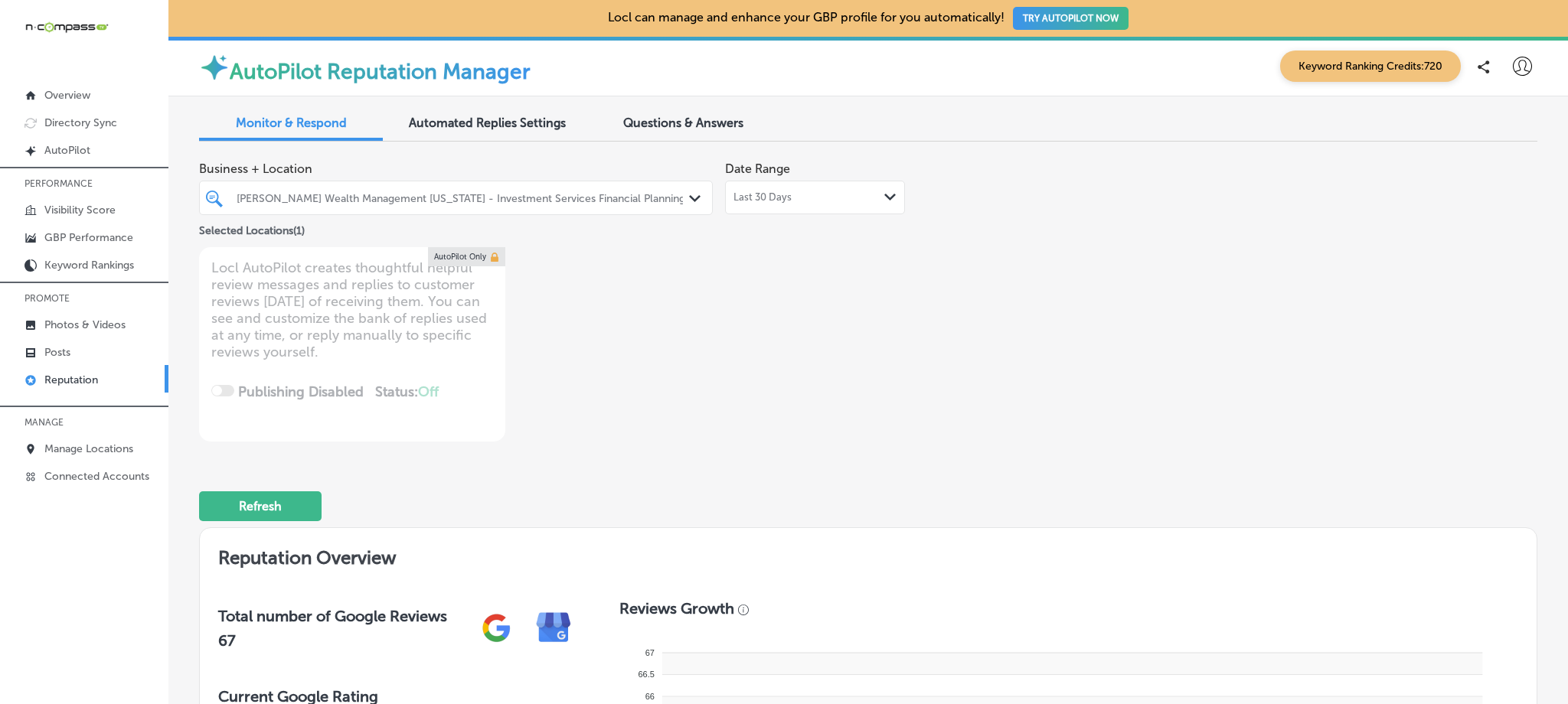
click at [771, 196] on span "Last 30 Days" at bounding box center [762, 197] width 58 height 12
click at [444, 194] on div "[PERSON_NAME] Wealth Management [US_STATE] - Investment Services Financial Plan…" at bounding box center [463, 197] width 454 height 13
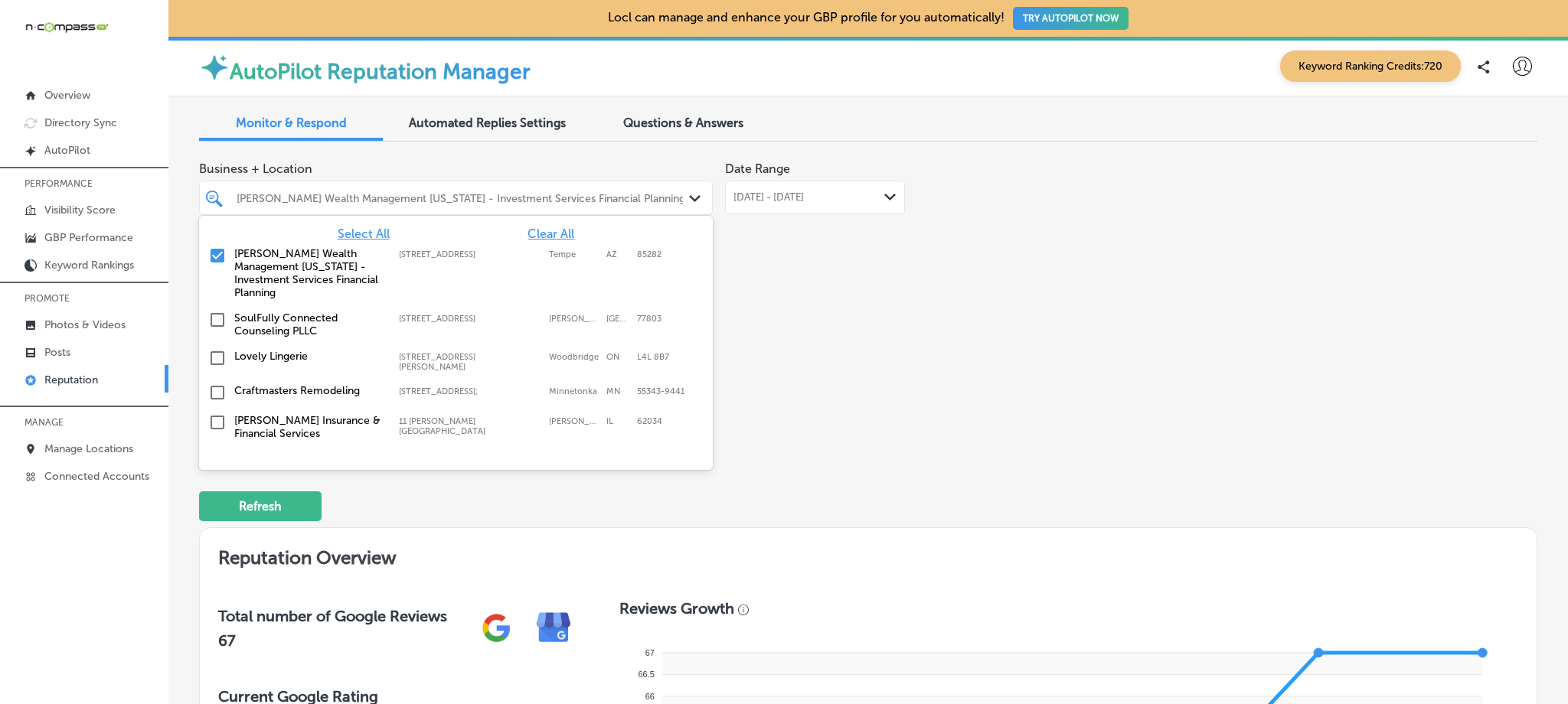
click at [218, 250] on input "checkbox" at bounding box center [218, 256] width 19 height 19
type textarea "x"
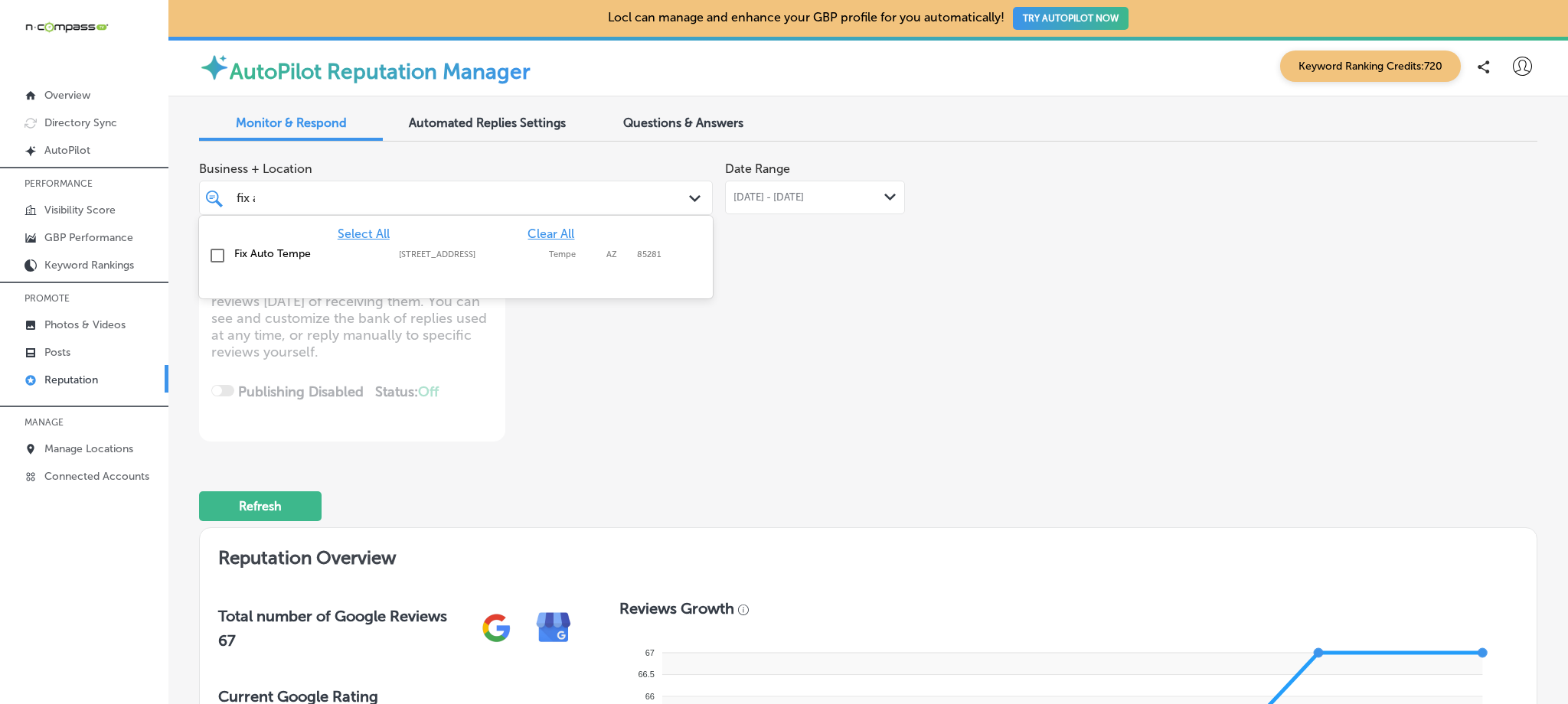
type input "fix au"
click at [236, 252] on label "Fix Auto Tempe" at bounding box center [309, 253] width 149 height 13
type textarea "x"
type input "fix au"
click at [870, 371] on div "Business + Location option [STREET_ADDRESS]. option [STREET_ADDRESS]. 2 results…" at bounding box center [600, 298] width 803 height 288
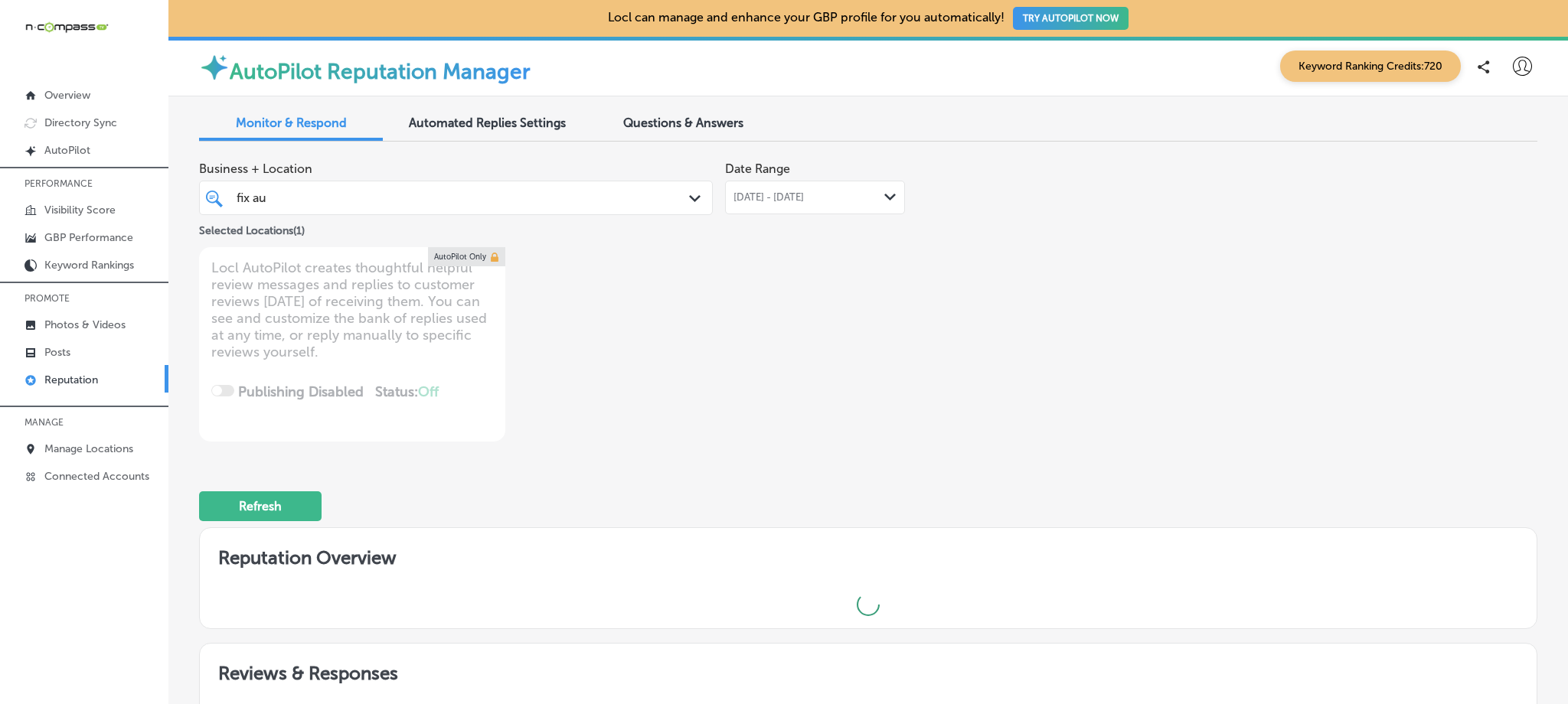
type textarea "x"
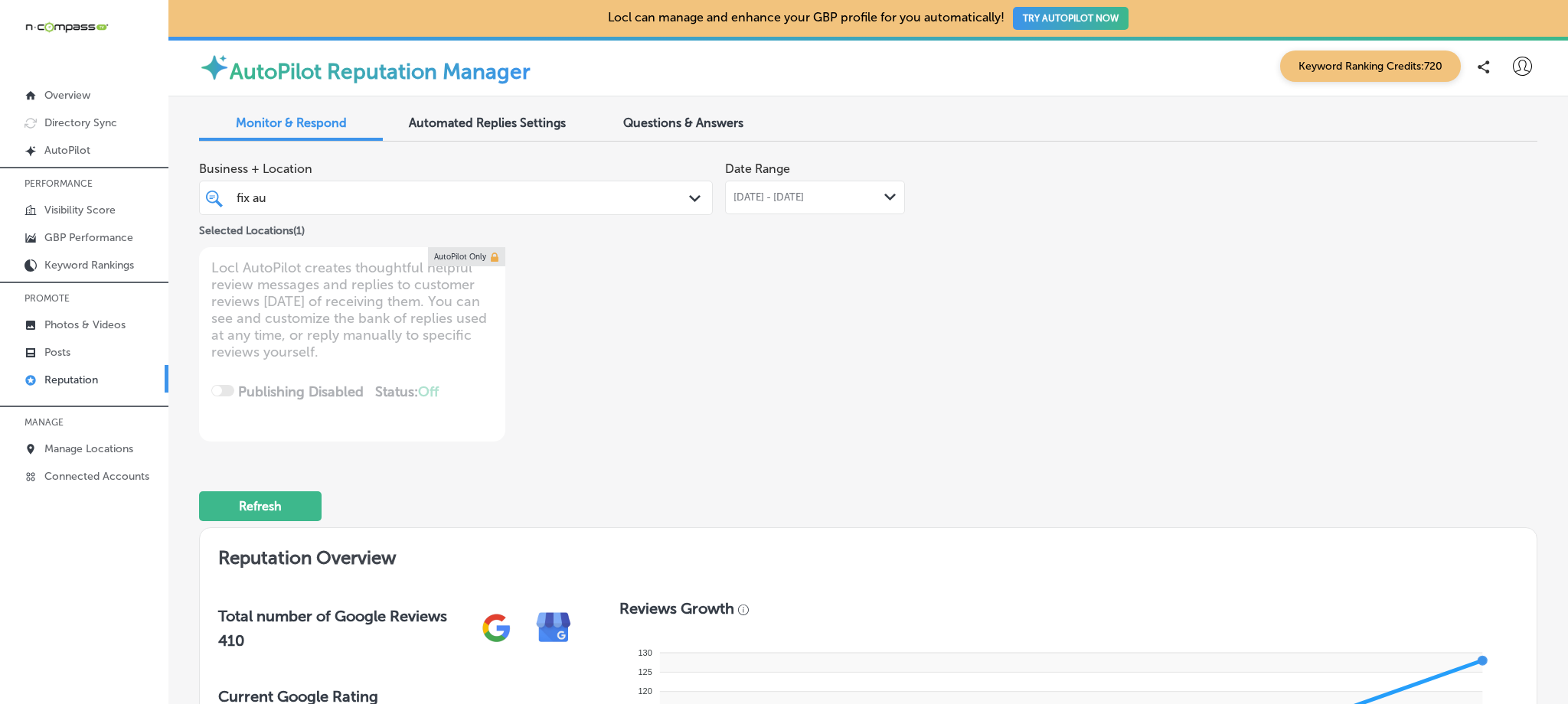
click at [429, 194] on div "fix au fix au" at bounding box center [433, 198] width 397 height 20
drag, startPoint x: 1039, startPoint y: 481, endPoint x: 749, endPoint y: 389, distance: 304.2
click at [1039, 481] on div "Refresh" at bounding box center [868, 499] width 1339 height 80
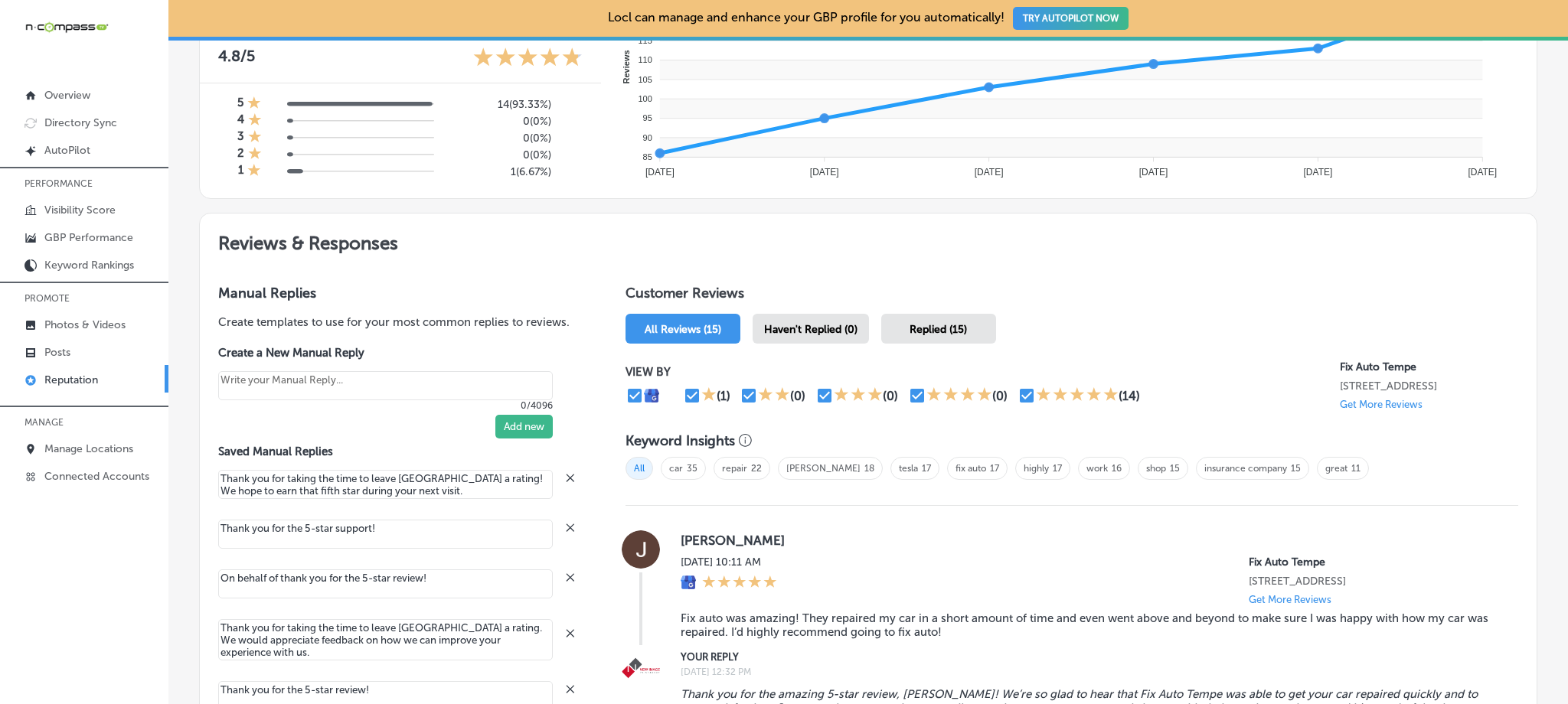
scroll to position [627, 0]
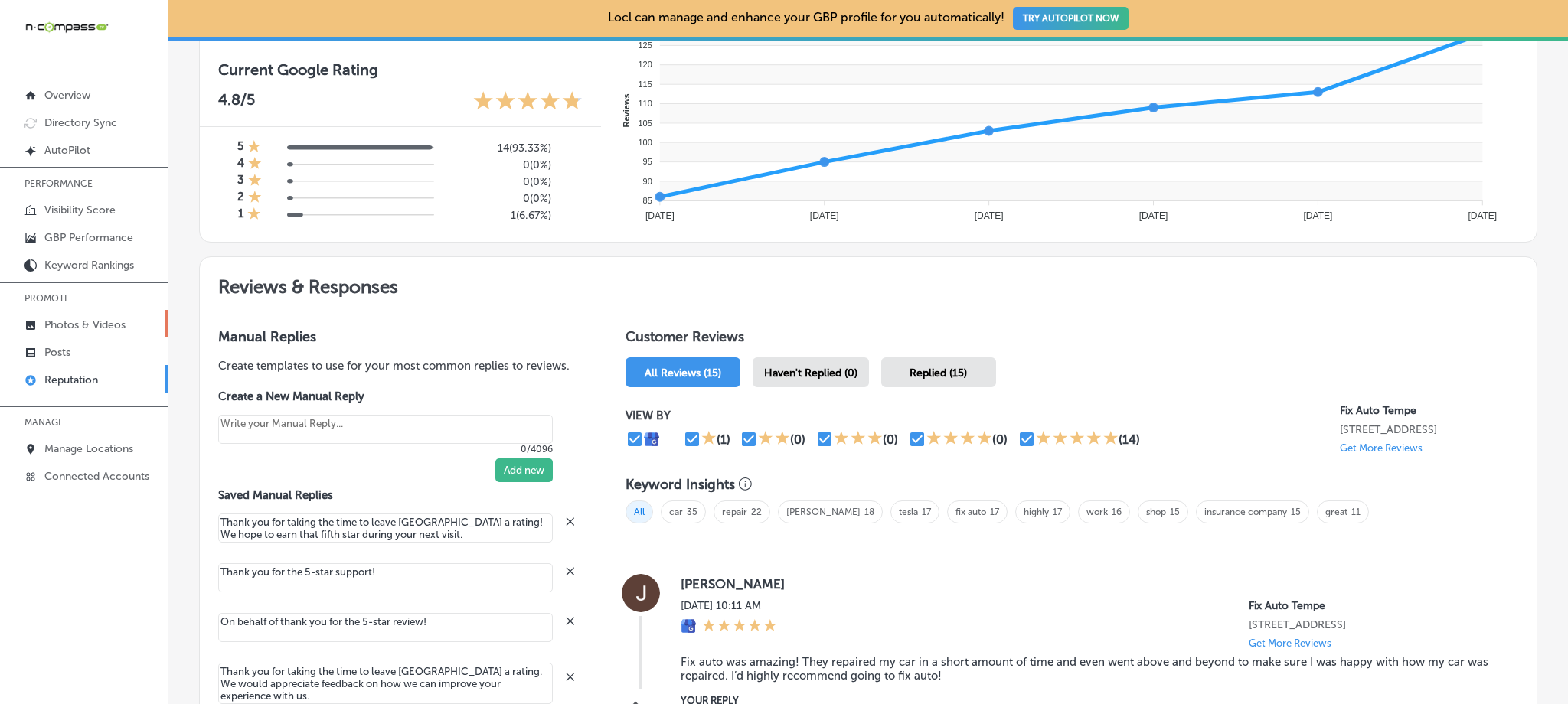
click at [104, 325] on p "Photos & Videos" at bounding box center [85, 324] width 81 height 13
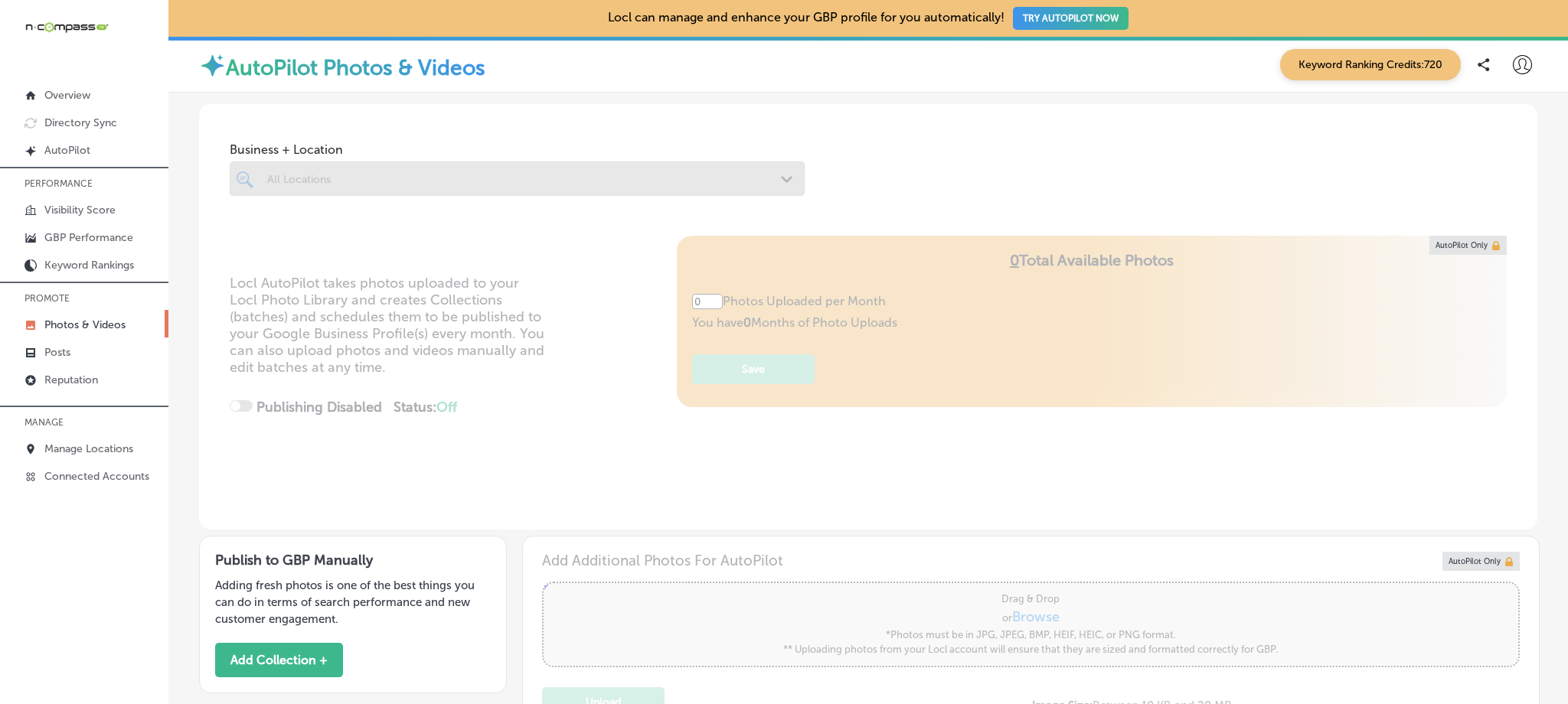
type input "5"
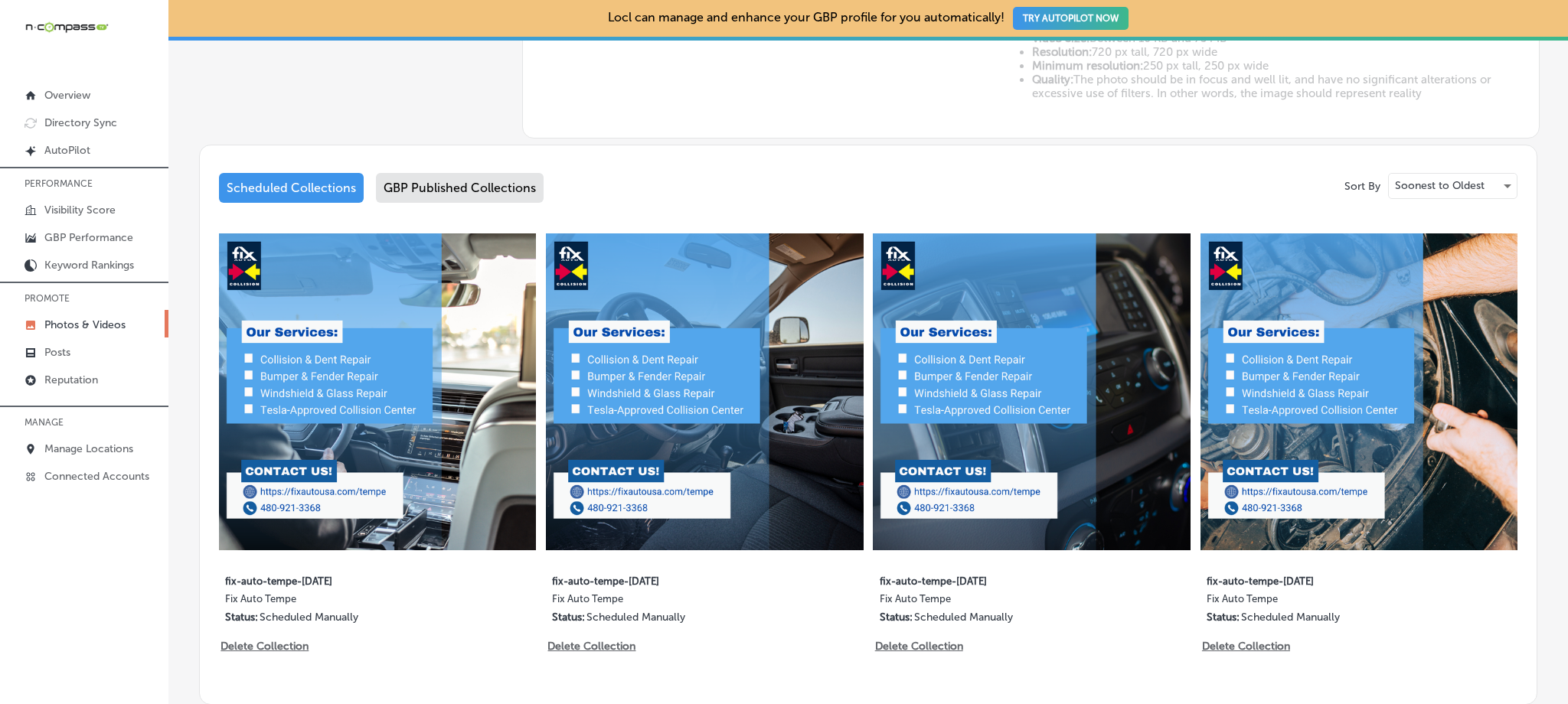
click at [417, 179] on div "GBP Published Collections" at bounding box center [460, 187] width 168 height 30
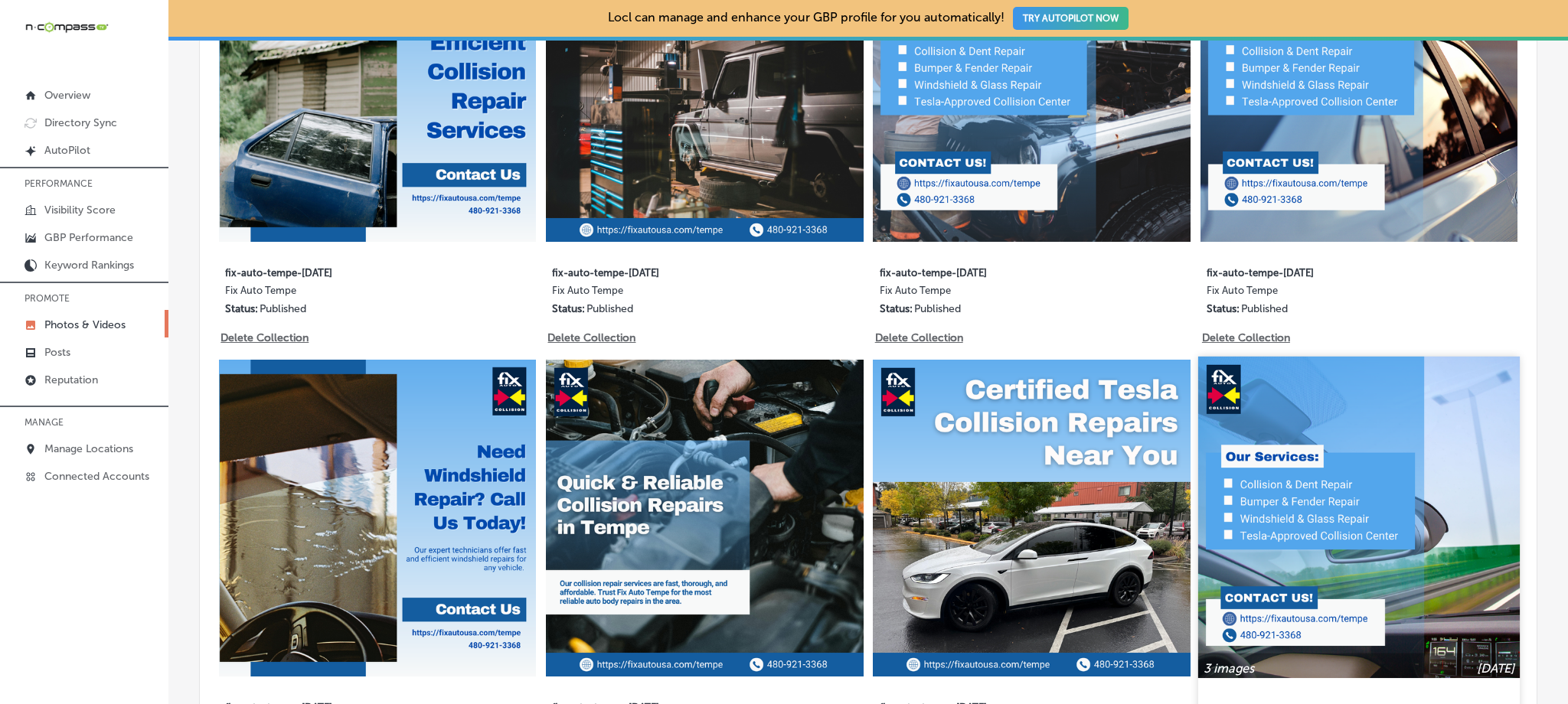
scroll to position [989, 0]
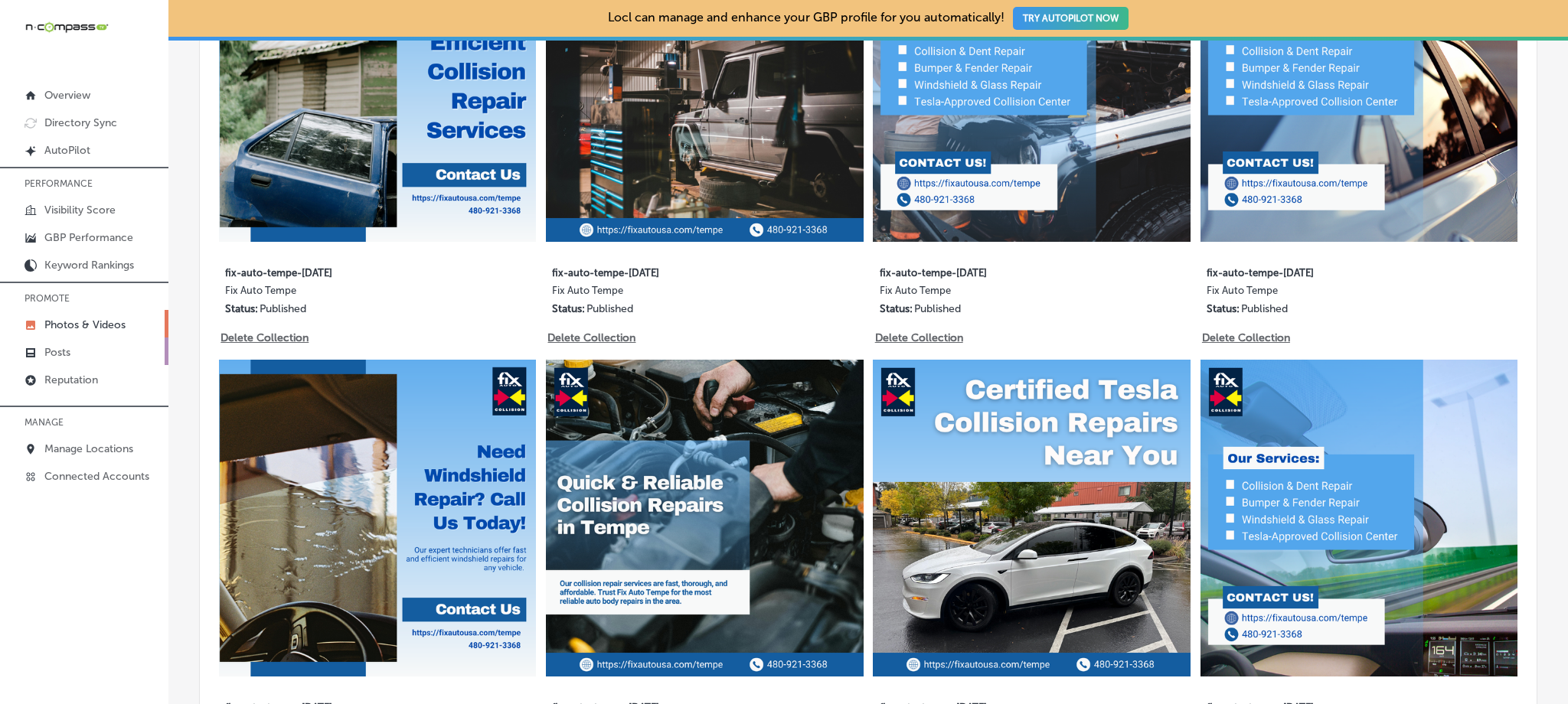
click at [83, 349] on link "Posts" at bounding box center [84, 351] width 168 height 28
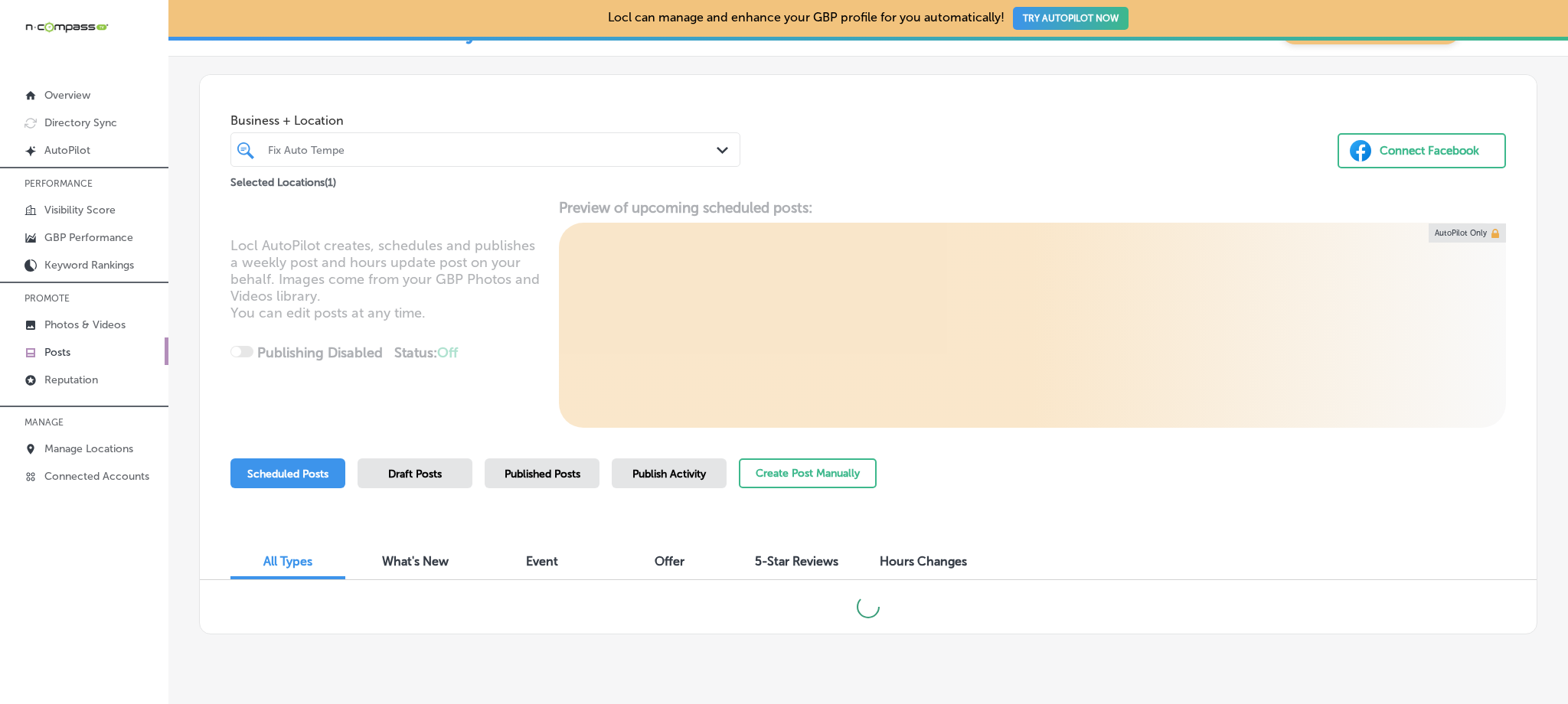
scroll to position [70, 0]
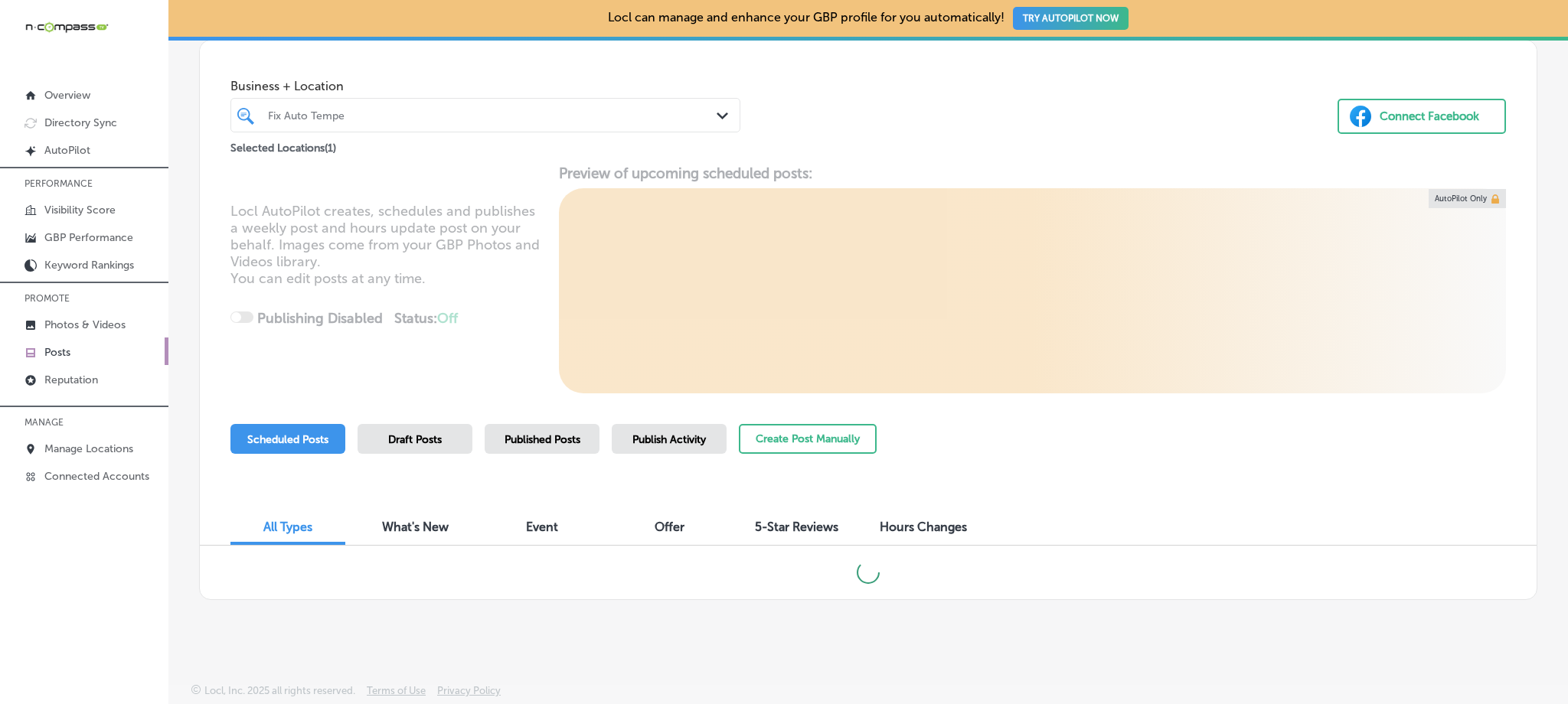
click at [525, 438] on span "Published Posts" at bounding box center [543, 439] width 76 height 13
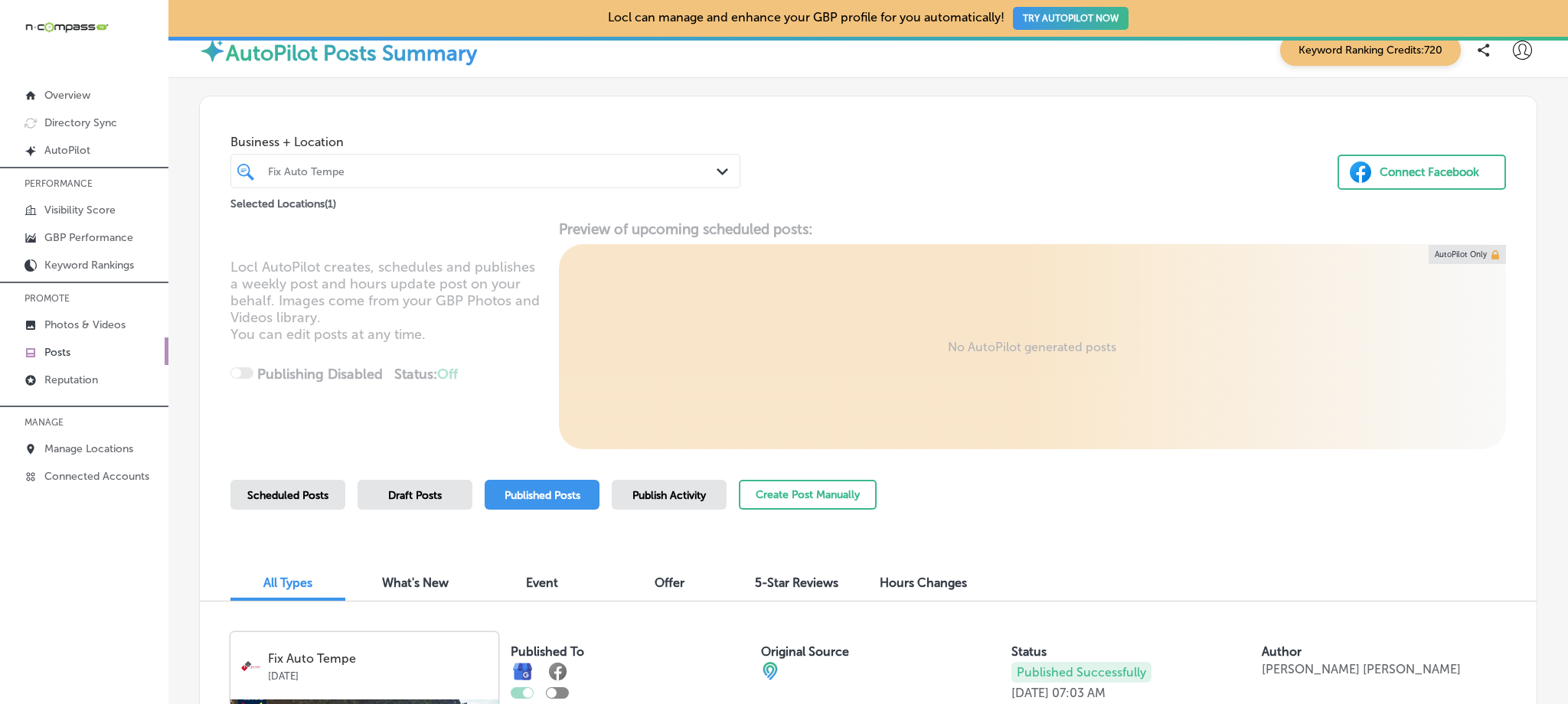
scroll to position [0, 0]
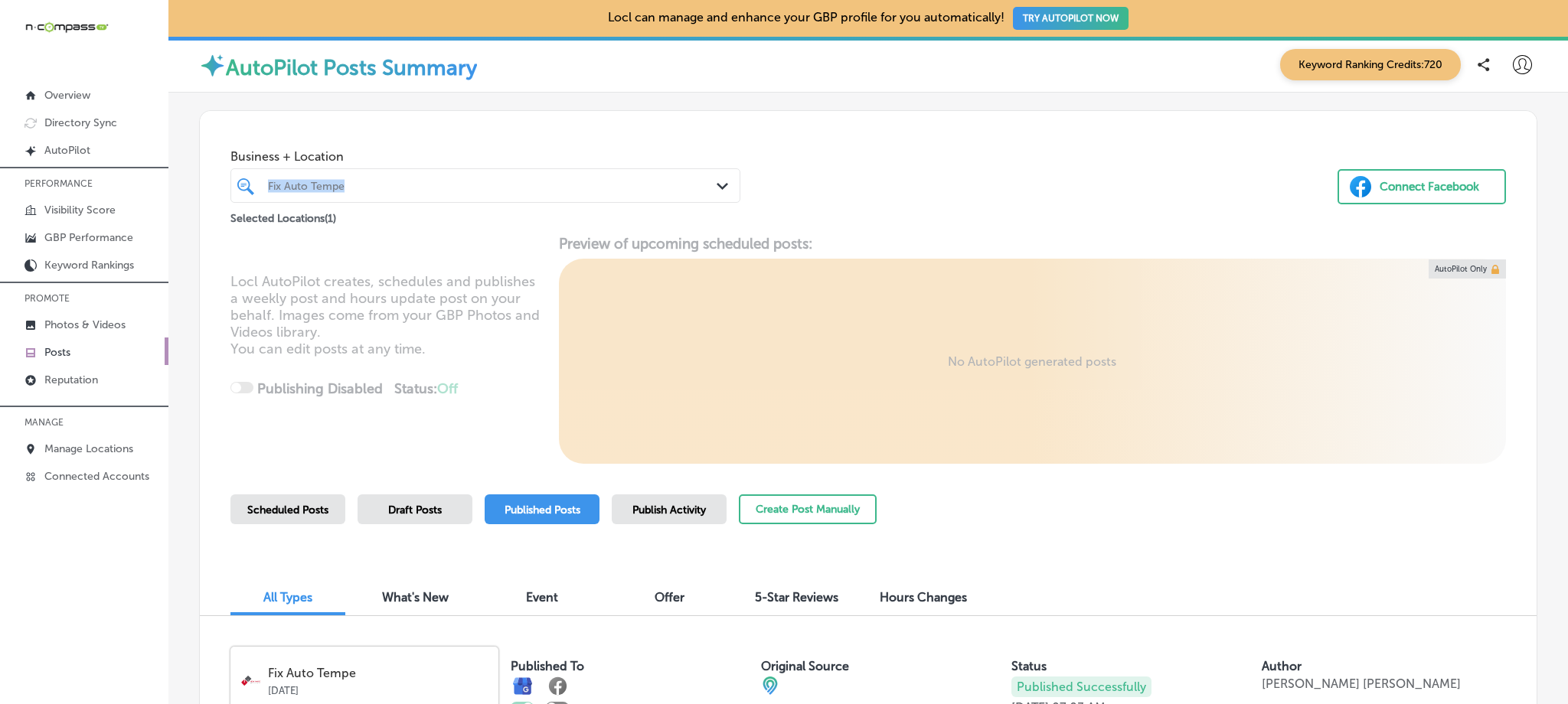
click at [412, 167] on div "Business + Location Fix Auto Tempe Path Created with Sketch." at bounding box center [485, 172] width 510 height 61
click at [396, 189] on div "Fix Auto Tempe" at bounding box center [494, 185] width 450 height 13
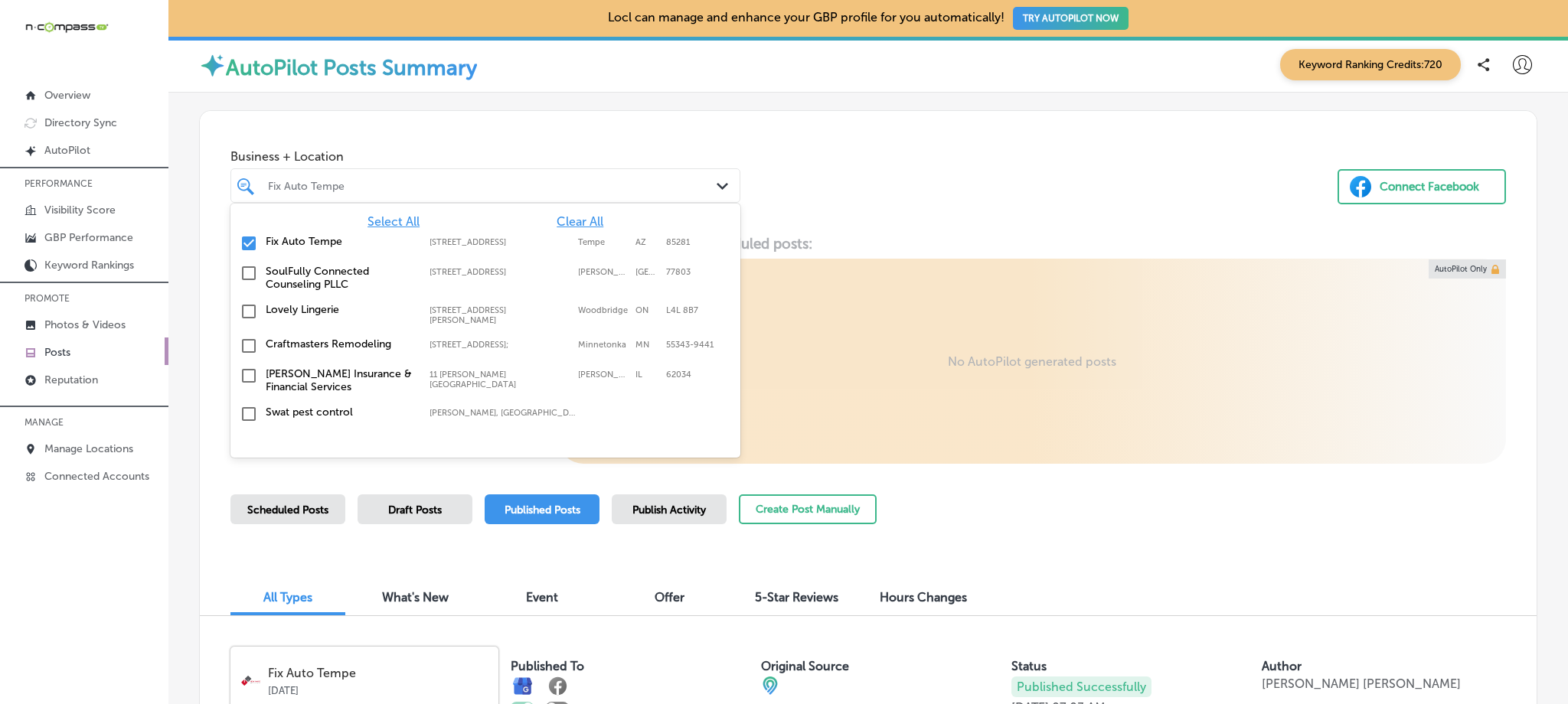
click at [245, 239] on input "checkbox" at bounding box center [249, 244] width 19 height 19
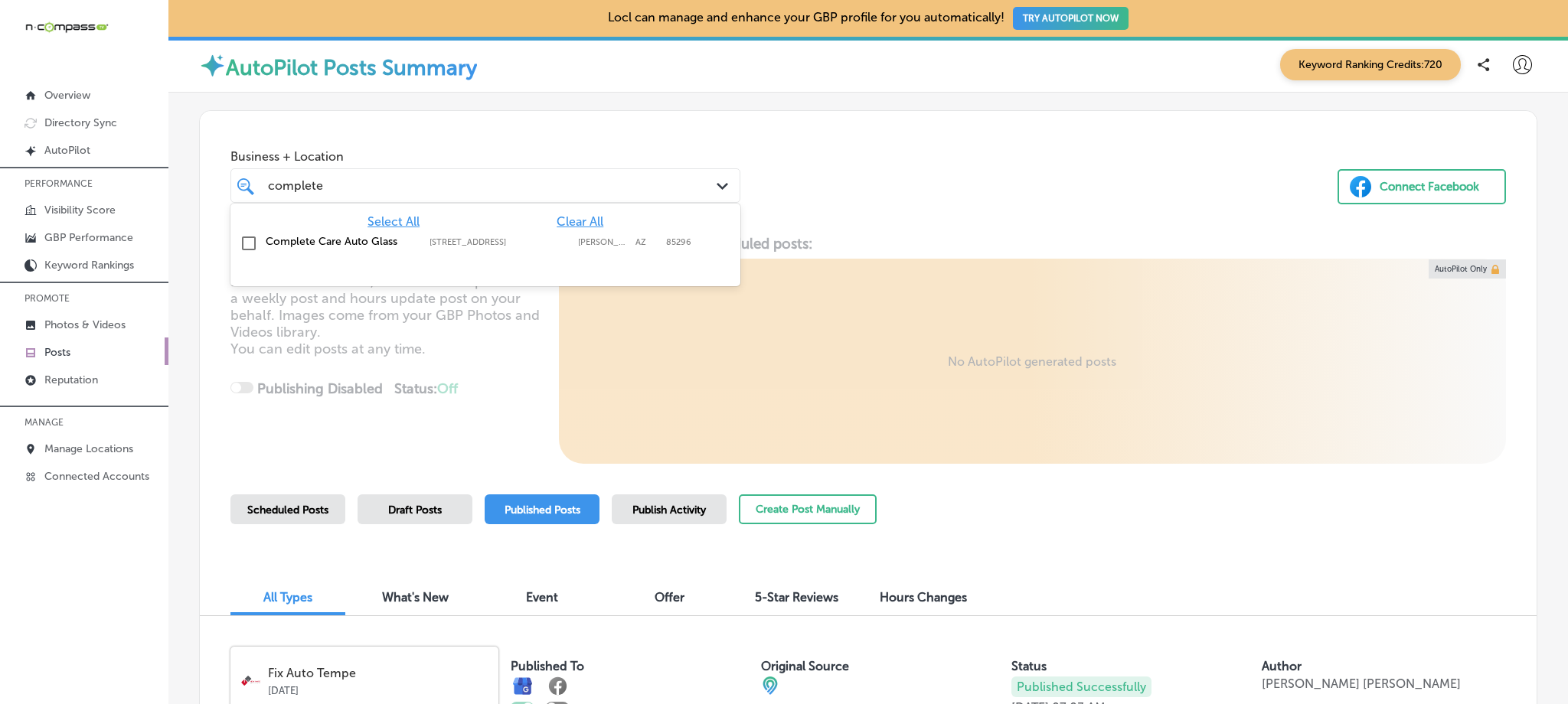
click at [259, 244] on div "Complete Care Auto Glass [STREET_ADDRESS] [STREET_ADDRESS]" at bounding box center [485, 244] width 498 height 24
type input "complete"
click at [897, 167] on div "Business + Location option [STREET_ADDRESS]. option [STREET_ADDRESS]. 2 results…" at bounding box center [868, 168] width 1337 height 116
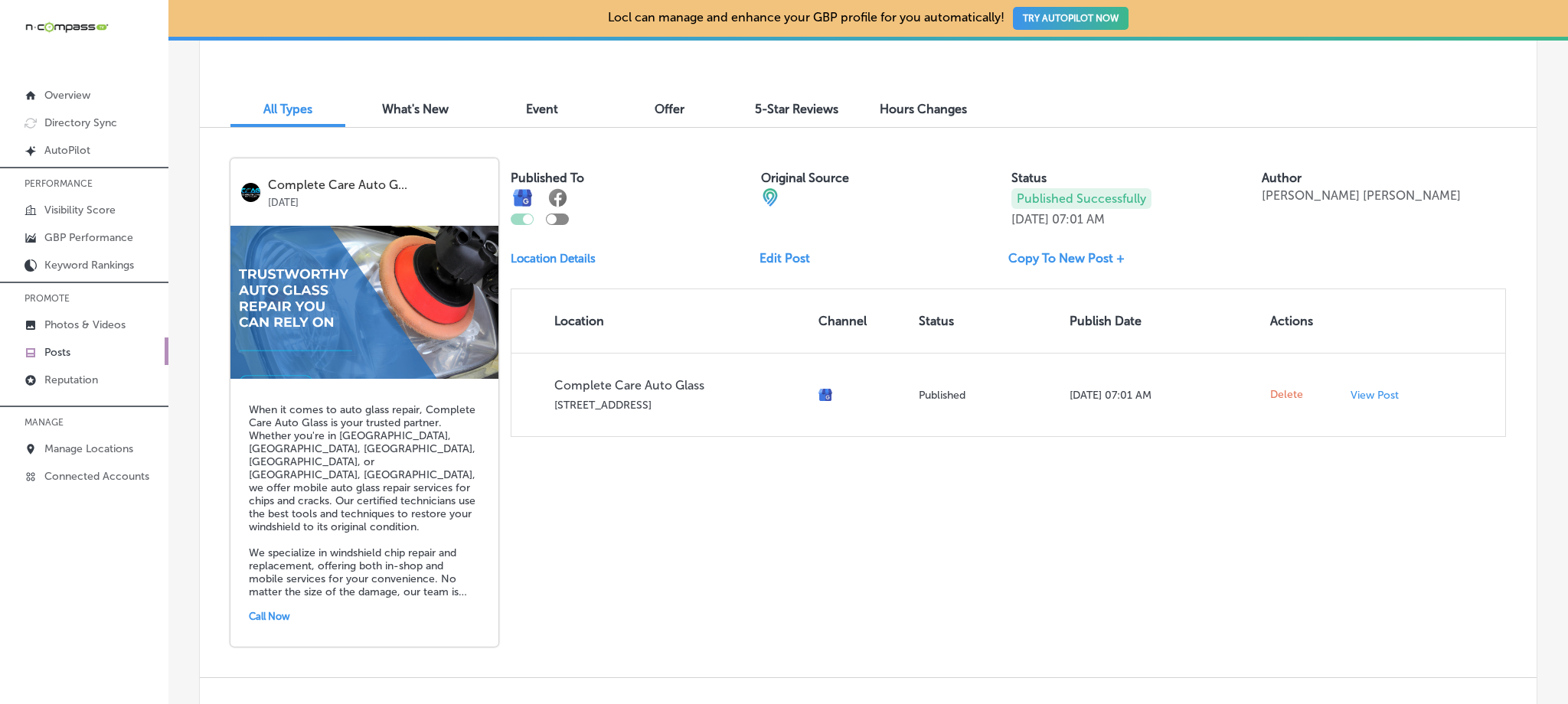
scroll to position [482, 0]
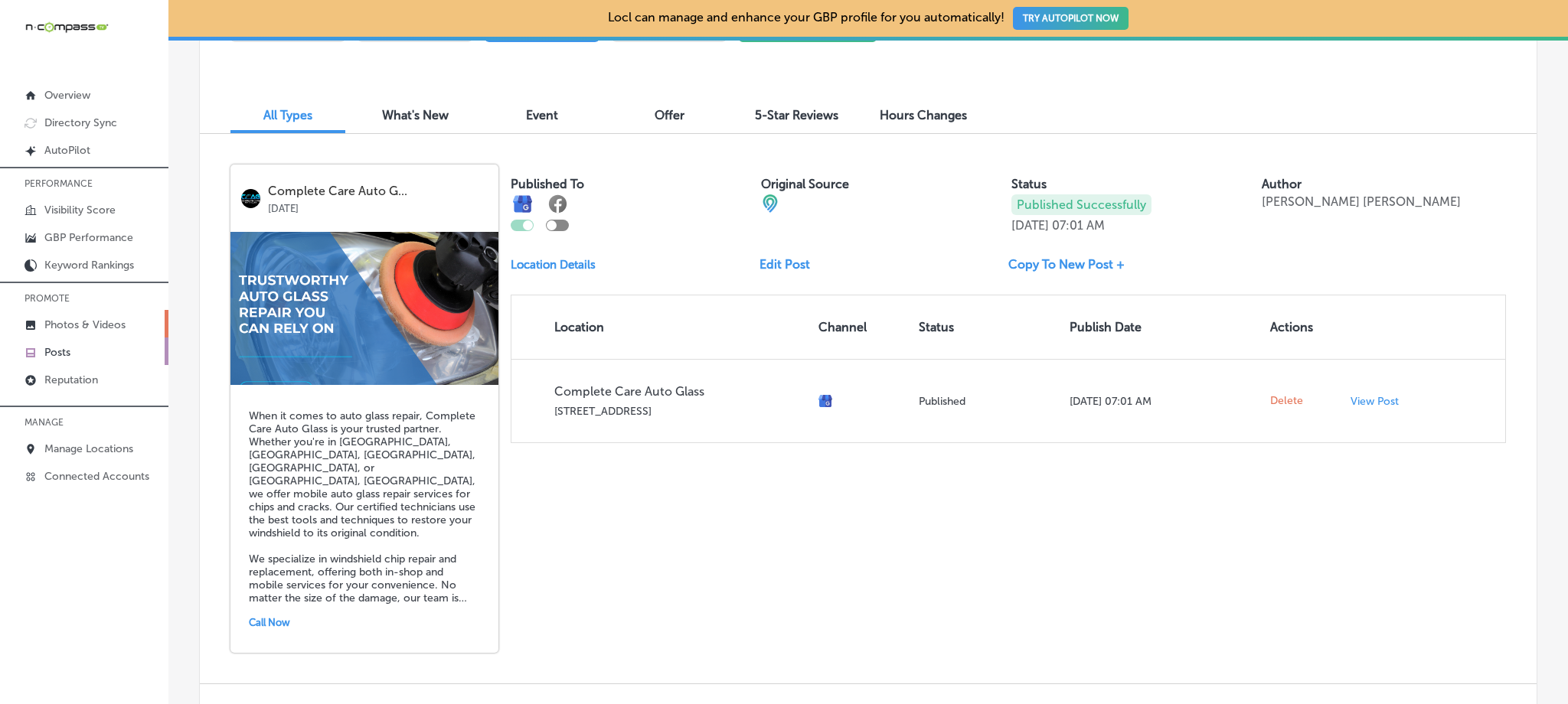
click at [89, 327] on p "Photos & Videos" at bounding box center [85, 324] width 81 height 13
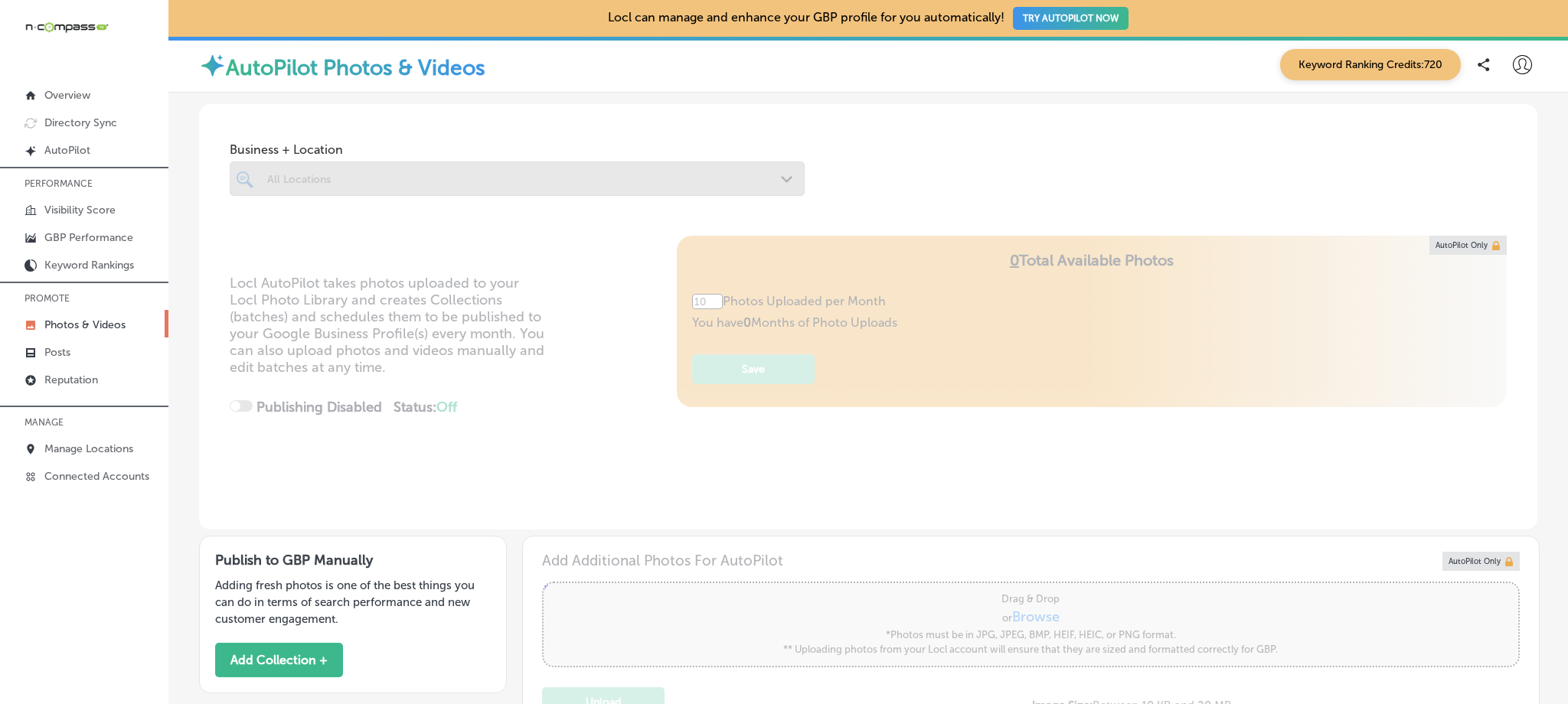
type input "5"
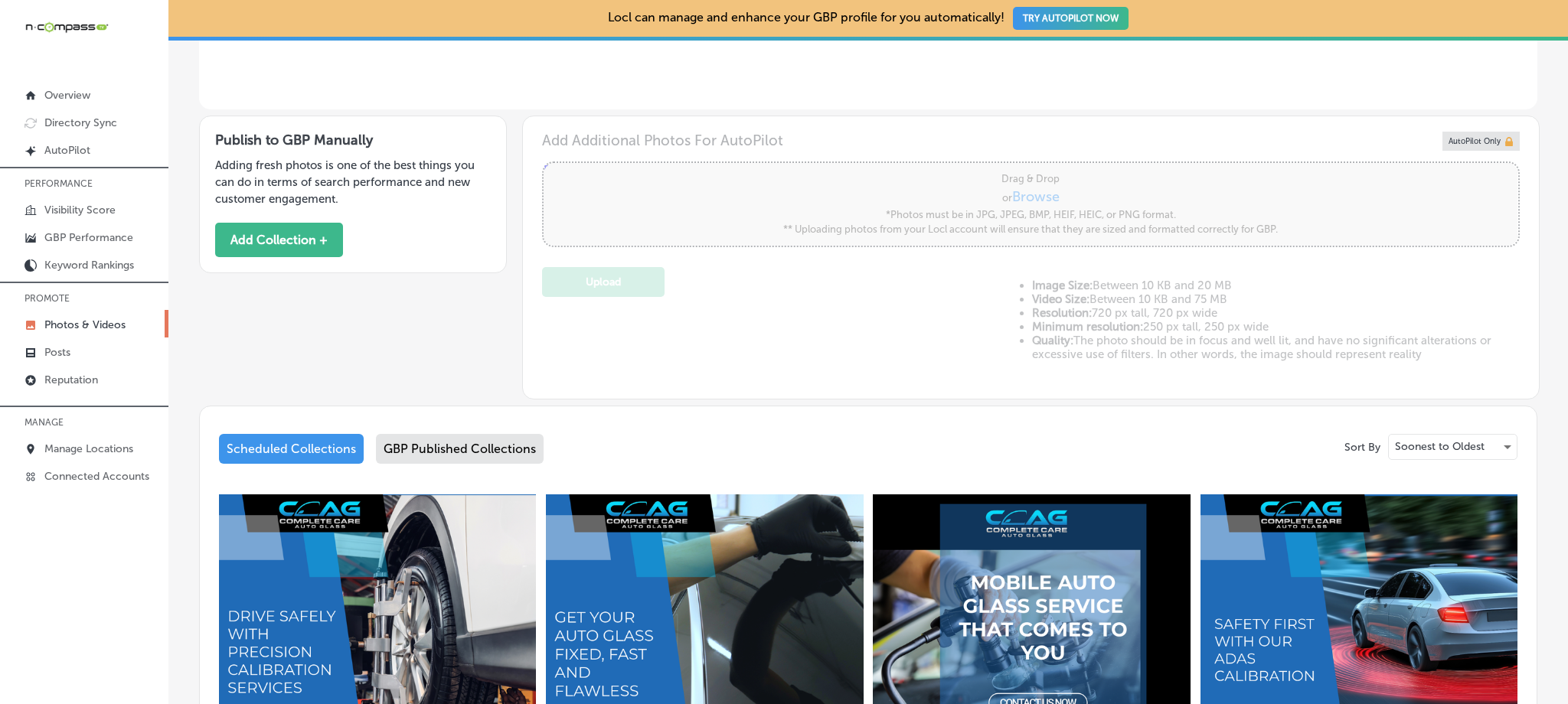
click at [380, 459] on div "GBP Published Collections" at bounding box center [460, 448] width 168 height 30
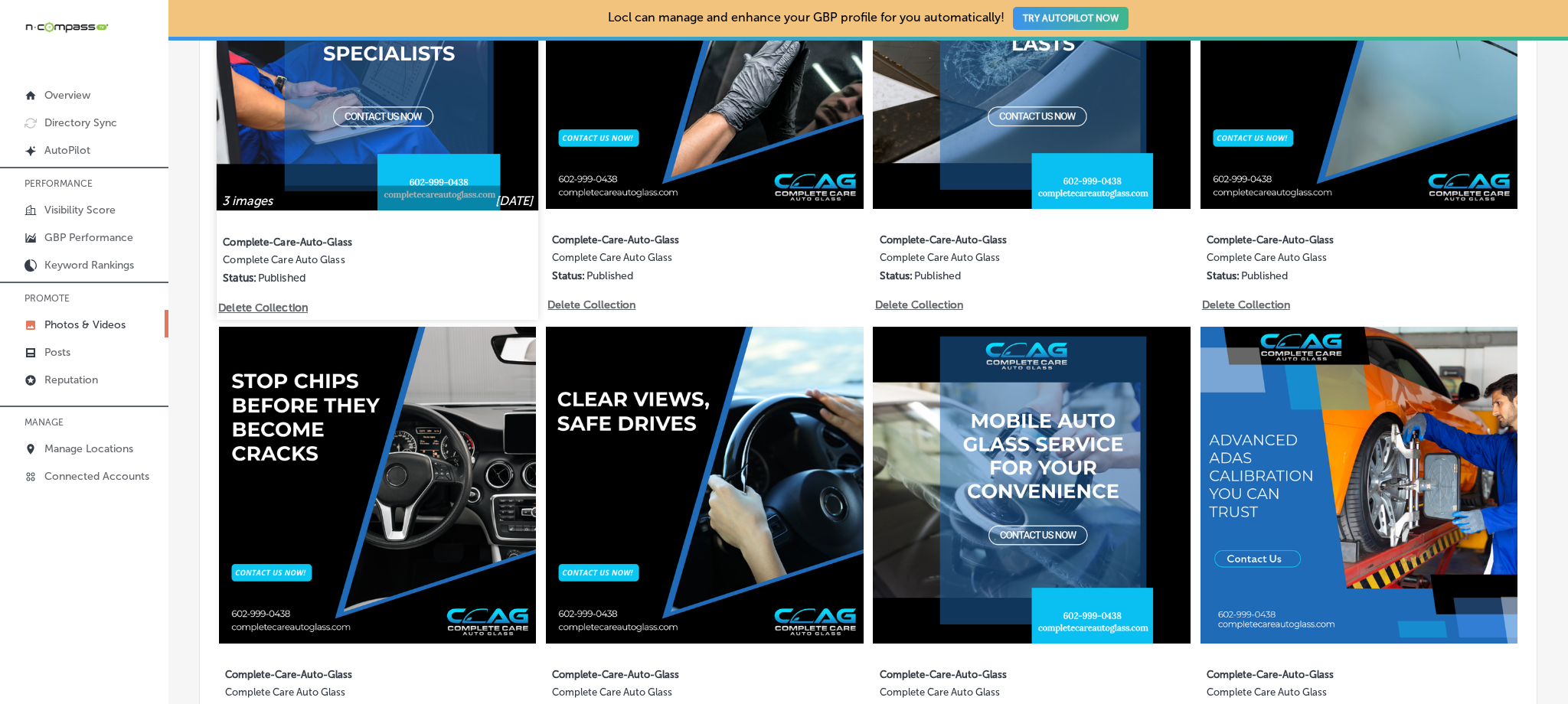
scroll to position [859, 0]
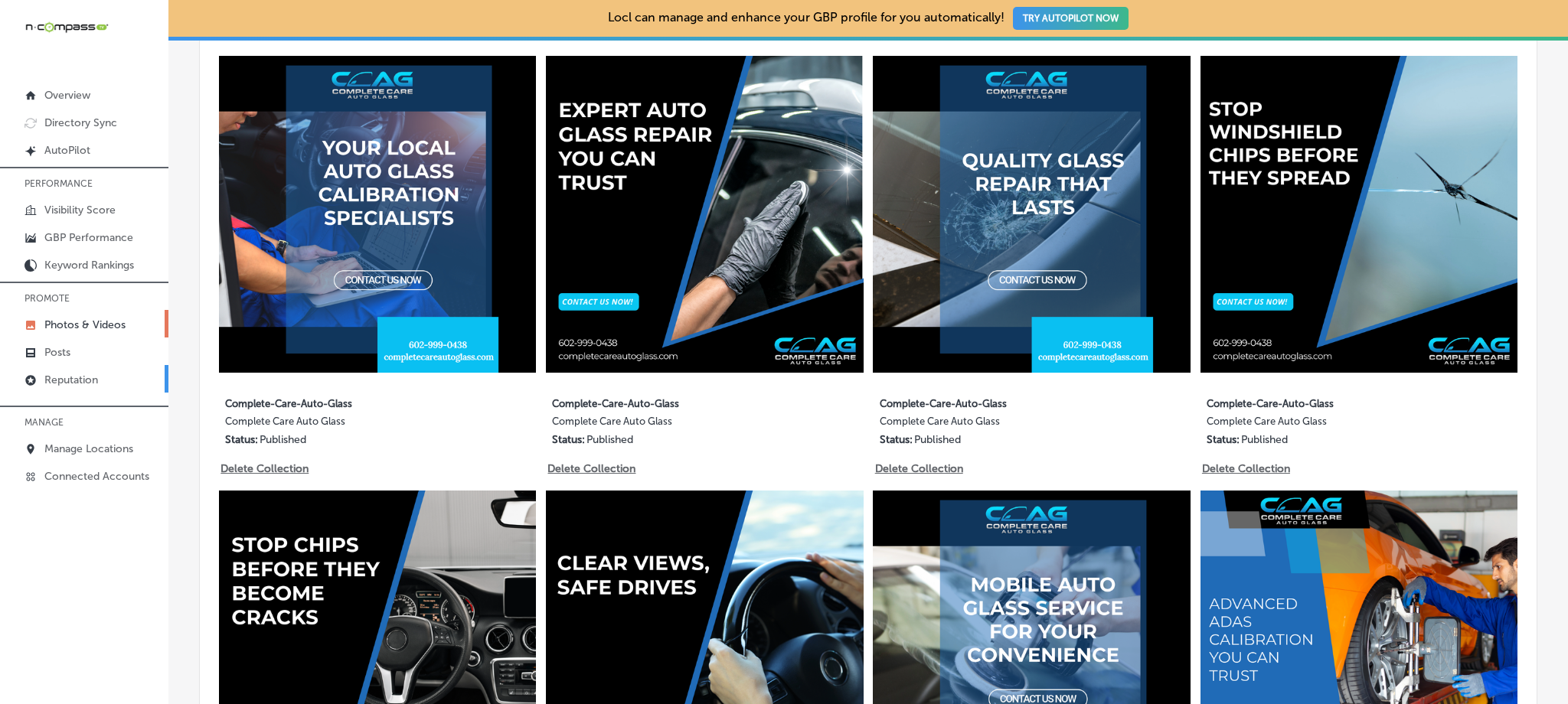
click at [97, 380] on p "Reputation" at bounding box center [70, 379] width 53 height 13
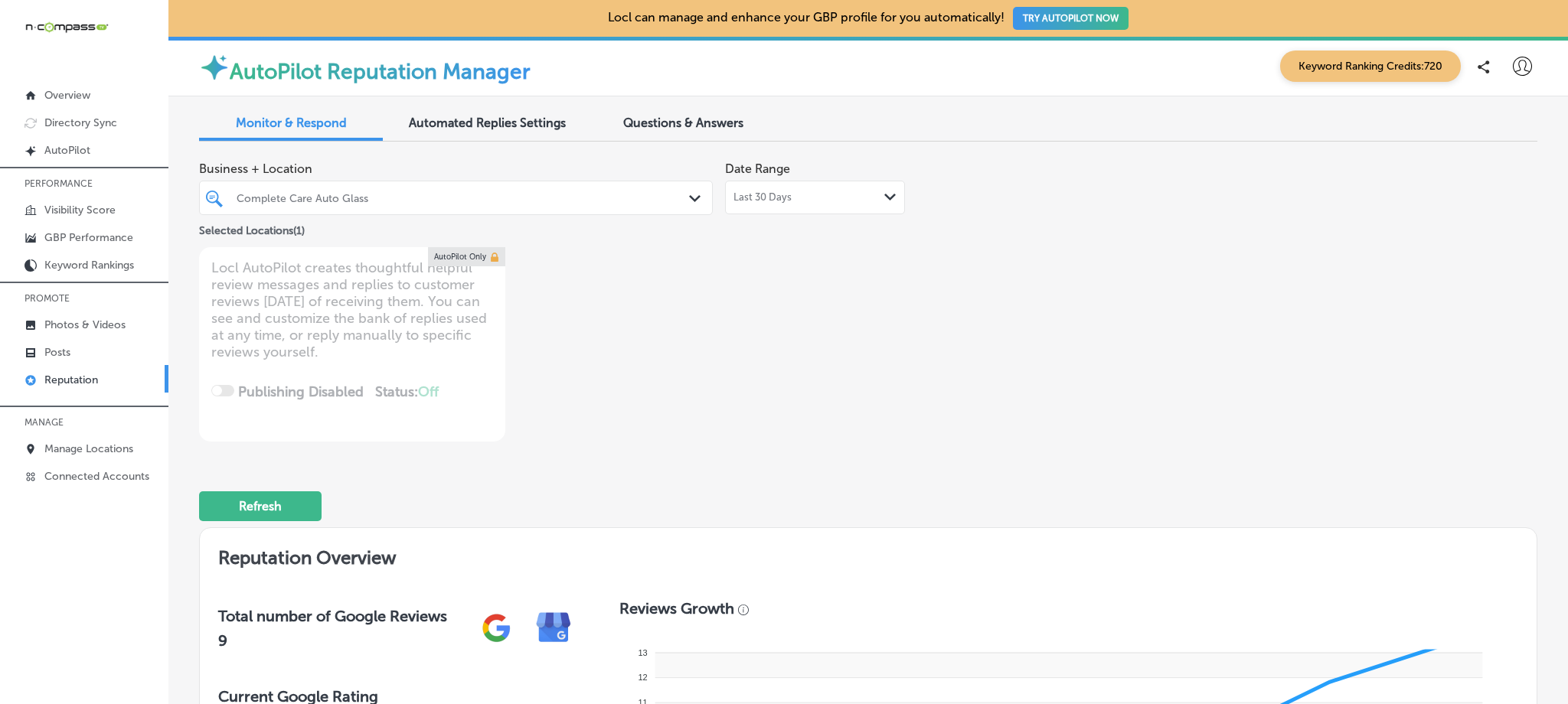
click at [820, 196] on div "Last 30 Days Path Created with Sketch." at bounding box center [814, 197] width 163 height 12
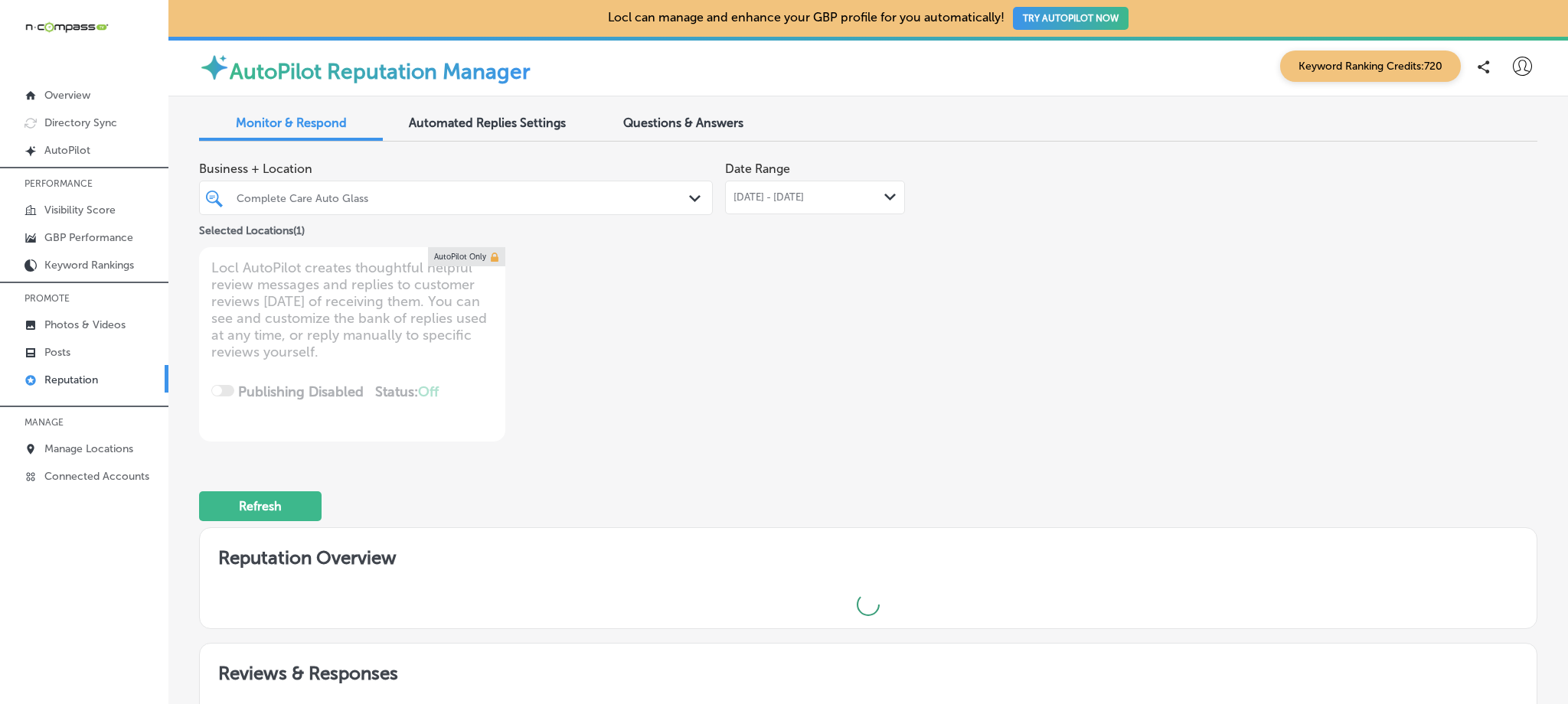
type textarea "x"
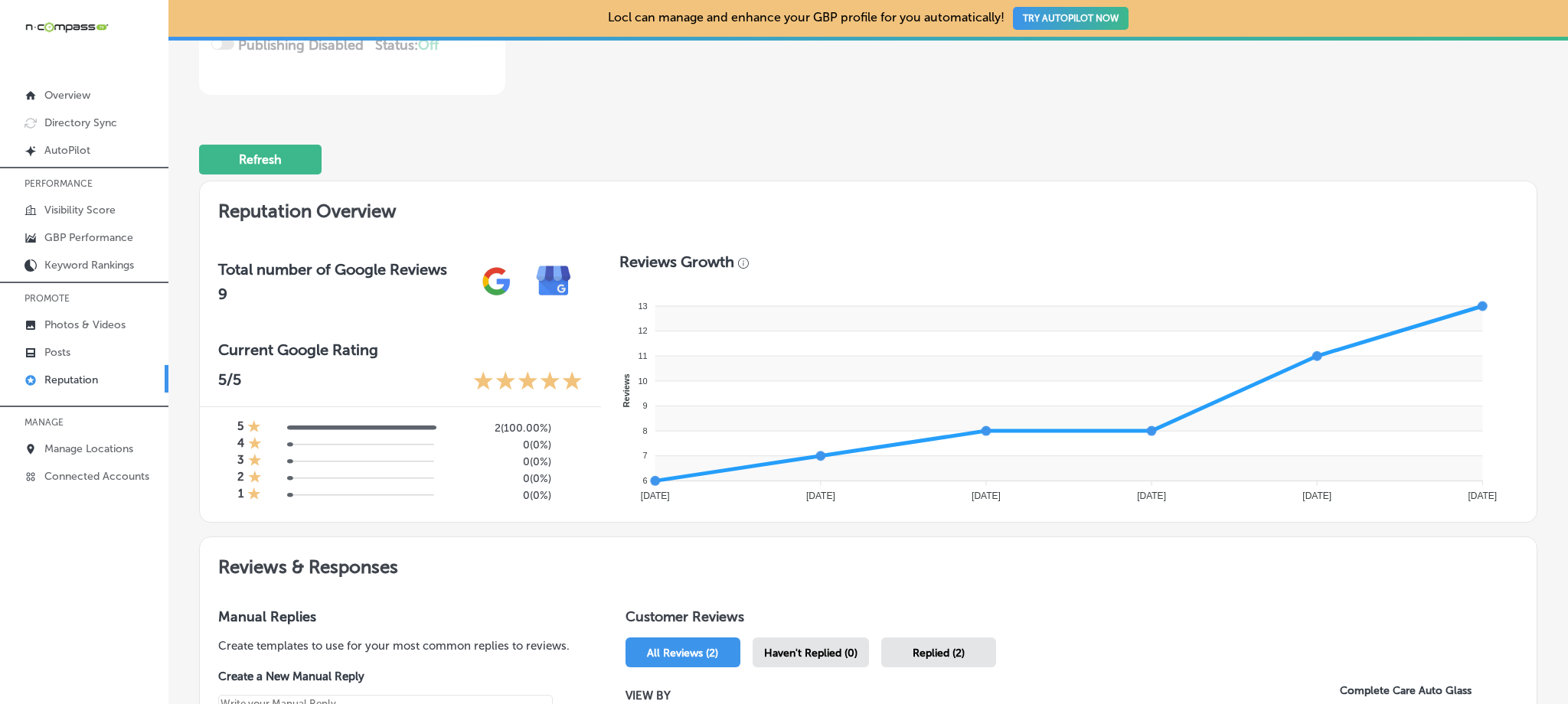
scroll to position [689, 0]
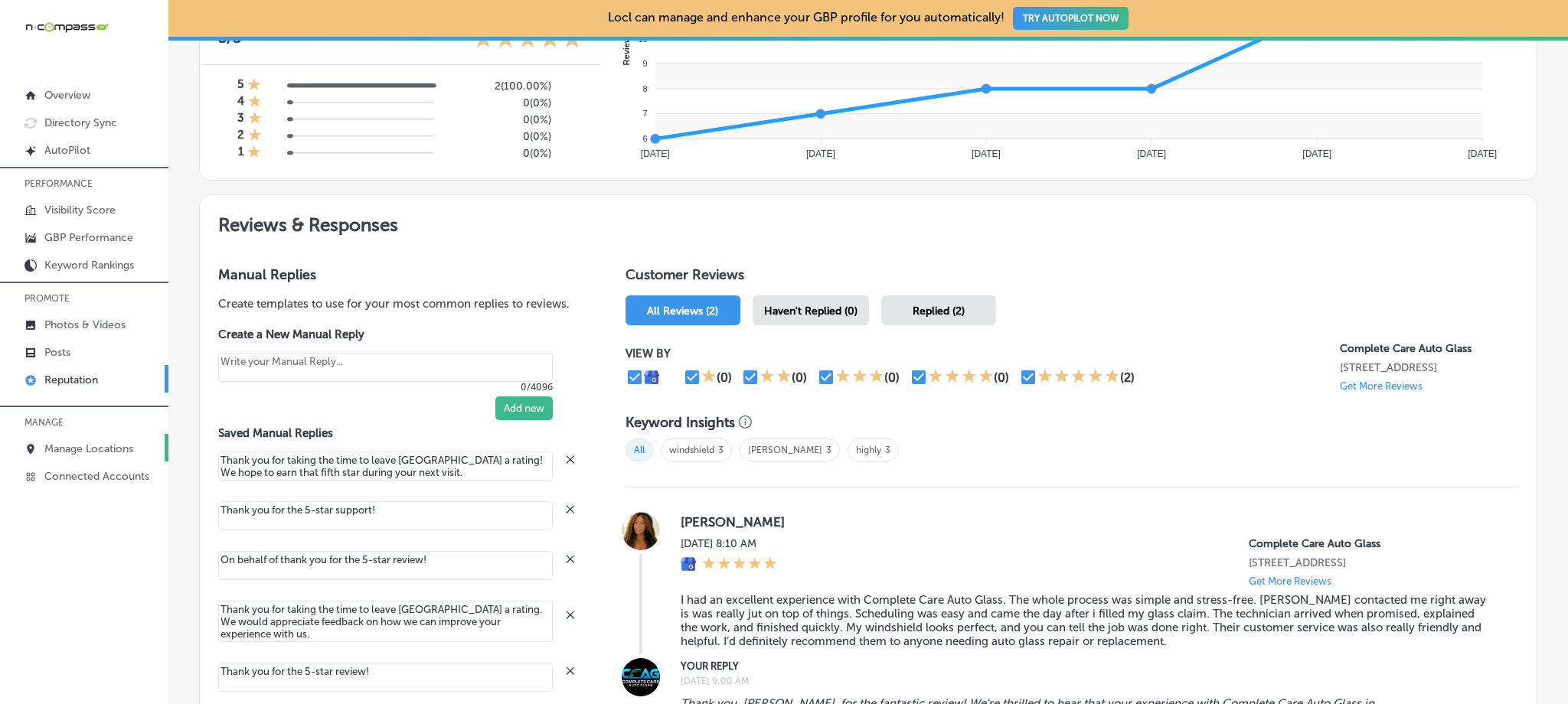
click at [108, 448] on p "Manage Locations" at bounding box center [88, 448] width 89 height 13
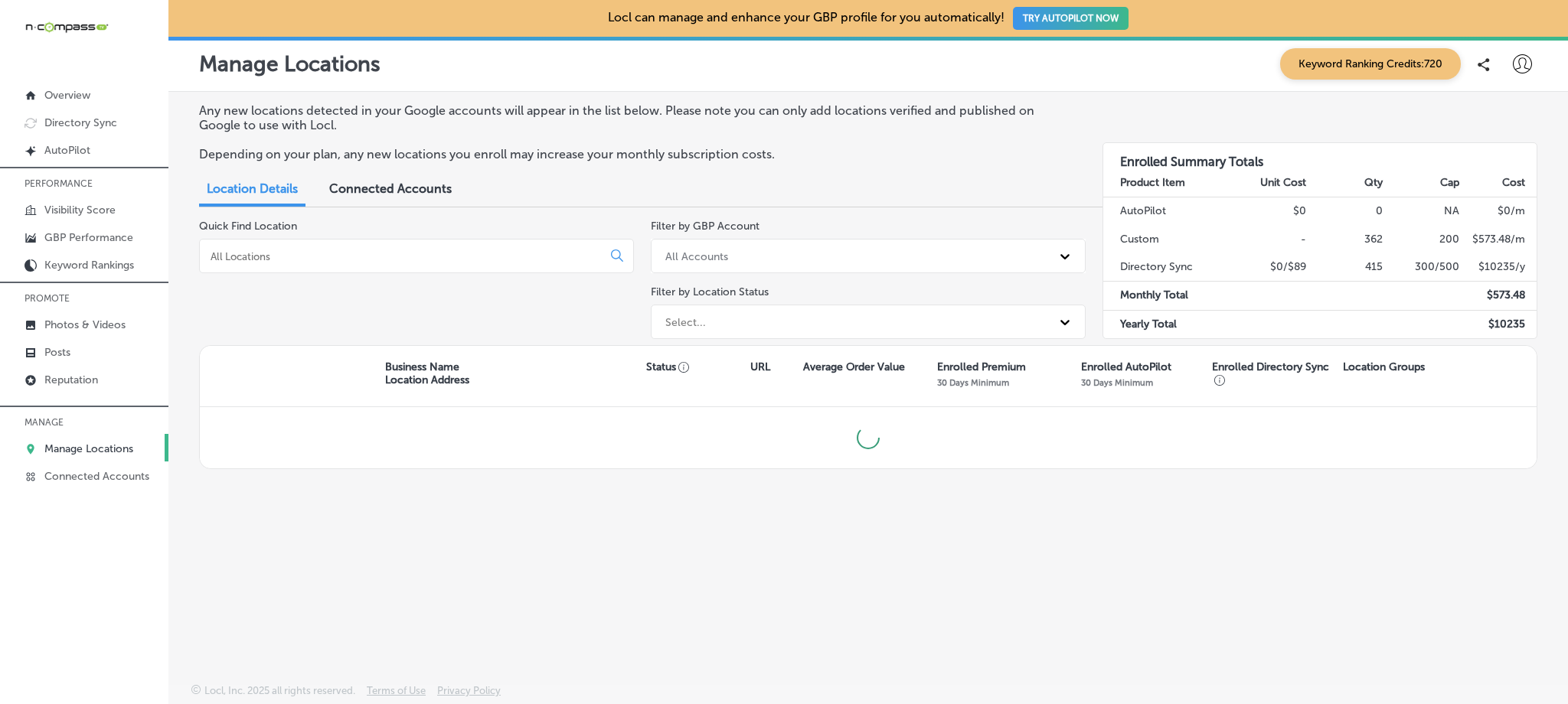
click at [329, 257] on input at bounding box center [404, 256] width 389 height 14
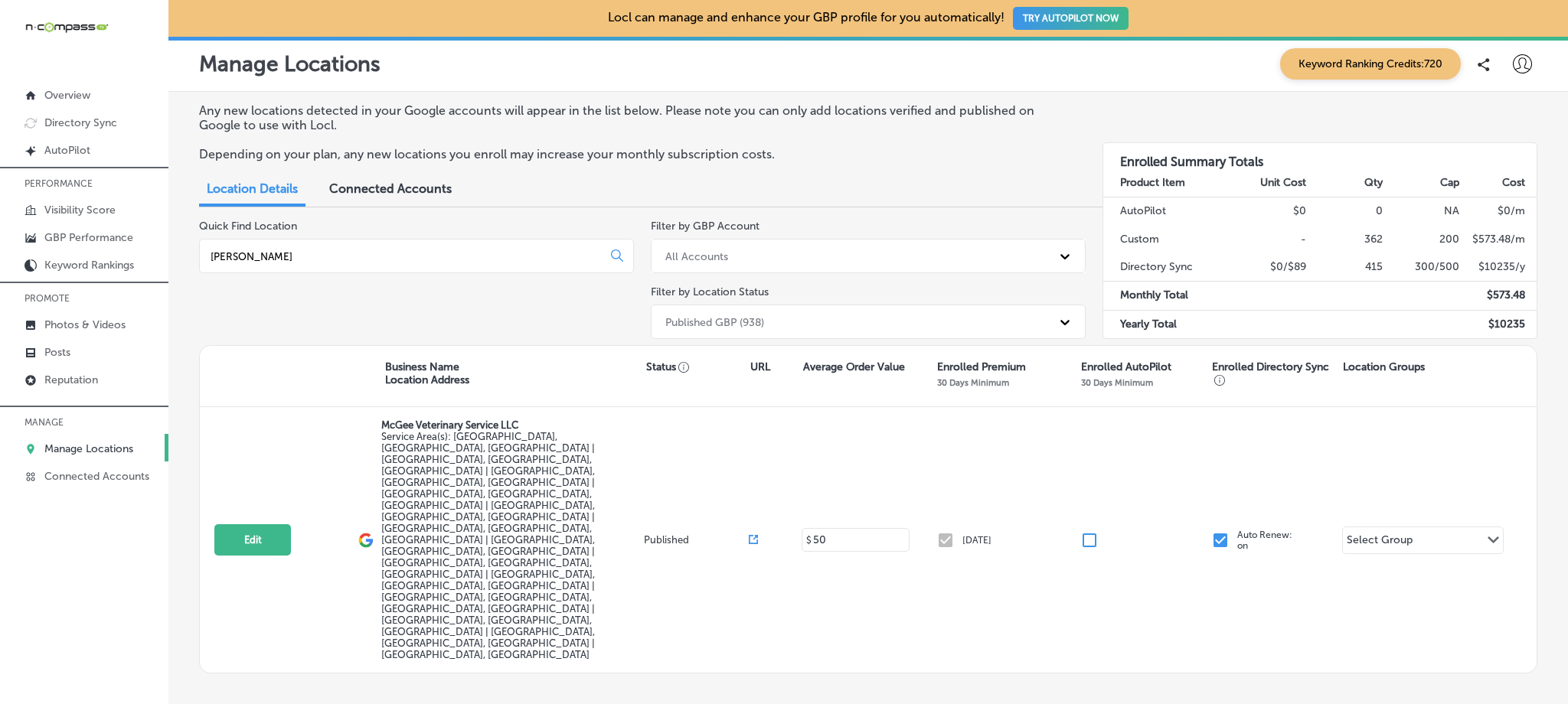
drag, startPoint x: 333, startPoint y: 253, endPoint x: 188, endPoint y: 253, distance: 145.0
click at [188, 254] on div "Any new locations detected in your Google accounts will appear in the list belo…" at bounding box center [868, 388] width 1400 height 593
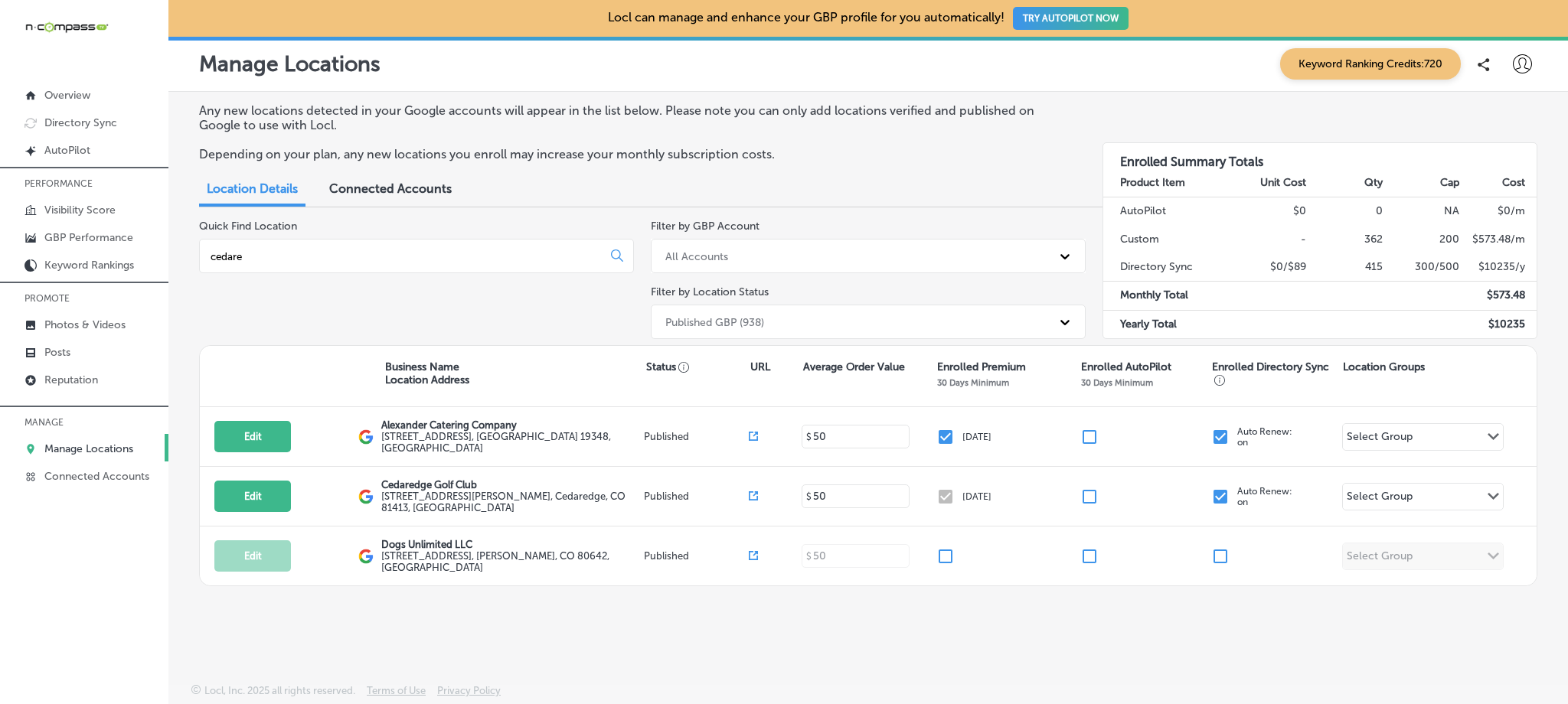
type input "cedared"
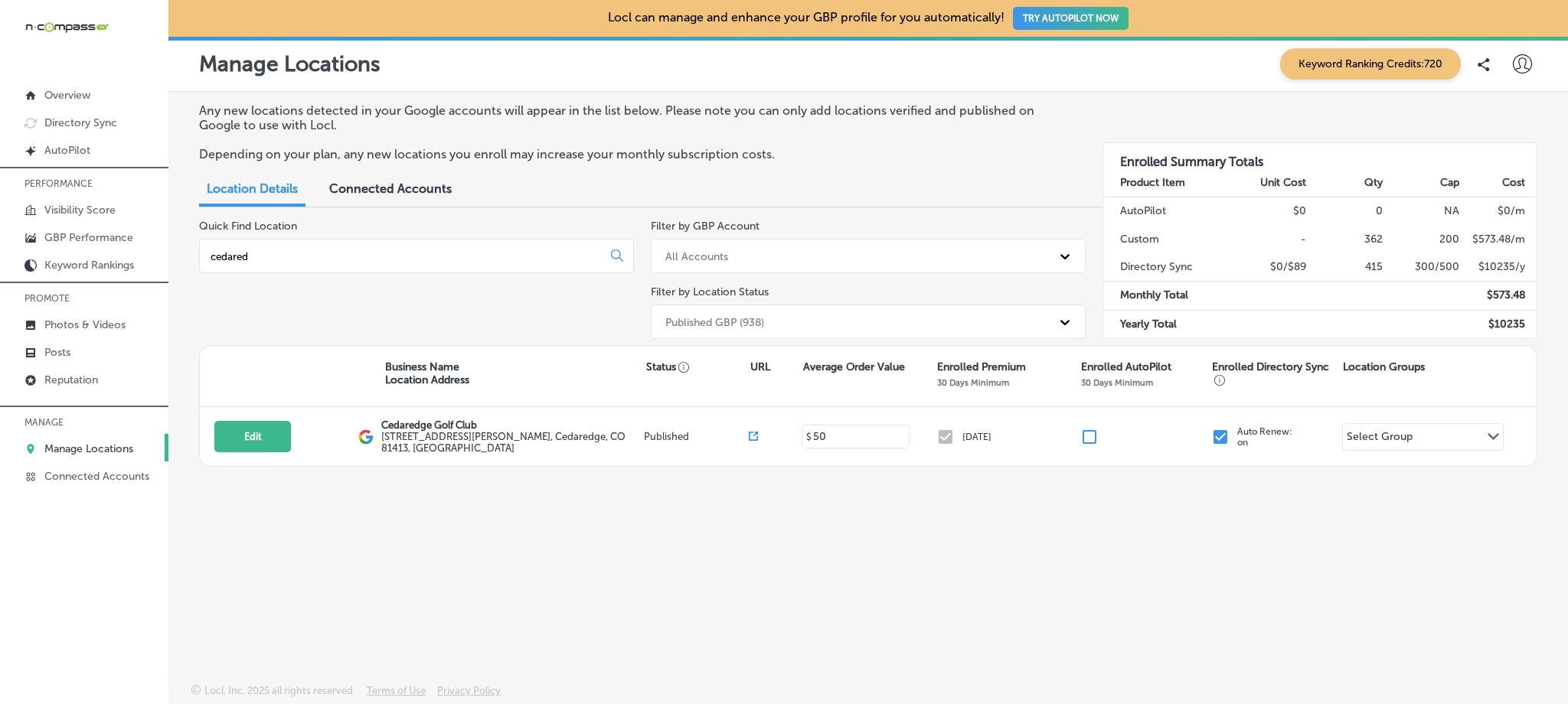
drag, startPoint x: 312, startPoint y: 256, endPoint x: 180, endPoint y: 250, distance: 132.1
click at [180, 250] on div "Any new locations detected in your Google accounts will appear in the list belo…" at bounding box center [868, 352] width 1400 height 520
